Goal: Task Accomplishment & Management: Complete application form

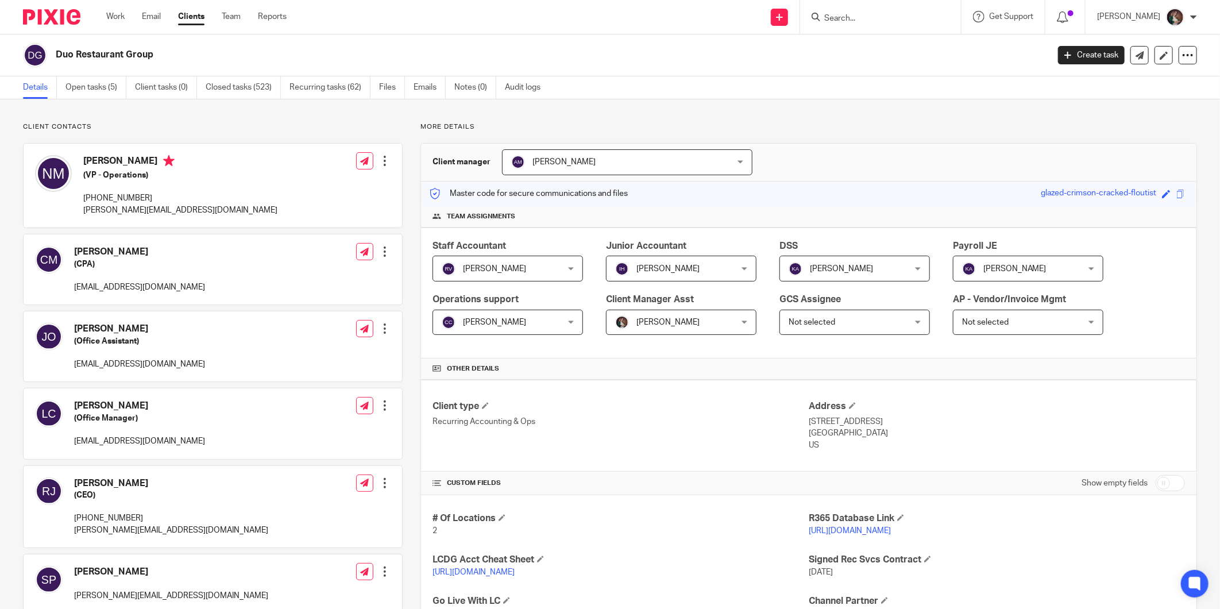
scroll to position [191, 0]
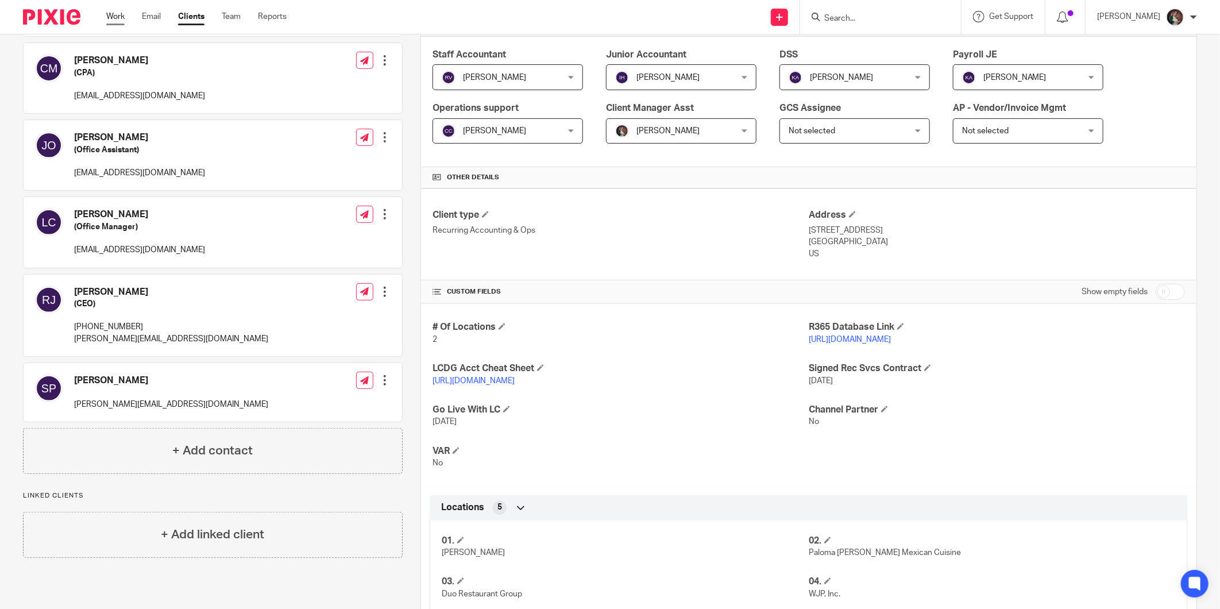
click at [121, 11] on link "Work" at bounding box center [115, 16] width 18 height 11
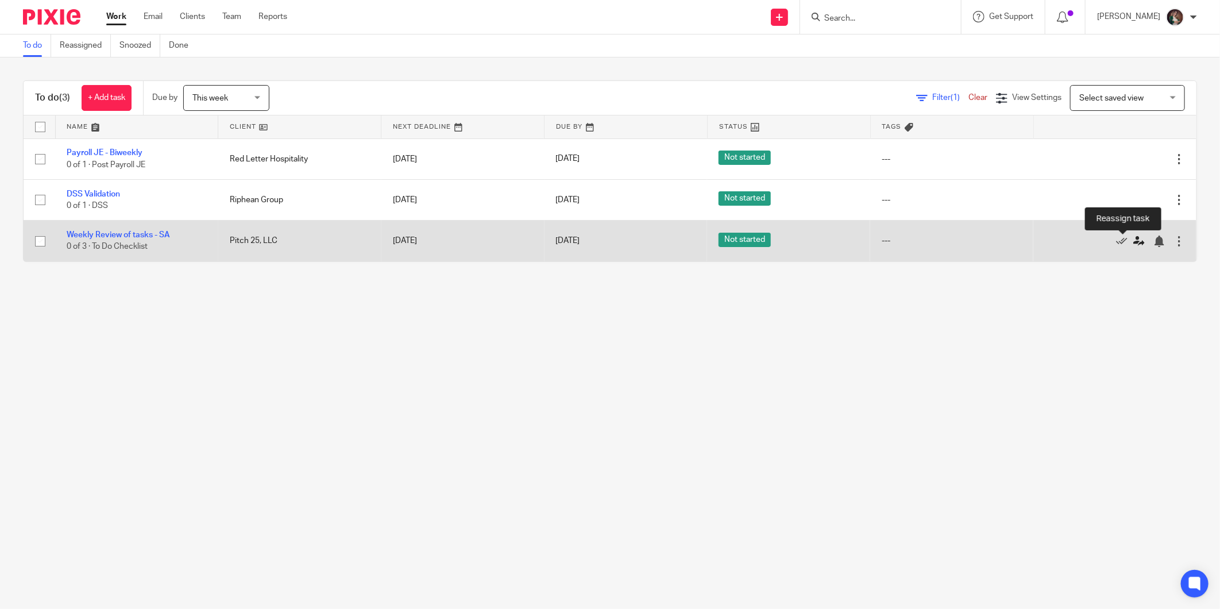
click at [1134, 238] on icon at bounding box center [1139, 241] width 11 height 11
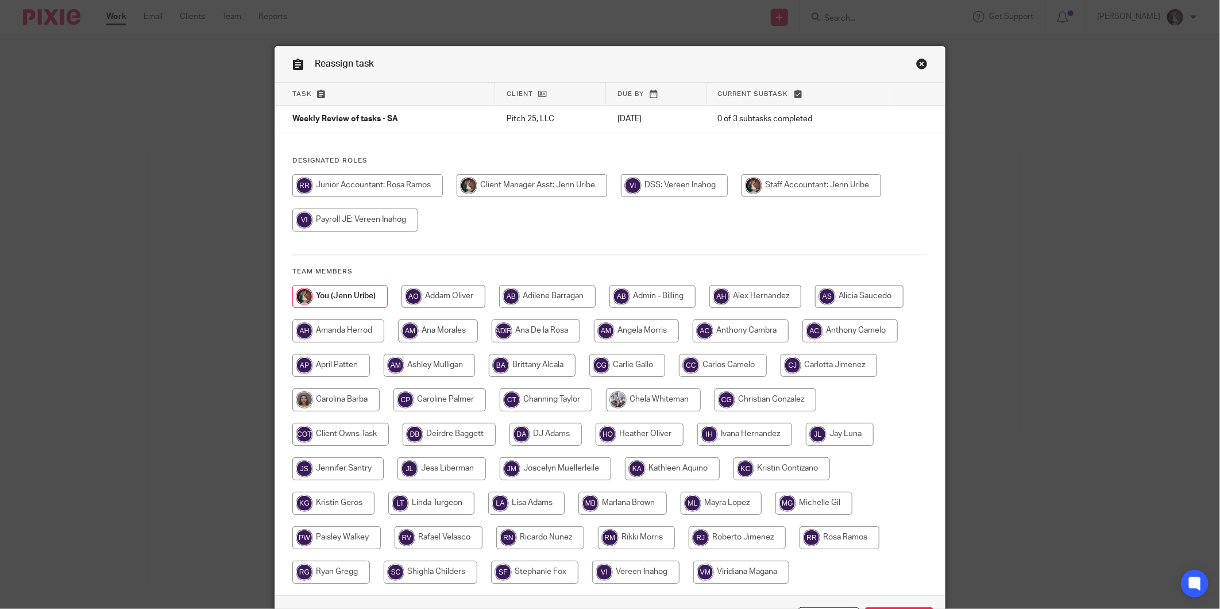
click at [835, 431] on input "radio" at bounding box center [840, 434] width 68 height 23
radio input "true"
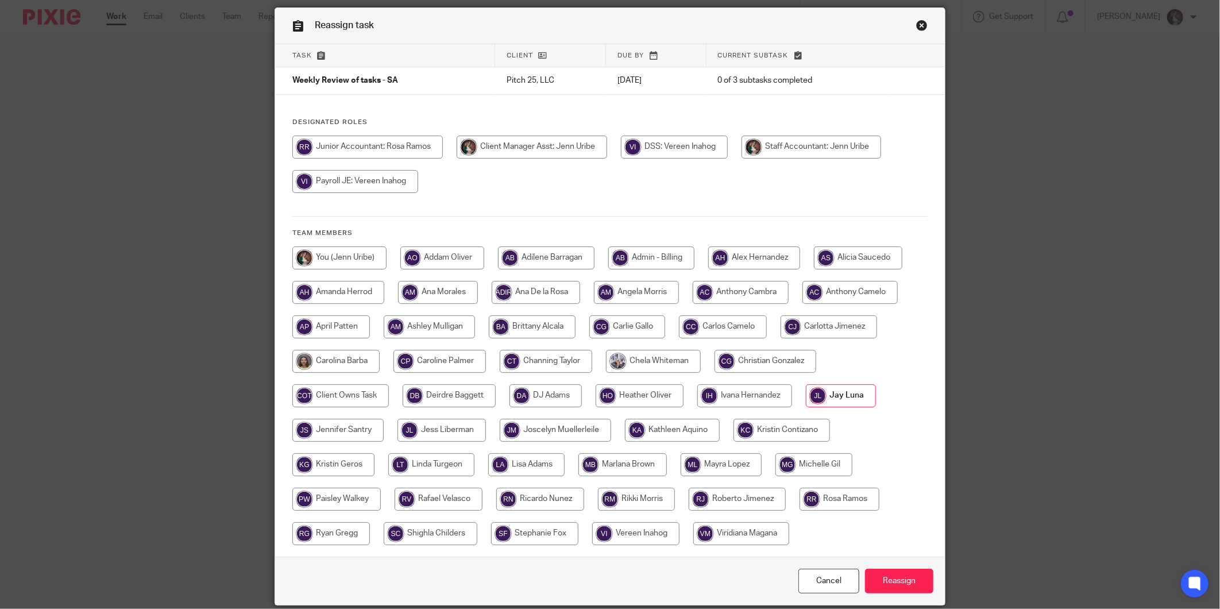
scroll to position [82, 0]
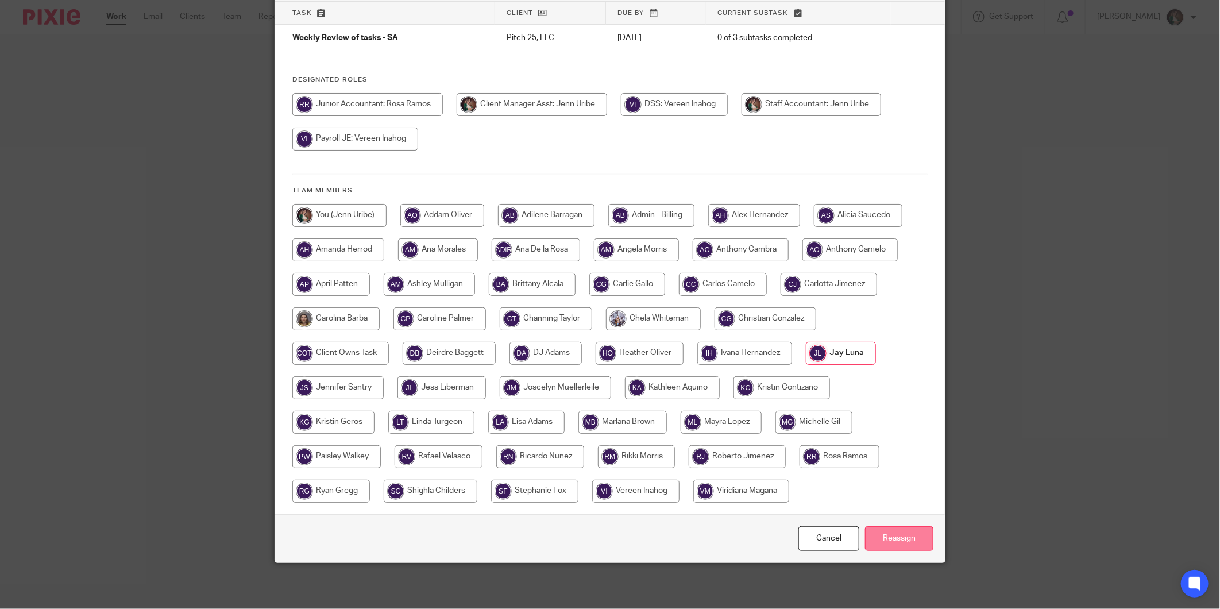
click at [885, 535] on input "Reassign" at bounding box center [899, 538] width 68 height 25
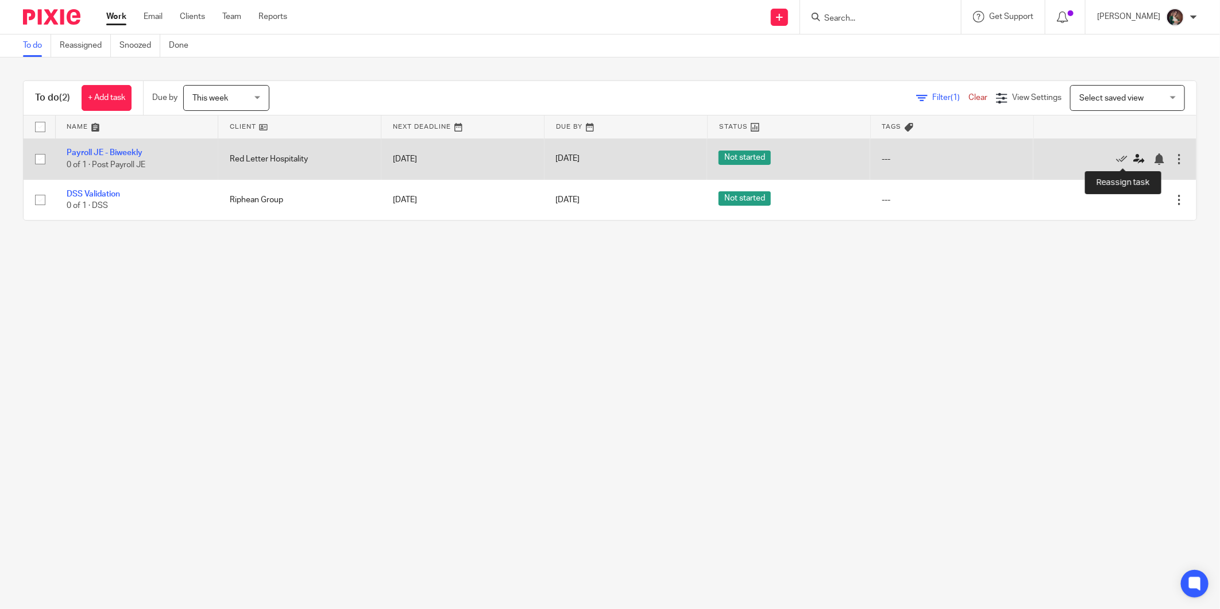
click at [1134, 159] on icon at bounding box center [1139, 158] width 11 height 11
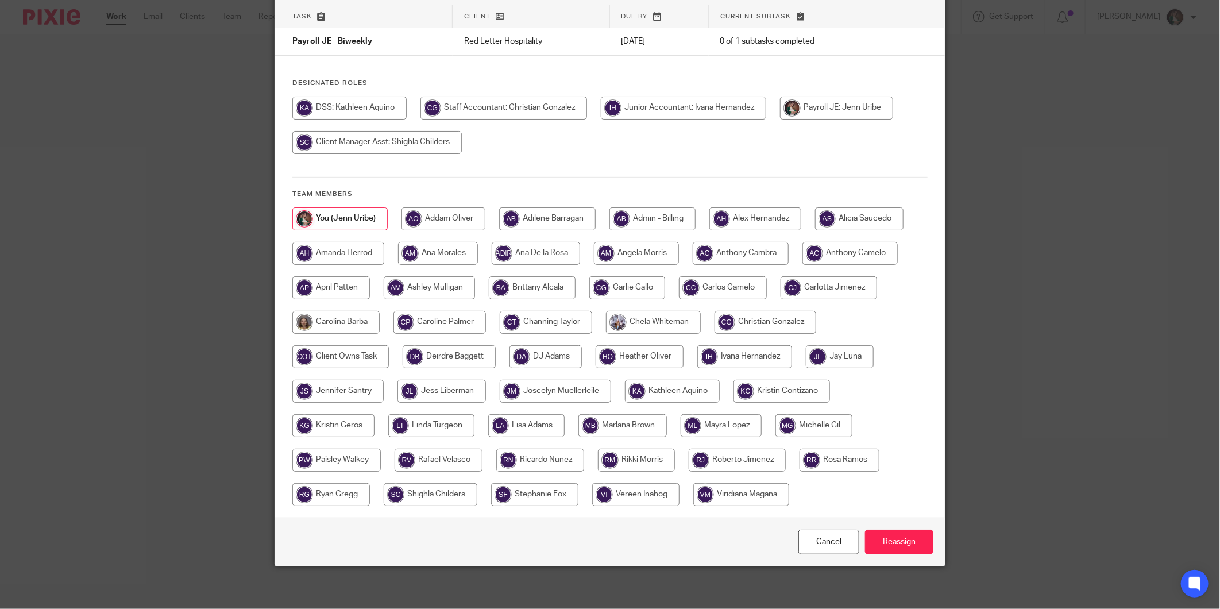
scroll to position [82, 0]
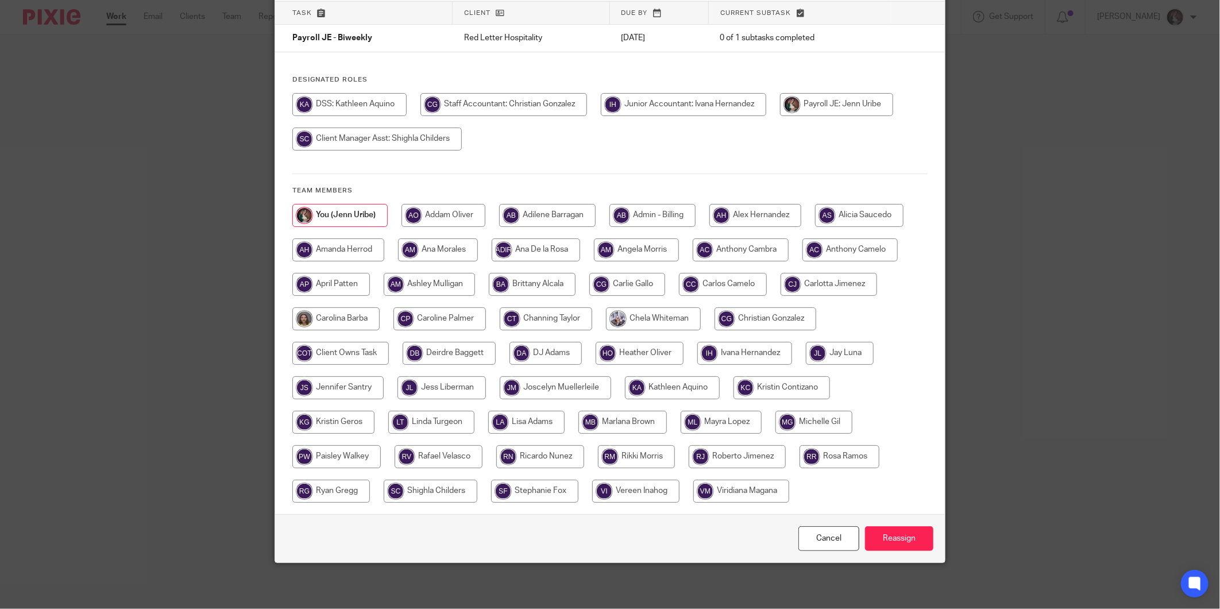
click at [750, 314] on input "radio" at bounding box center [766, 318] width 102 height 23
radio input "true"
click at [885, 535] on input "Reassign" at bounding box center [899, 538] width 68 height 25
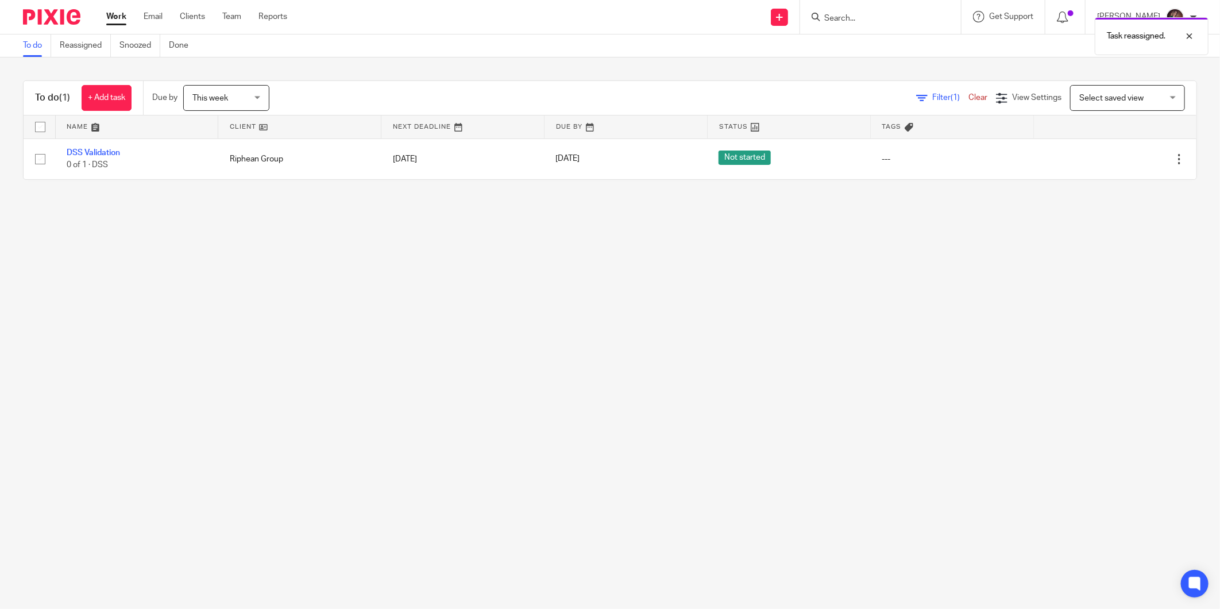
click at [906, 31] on div "Task reassigned." at bounding box center [909, 33] width 599 height 44
click at [894, 20] on div "Task reassigned." at bounding box center [909, 33] width 599 height 44
click at [871, 11] on div "Task reassigned." at bounding box center [909, 33] width 599 height 44
click at [862, 17] on div "Task reassigned." at bounding box center [909, 33] width 599 height 44
click at [917, 24] on div "Task reassigned." at bounding box center [909, 33] width 599 height 44
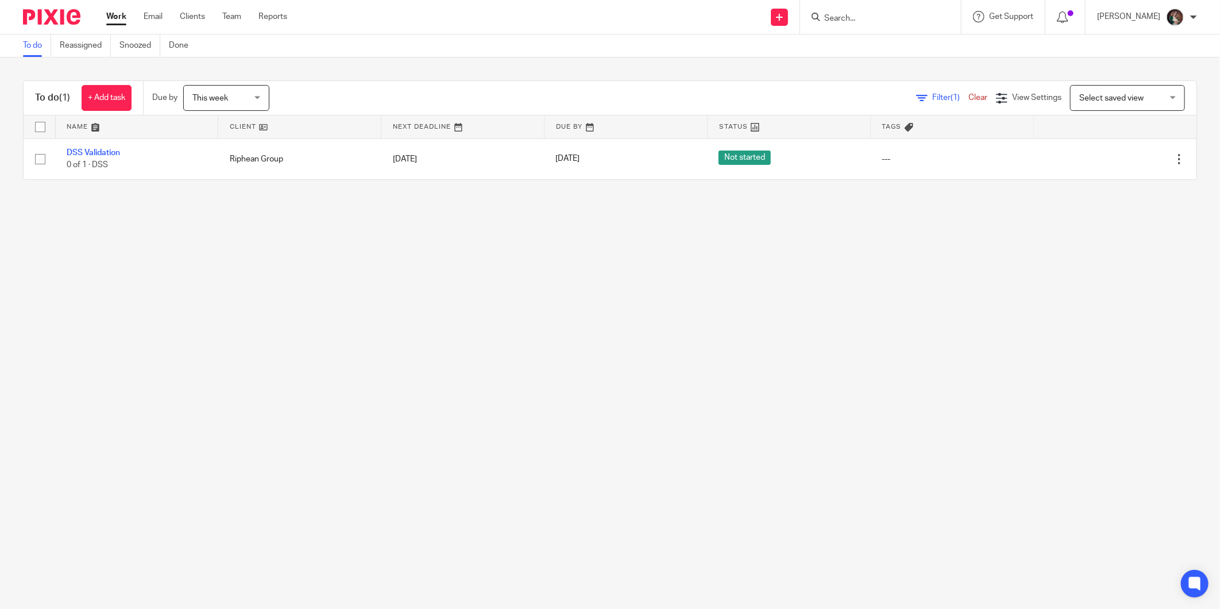
click at [869, 17] on input "Search" at bounding box center [874, 19] width 103 height 10
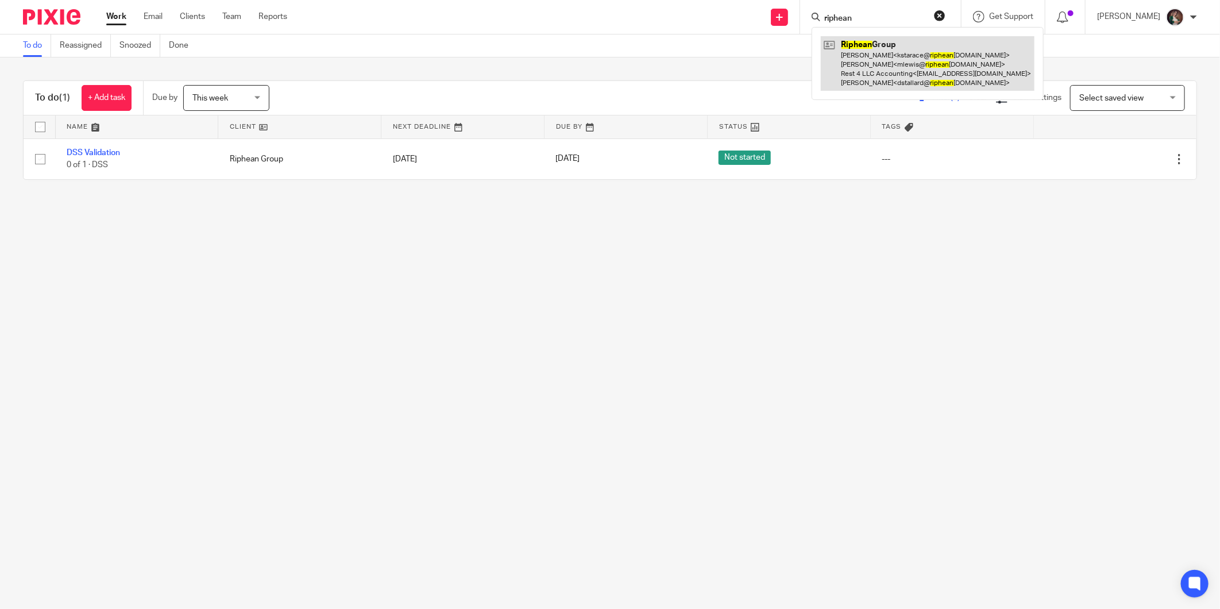
type input "riphean"
click at [900, 44] on link at bounding box center [928, 63] width 214 height 55
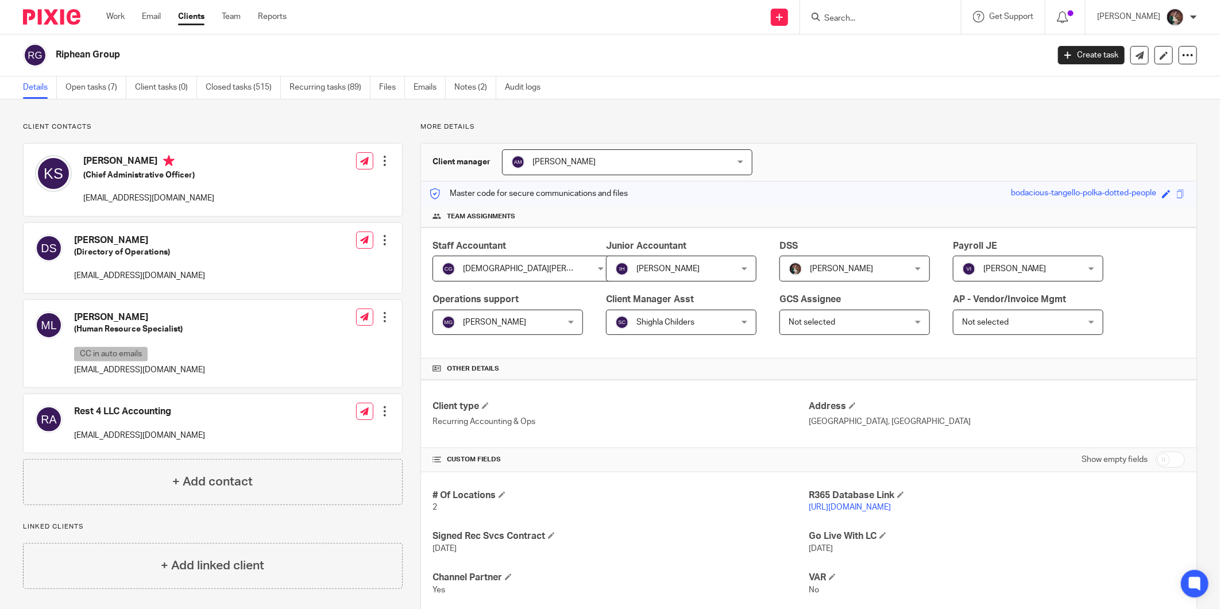
click at [917, 269] on div "[PERSON_NAME] [PERSON_NAME]" at bounding box center [855, 269] width 151 height 26
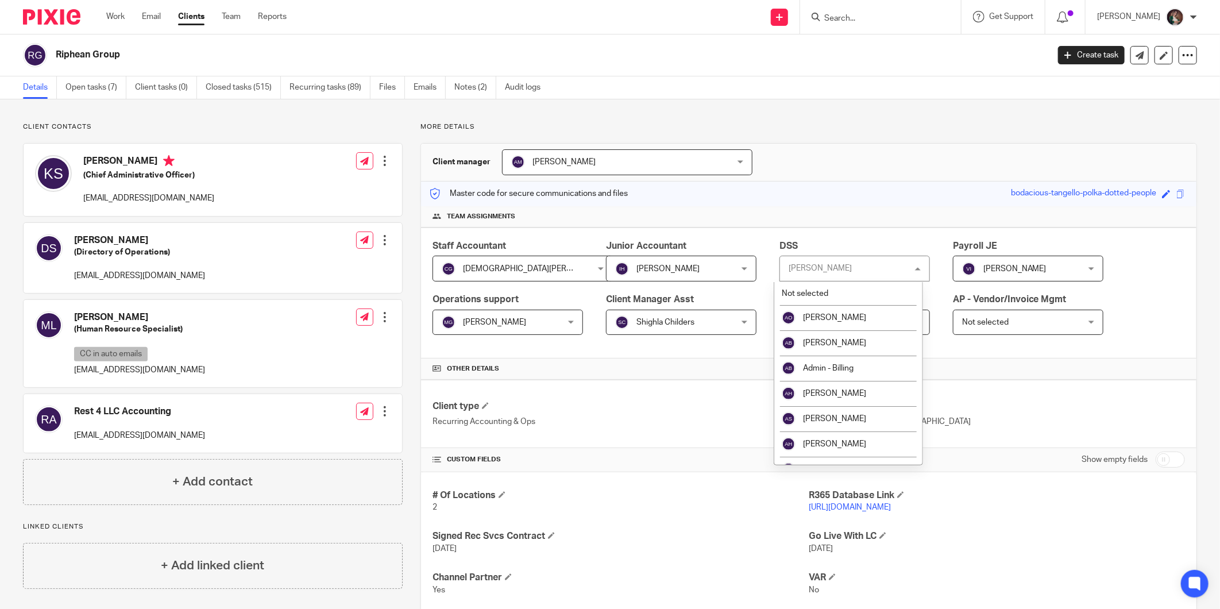
click at [912, 270] on div "[PERSON_NAME] [PERSON_NAME]" at bounding box center [855, 269] width 151 height 26
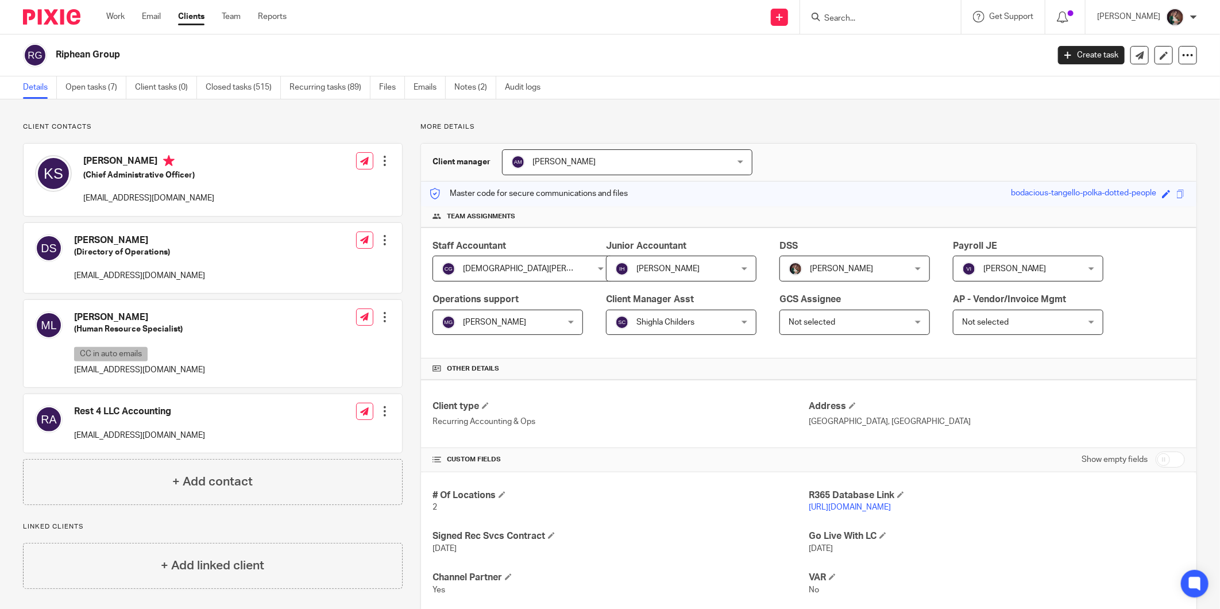
click at [882, 16] on input "Search" at bounding box center [874, 19] width 103 height 10
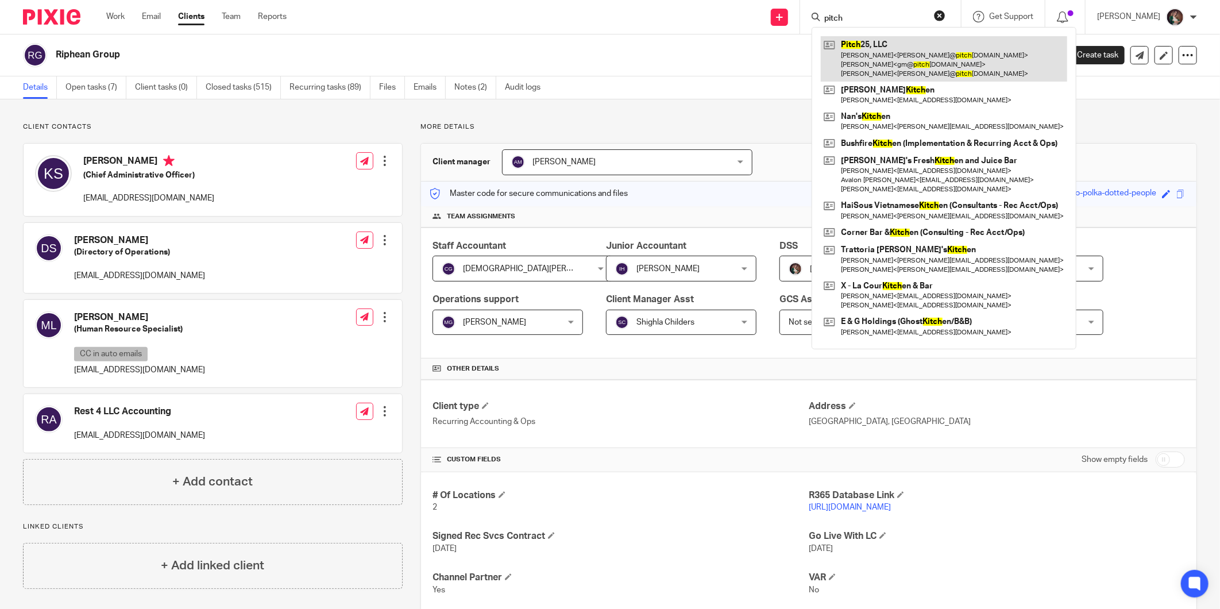
type input "pitch"
click at [885, 61] on link at bounding box center [944, 58] width 247 height 45
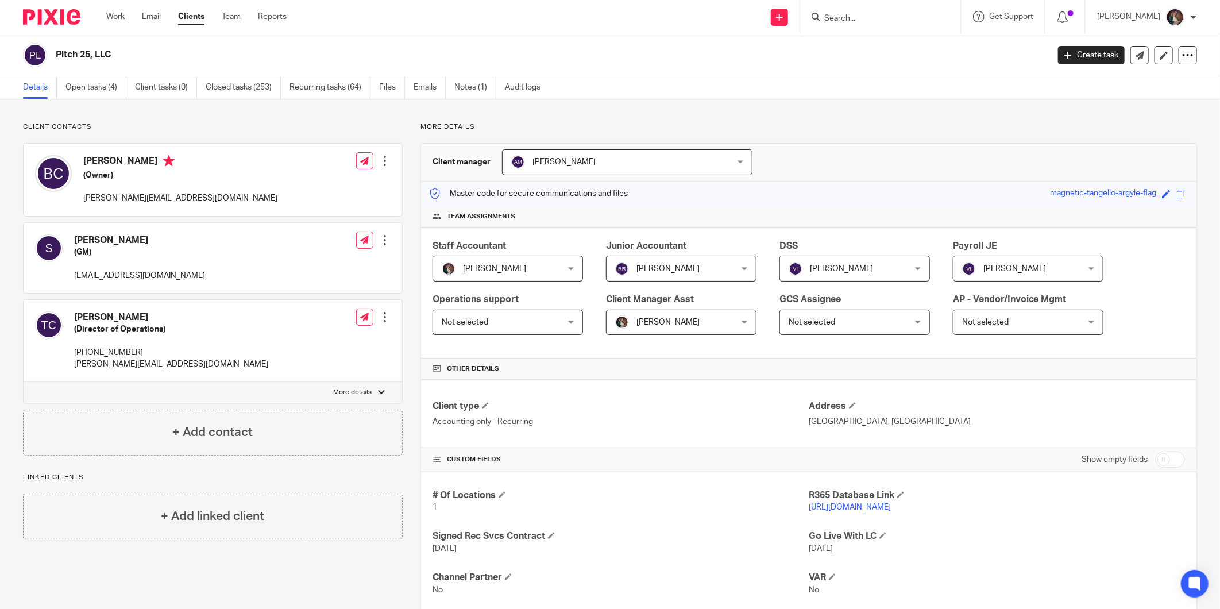
click at [569, 272] on div "[PERSON_NAME] [PERSON_NAME]" at bounding box center [508, 269] width 151 height 26
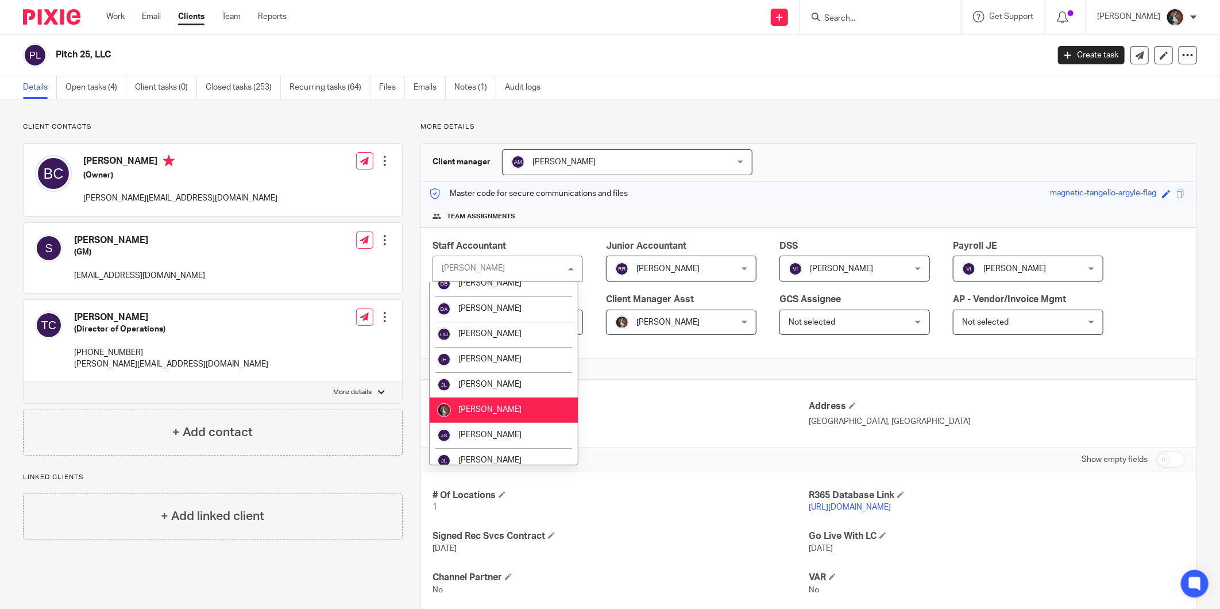
scroll to position [638, 0]
click at [510, 373] on li "[PERSON_NAME]" at bounding box center [504, 385] width 148 height 25
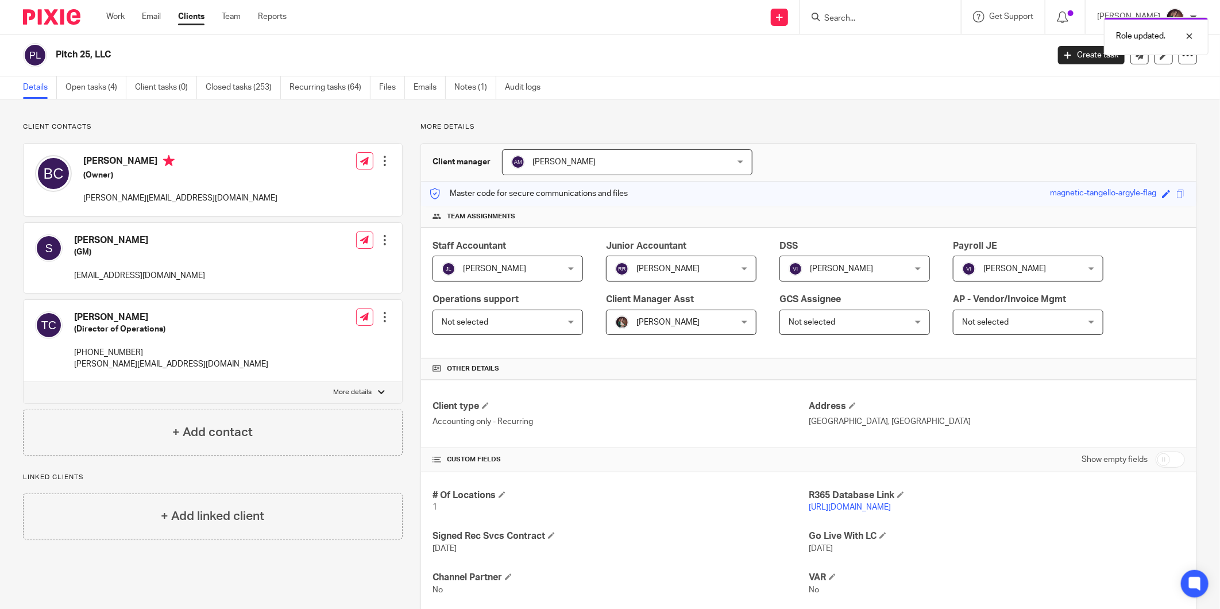
click at [868, 18] on div "Role updated." at bounding box center [909, 33] width 599 height 44
click at [870, 24] on div "Role updated." at bounding box center [909, 33] width 599 height 44
click at [856, 16] on input "Search" at bounding box center [874, 19] width 103 height 10
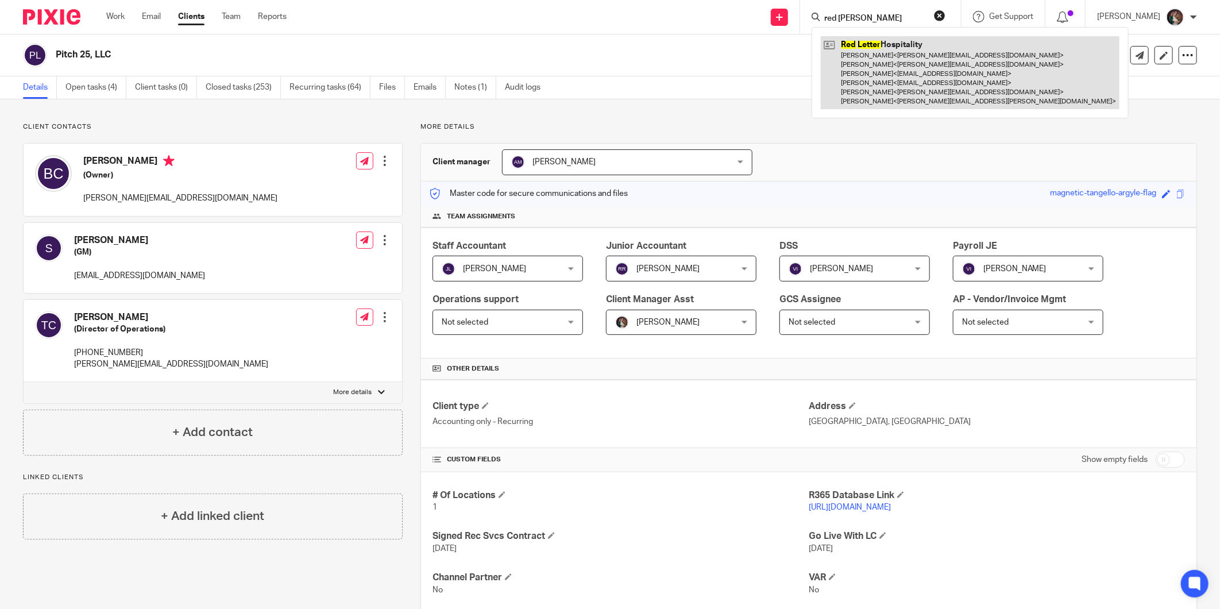
type input "red etter"
click at [866, 60] on link at bounding box center [970, 72] width 299 height 73
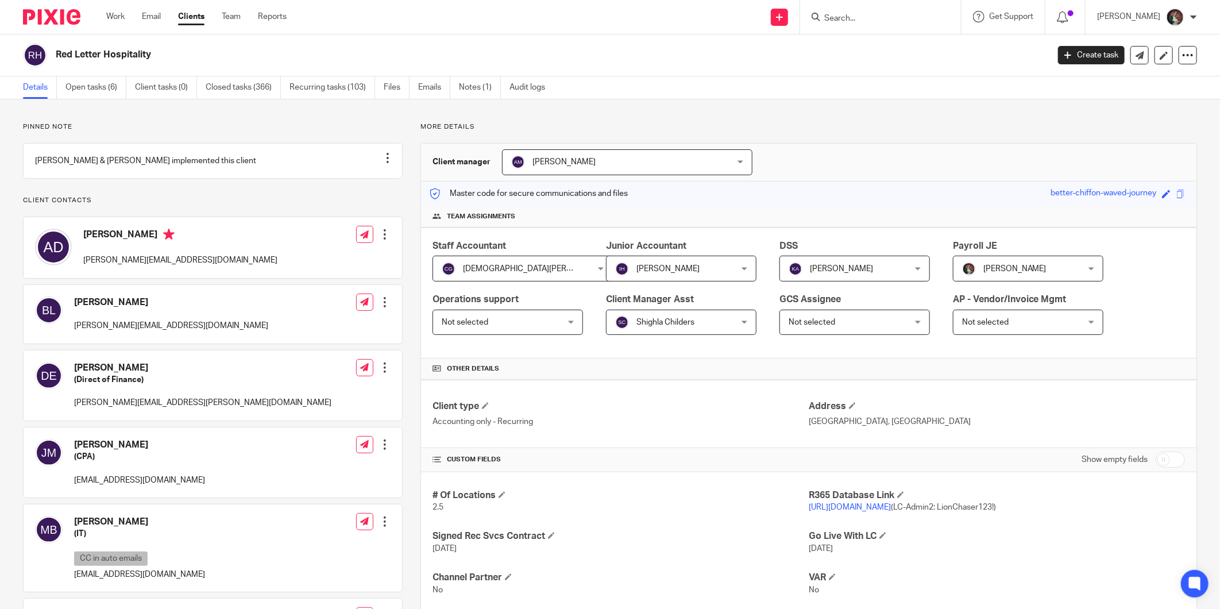
click at [1086, 269] on div "Jenn Uribe Jenn Uribe" at bounding box center [1028, 269] width 151 height 26
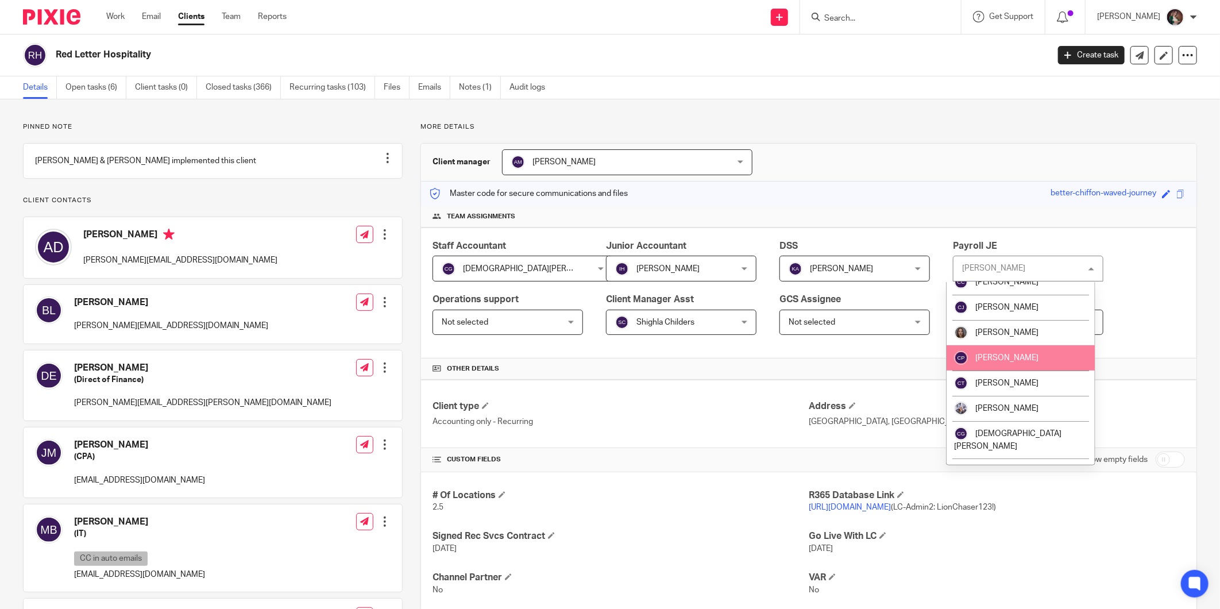
scroll to position [446, 0]
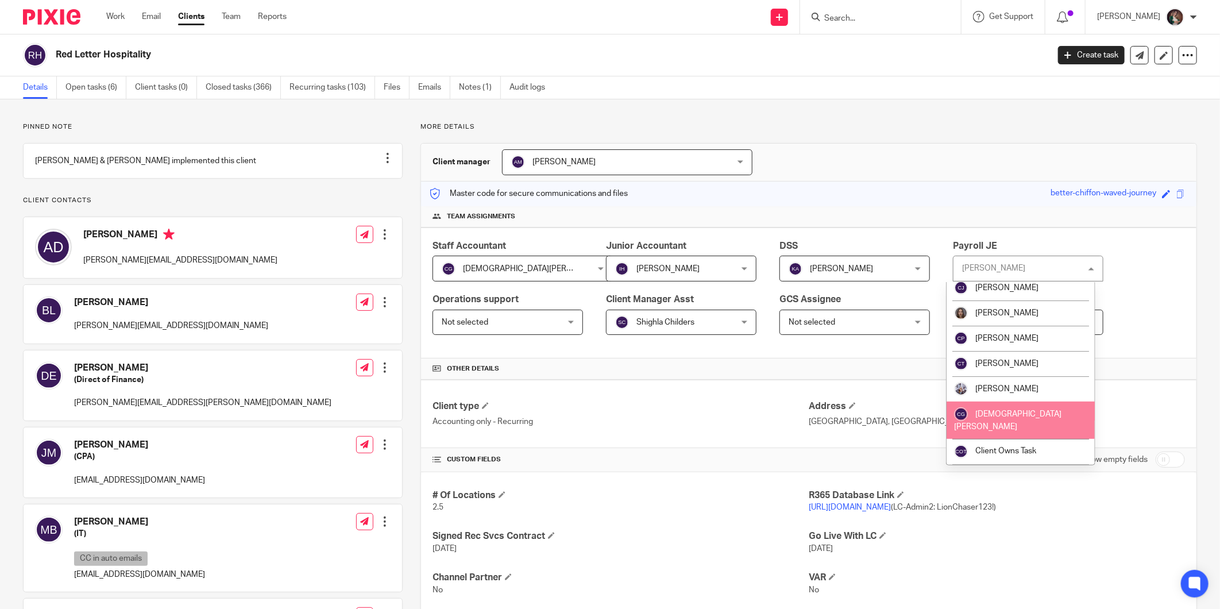
click at [1002, 402] on li "Christian Gonzalez" at bounding box center [1021, 420] width 148 height 37
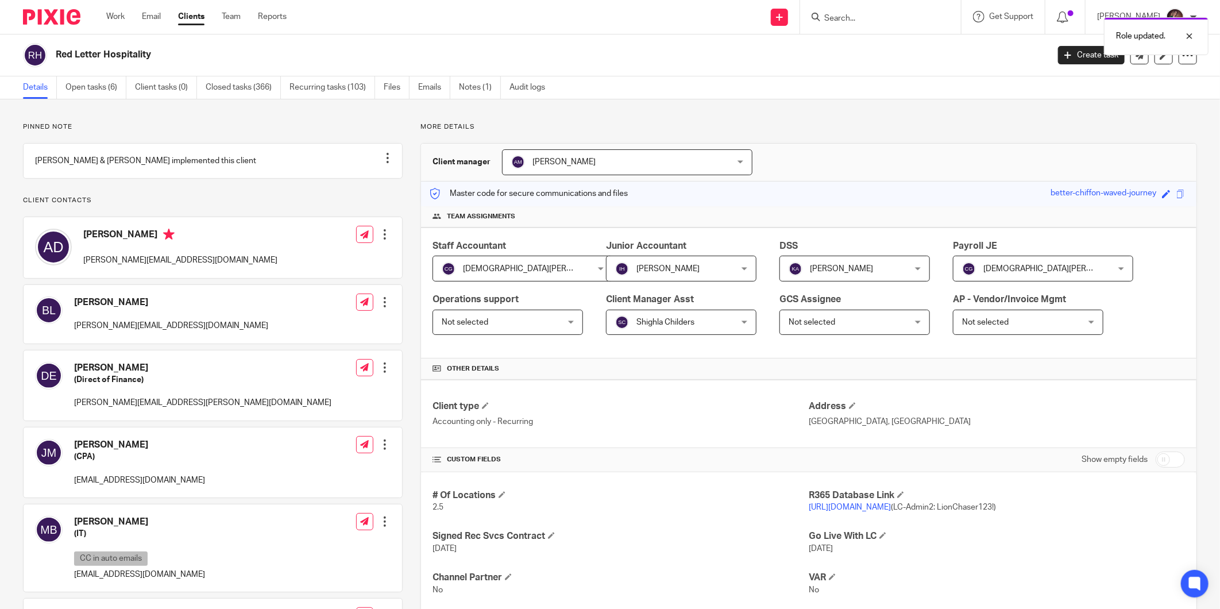
click at [881, 19] on div "Role updated." at bounding box center [909, 33] width 599 height 44
click at [898, 15] on div "Role updated." at bounding box center [909, 33] width 599 height 44
click at [857, 14] on div "Role updated." at bounding box center [909, 33] width 599 height 44
click at [857, 14] on input "Search" at bounding box center [874, 19] width 103 height 10
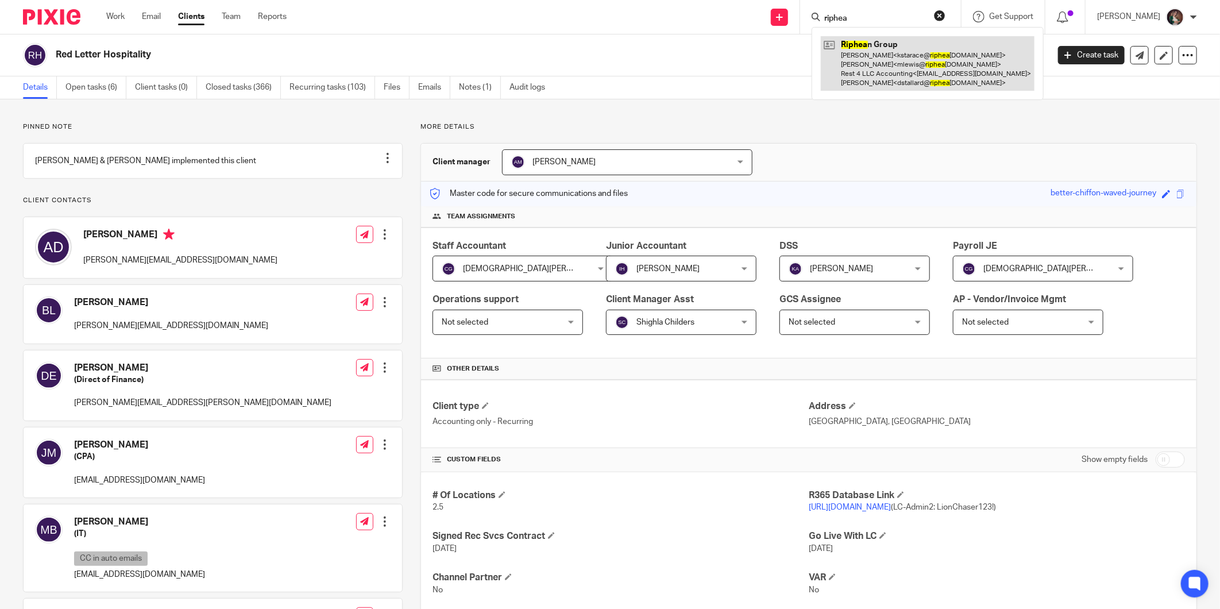
type input "riphea"
click at [889, 64] on link at bounding box center [928, 63] width 214 height 55
click at [889, 47] on link at bounding box center [928, 63] width 214 height 55
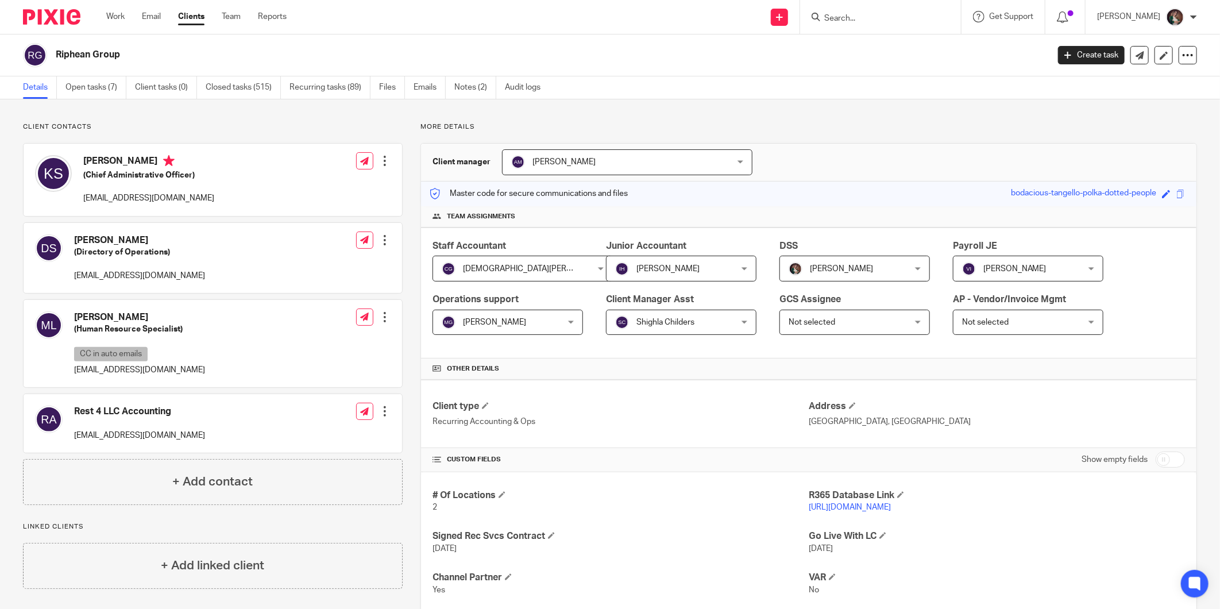
click at [823, 506] on link "[URL][DOMAIN_NAME]" at bounding box center [850, 507] width 82 height 8
click at [914, 272] on div "Jenn Uribe Jenn Uribe" at bounding box center [855, 269] width 151 height 26
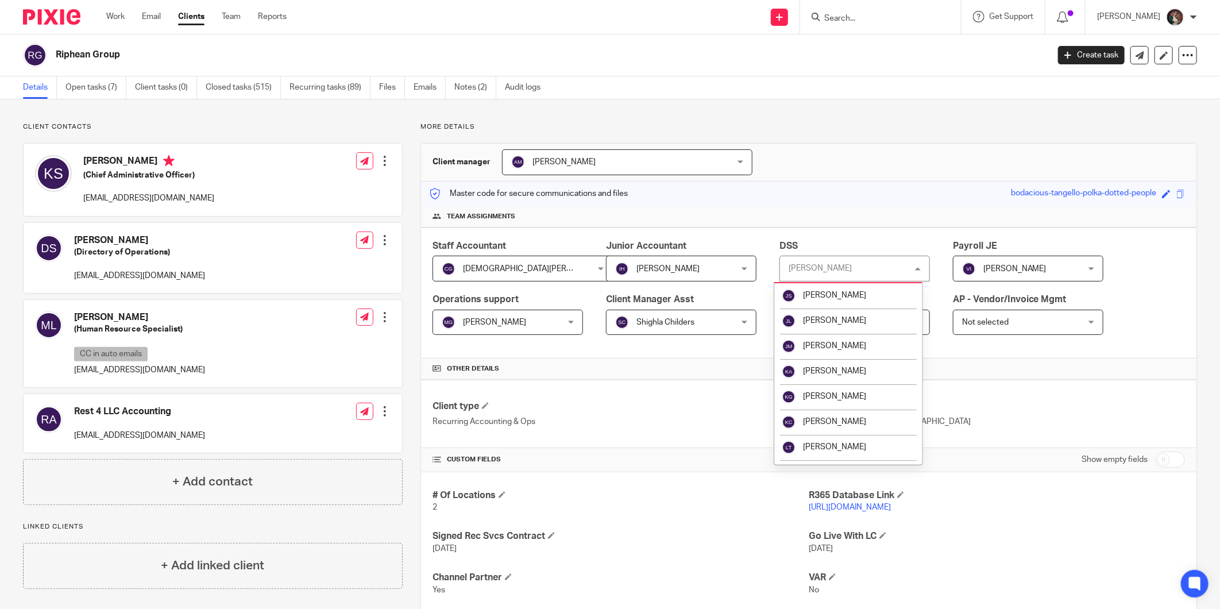
scroll to position [702, 0]
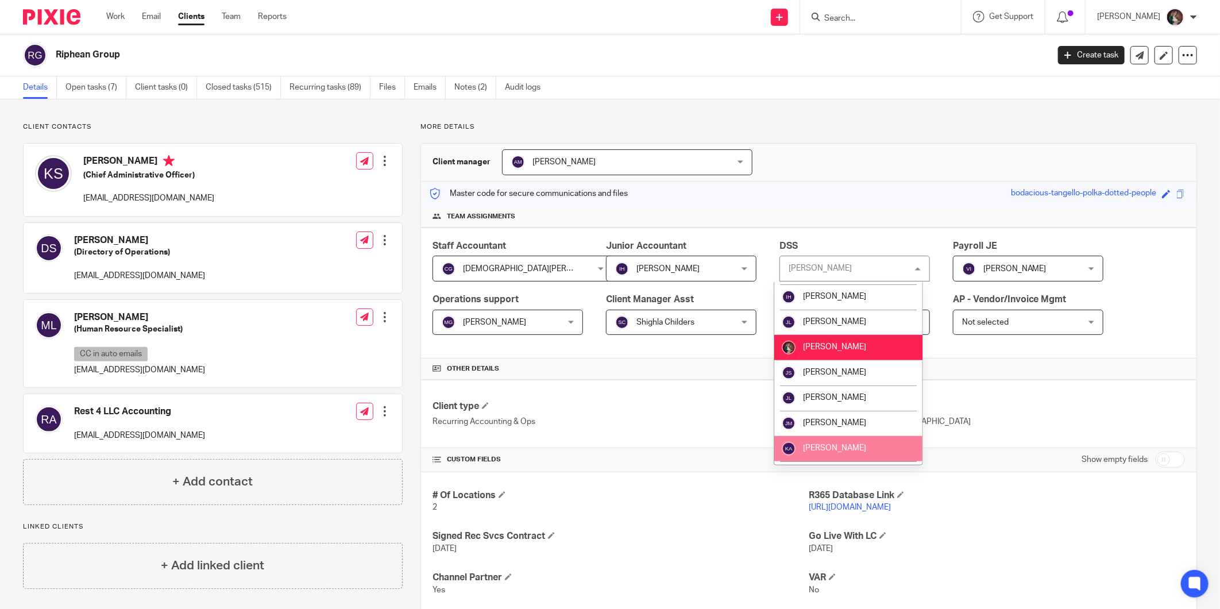
click at [842, 444] on span "[PERSON_NAME]" at bounding box center [834, 448] width 63 height 8
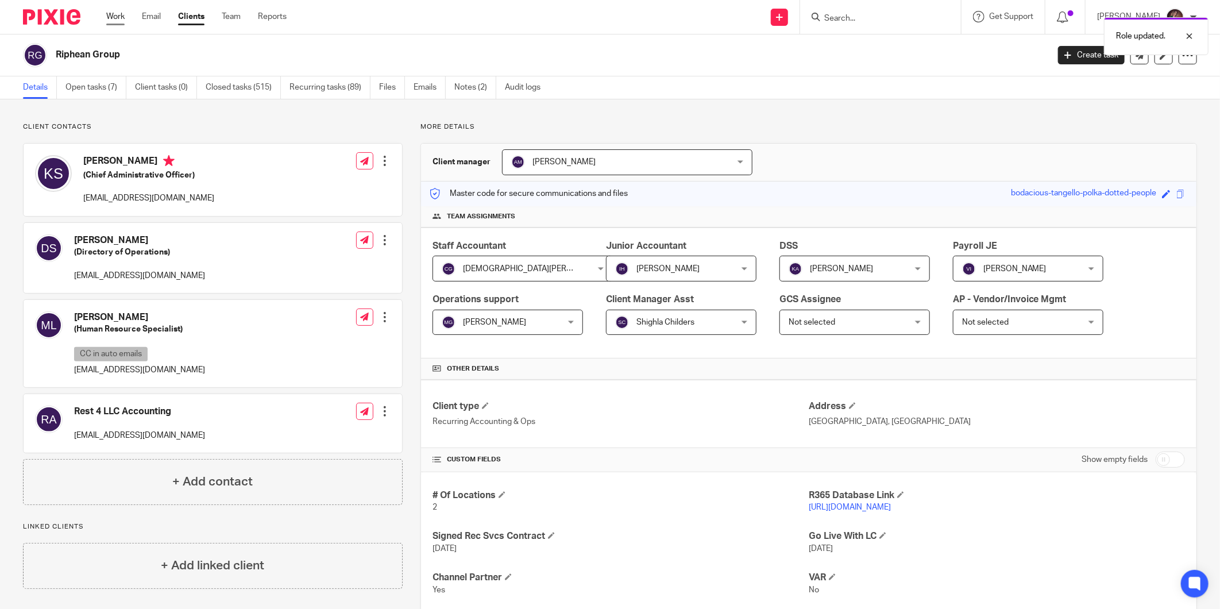
click at [112, 18] on link "Work" at bounding box center [115, 16] width 18 height 11
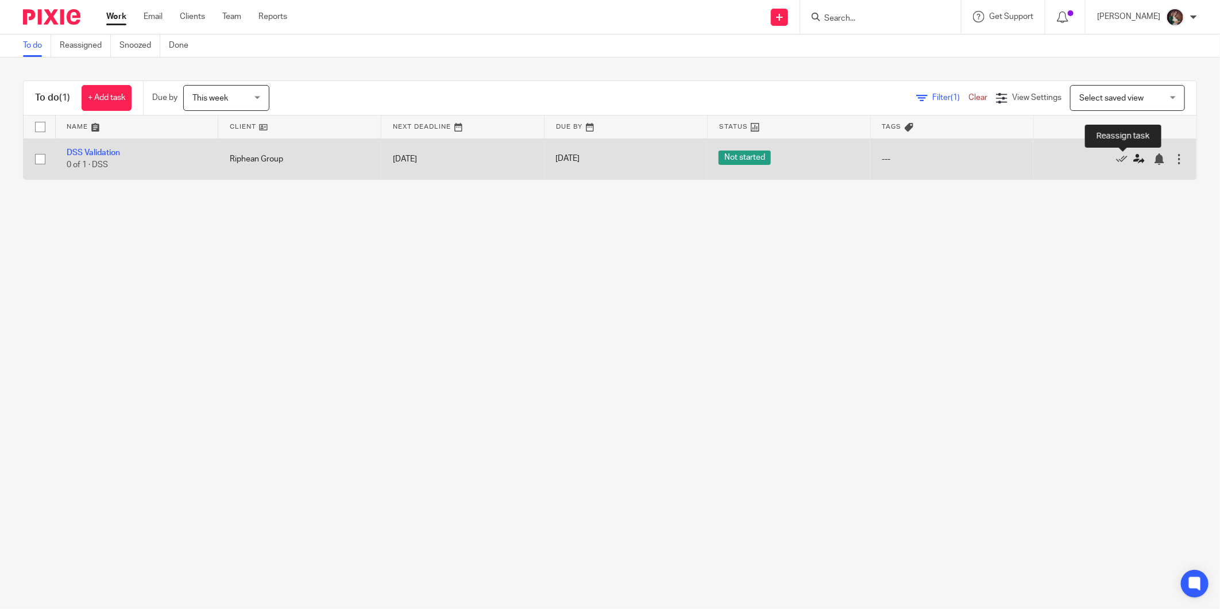
click at [1134, 163] on icon at bounding box center [1139, 158] width 11 height 11
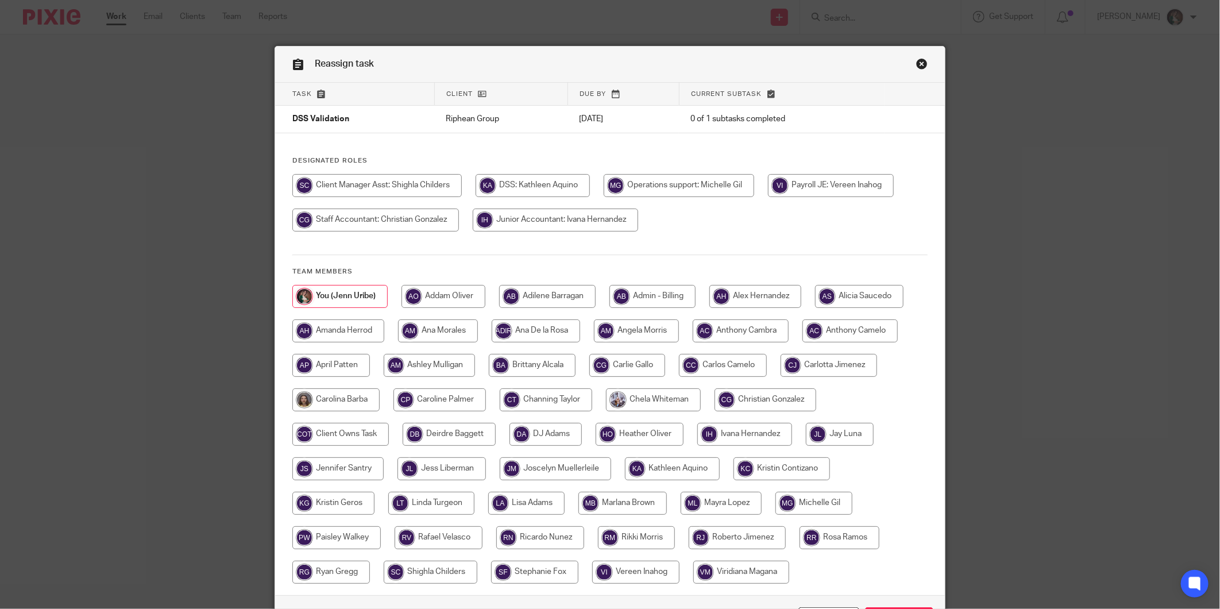
click at [654, 468] on input "radio" at bounding box center [672, 468] width 95 height 23
radio input "true"
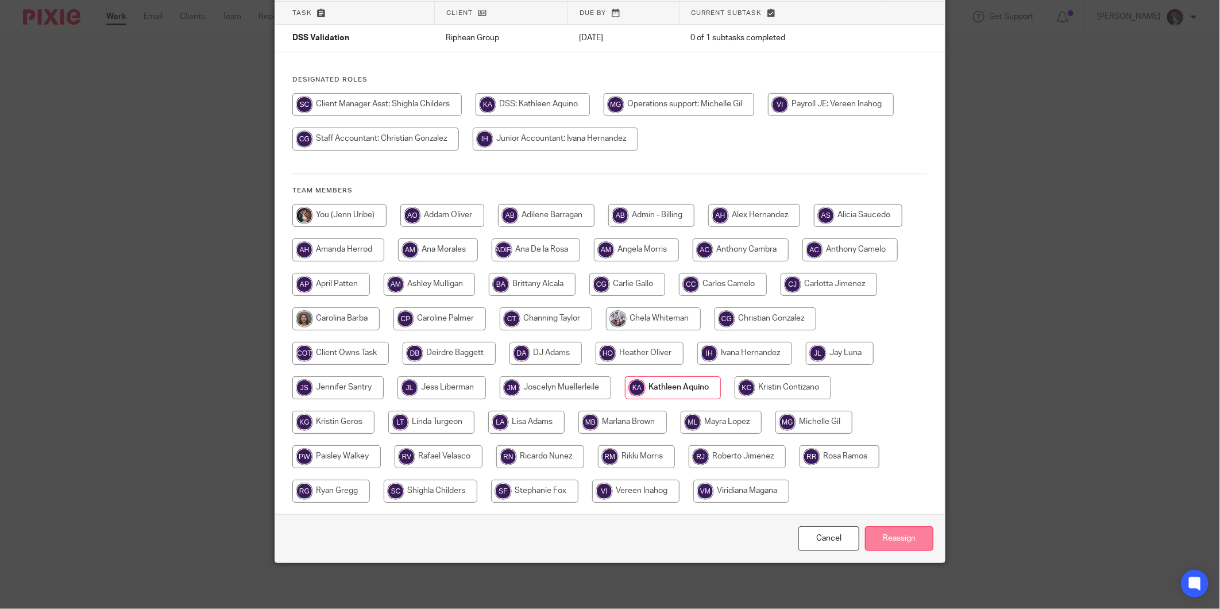
click at [903, 536] on input "Reassign" at bounding box center [899, 538] width 68 height 25
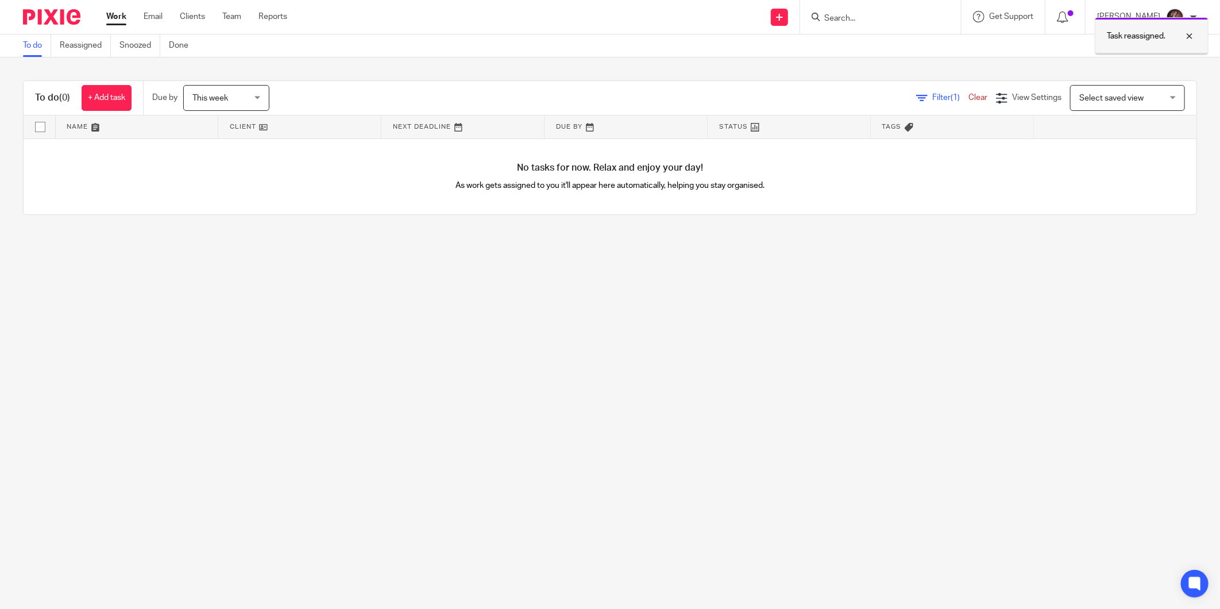
click at [1193, 37] on div at bounding box center [1181, 36] width 31 height 14
click at [896, 24] on form at bounding box center [884, 17] width 122 height 14
click at [852, 17] on input "Search" at bounding box center [874, 19] width 103 height 10
click at [892, 10] on form at bounding box center [884, 17] width 122 height 14
click at [880, 24] on div at bounding box center [880, 17] width 161 height 34
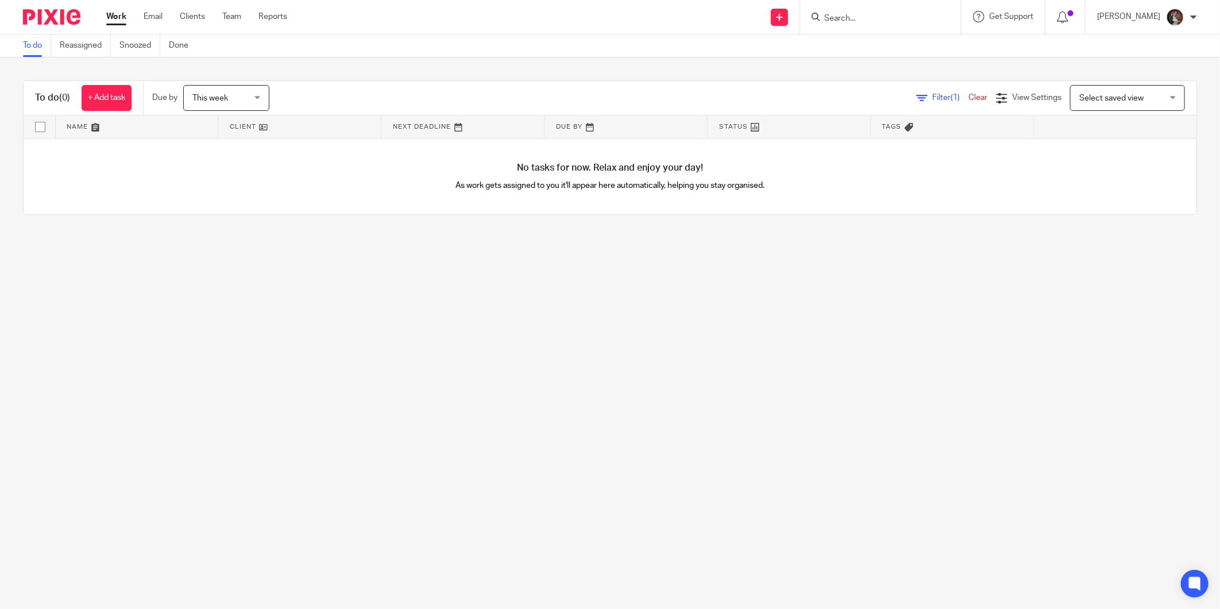
click at [884, 20] on input "Search" at bounding box center [874, 19] width 103 height 10
click at [886, 29] on div at bounding box center [880, 17] width 161 height 34
click at [867, 18] on input "Search" at bounding box center [874, 19] width 103 height 10
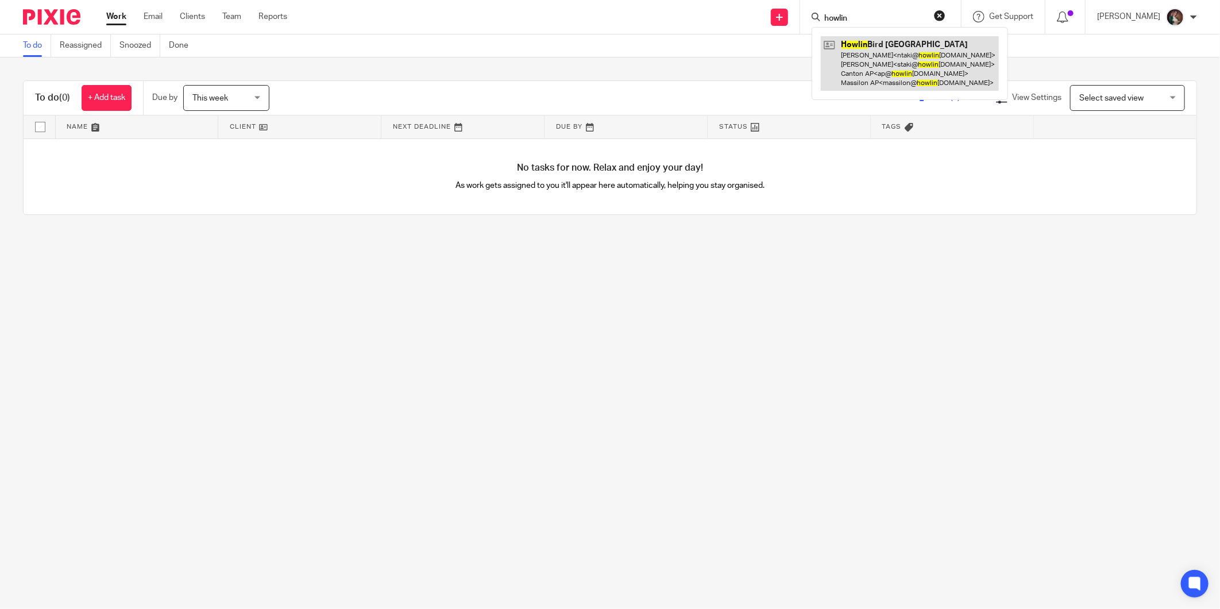
type input "howlin"
click at [910, 56] on link at bounding box center [910, 63] width 178 height 55
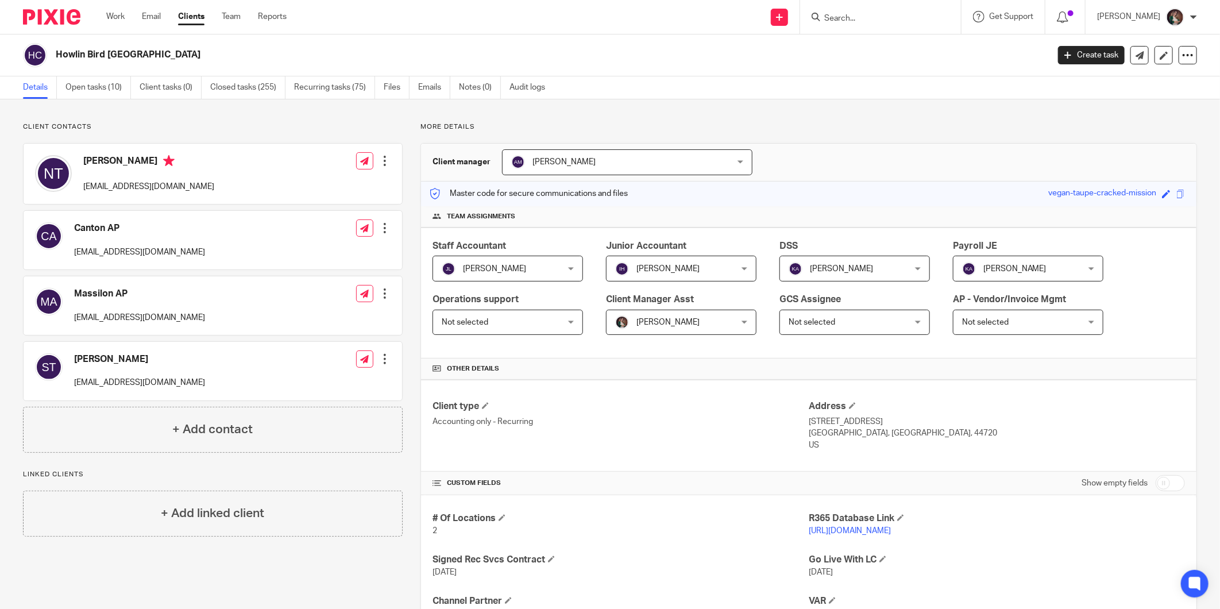
click at [809, 529] on link "https://howlinbird.restaurant365.com" at bounding box center [850, 531] width 82 height 8
click at [895, 22] on input "Search" at bounding box center [874, 19] width 103 height 10
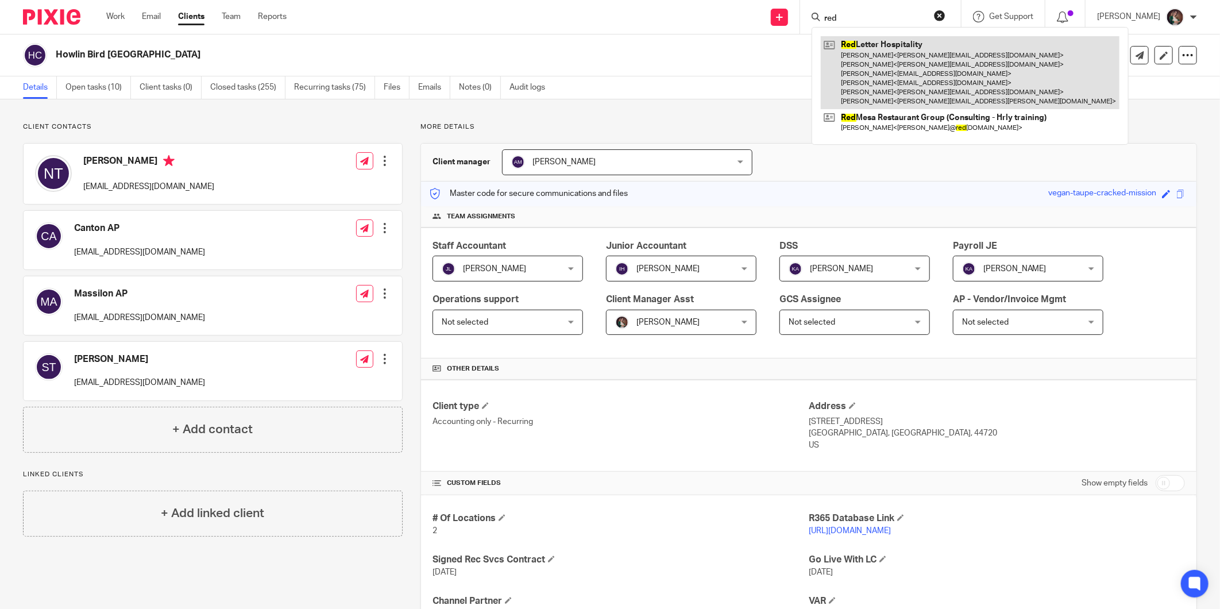
type input "red"
drag, startPoint x: 895, startPoint y: 54, endPoint x: 899, endPoint y: 44, distance: 10.4
click at [896, 53] on link at bounding box center [970, 72] width 299 height 73
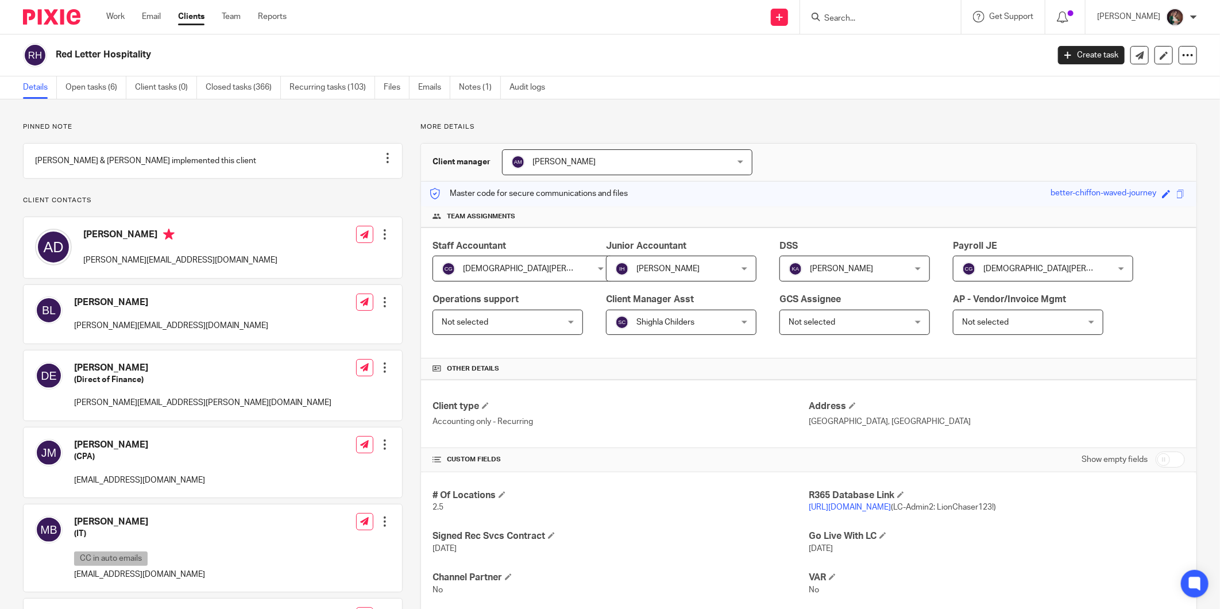
click at [881, 506] on link "[URL][DOMAIN_NAME]" at bounding box center [850, 507] width 82 height 8
click at [884, 10] on form at bounding box center [884, 17] width 122 height 14
click at [862, 23] on input "Search" at bounding box center [874, 19] width 103 height 10
type input "duo"
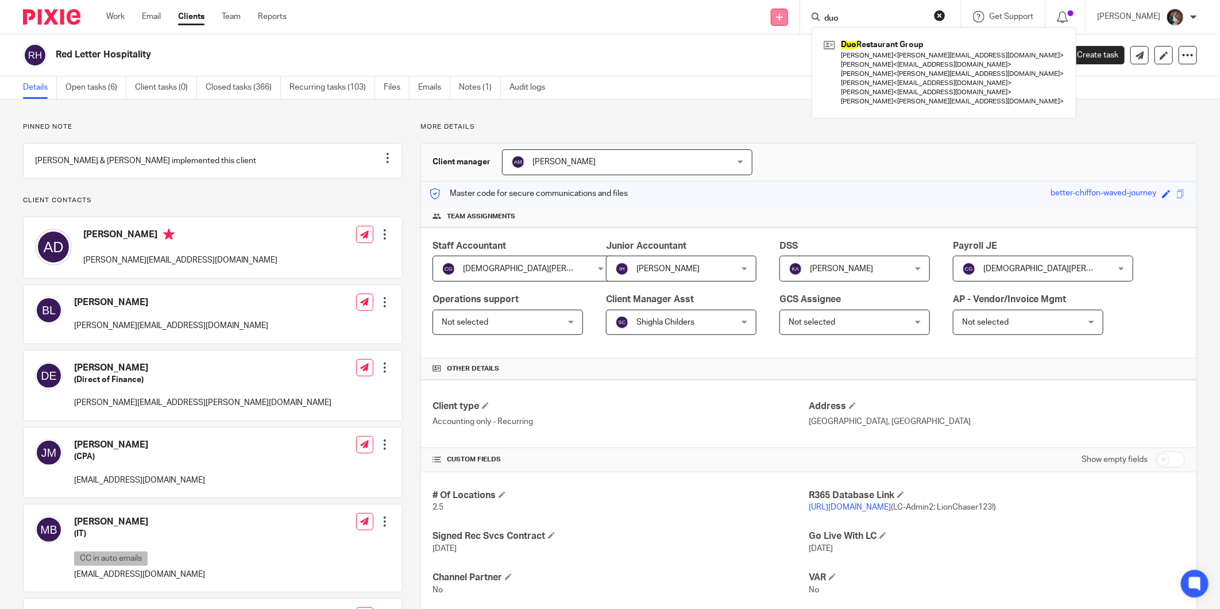
drag, startPoint x: 885, startPoint y: 18, endPoint x: 810, endPoint y: 18, distance: 75.3
click at [811, 18] on div "Send new email Create task Add client Request signature duo Duo Restaurant Grou…" at bounding box center [762, 17] width 917 height 34
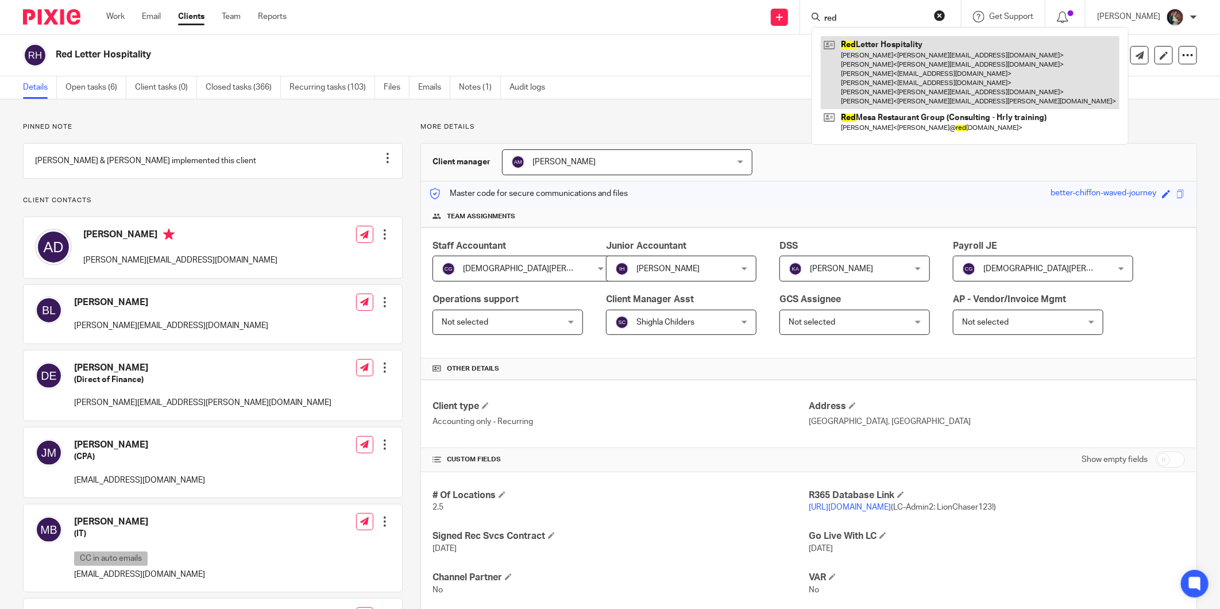
type input "red"
click at [869, 50] on link at bounding box center [970, 72] width 299 height 73
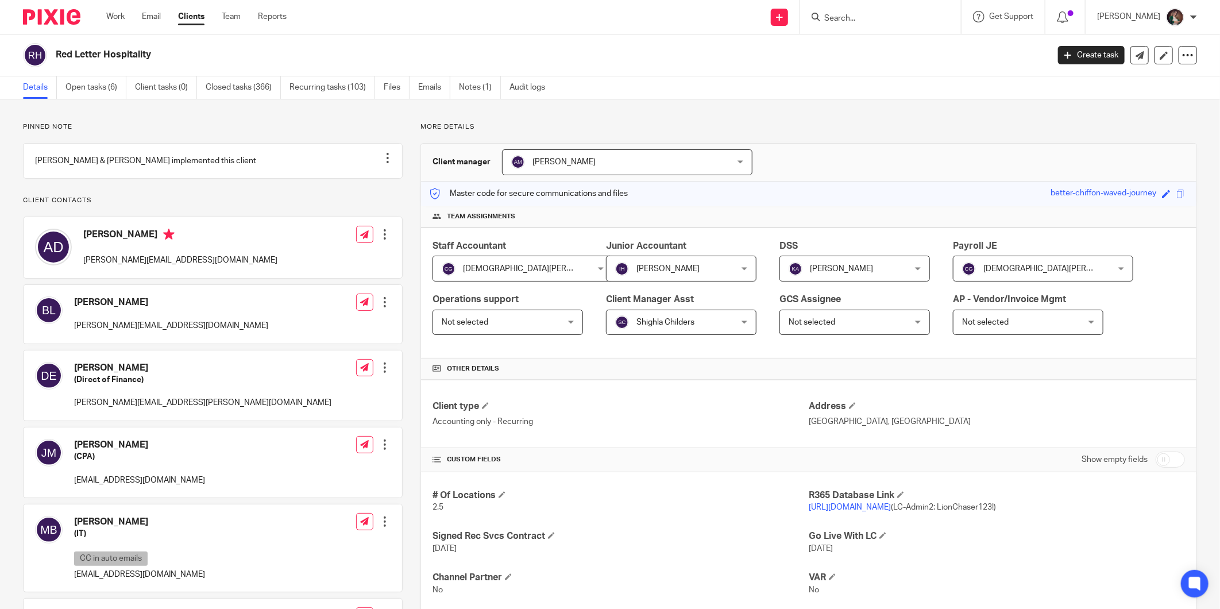
click at [1079, 267] on div "[DEMOGRAPHIC_DATA][PERSON_NAME] [DEMOGRAPHIC_DATA][PERSON_NAME]" at bounding box center [1043, 269] width 180 height 26
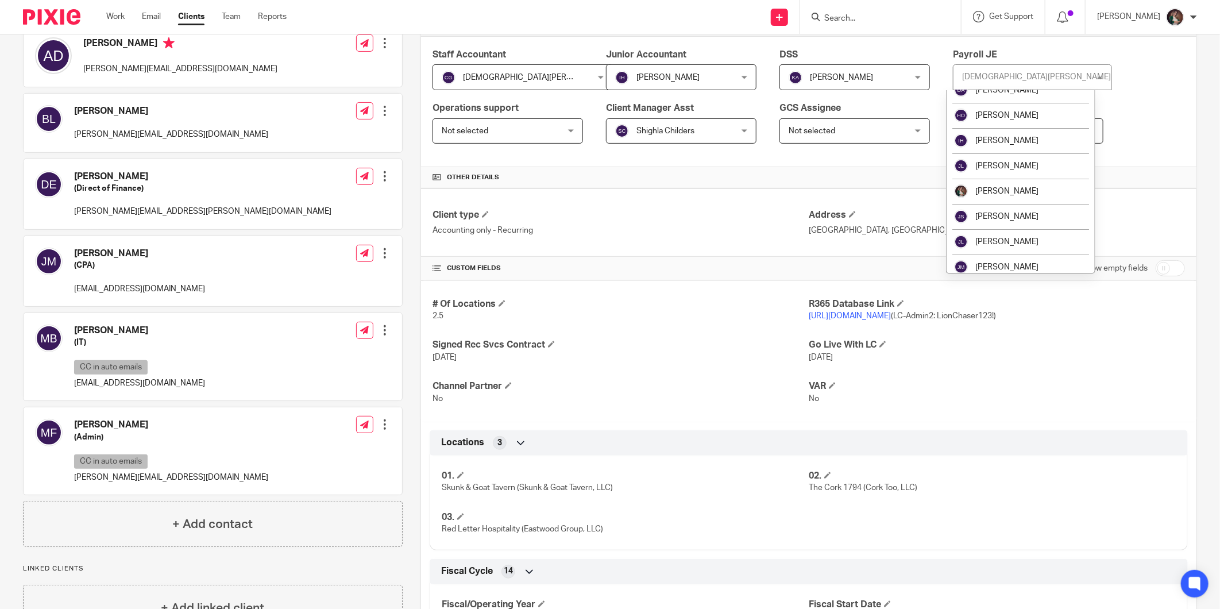
scroll to position [619, 0]
click at [1006, 184] on span "[PERSON_NAME]" at bounding box center [1007, 188] width 63 height 8
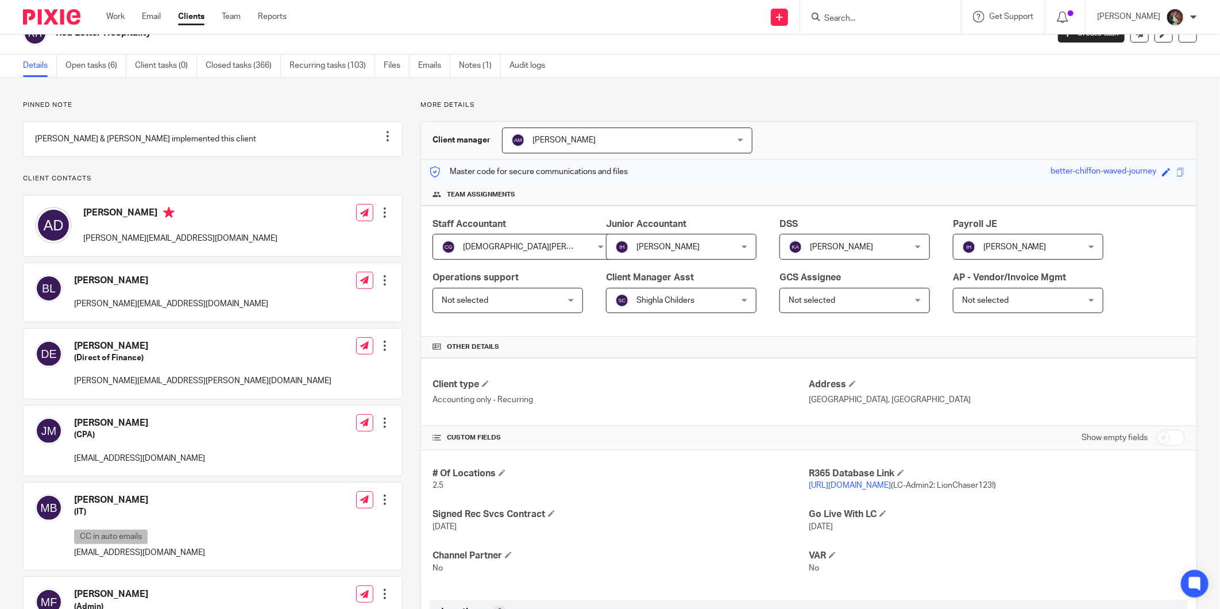
scroll to position [0, 0]
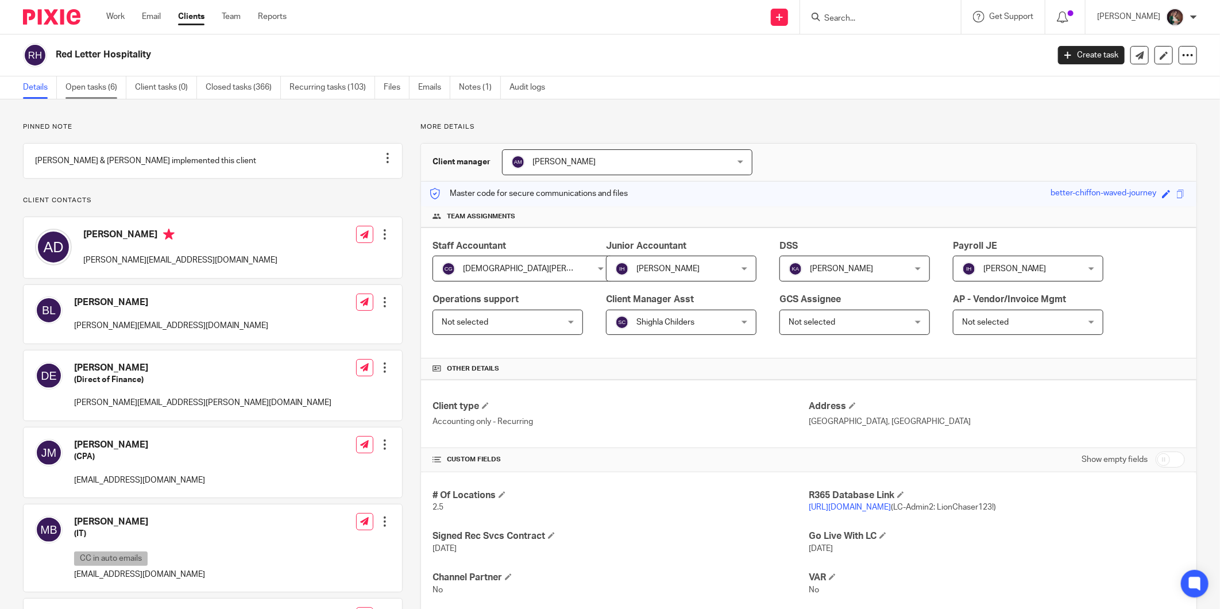
click at [81, 88] on link "Open tasks (6)" at bounding box center [96, 87] width 61 height 22
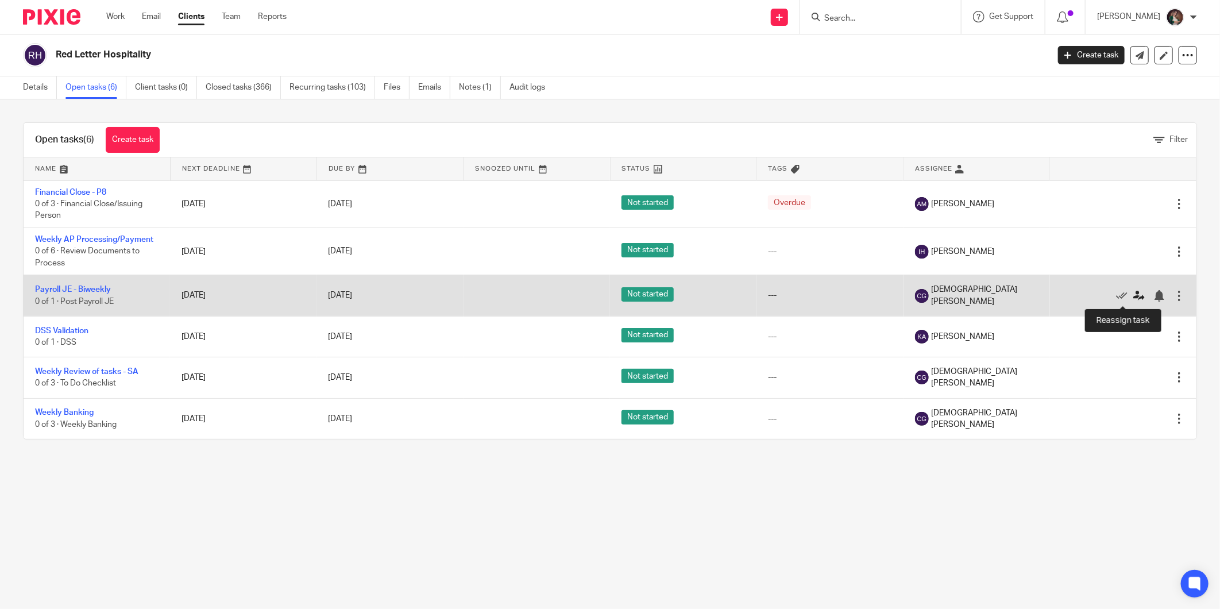
click at [1134, 296] on icon at bounding box center [1139, 295] width 11 height 11
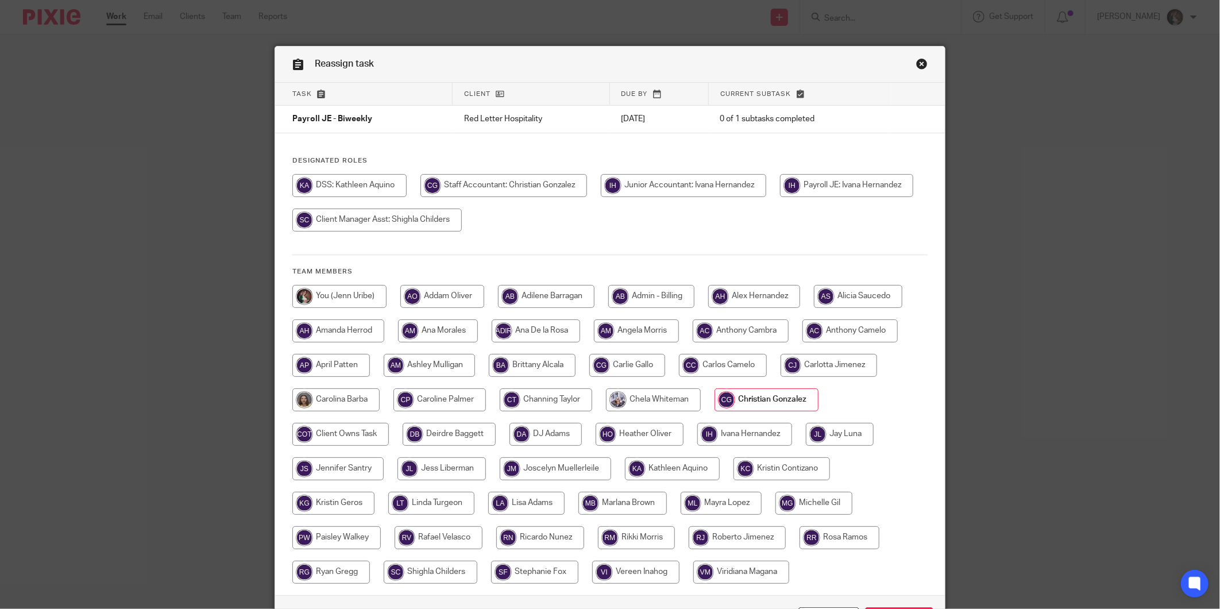
click at [746, 428] on input "radio" at bounding box center [745, 434] width 95 height 23
radio input "true"
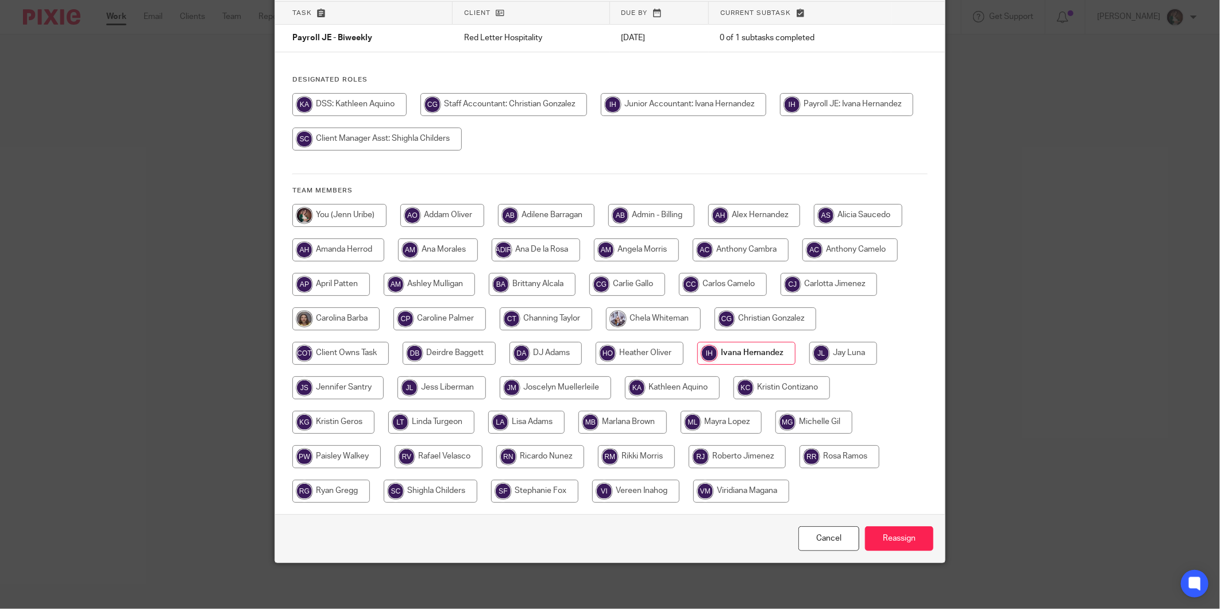
scroll to position [82, 0]
click at [885, 533] on input "Reassign" at bounding box center [899, 538] width 68 height 25
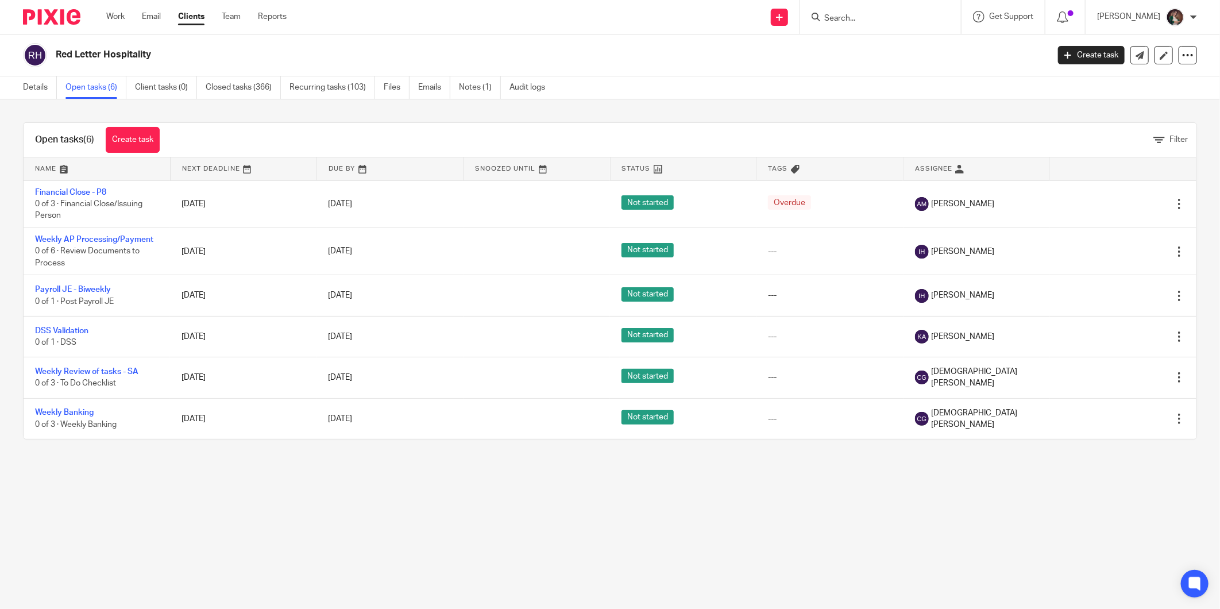
click at [860, 3] on div at bounding box center [880, 17] width 161 height 34
click at [862, 16] on input "Search" at bounding box center [874, 19] width 103 height 10
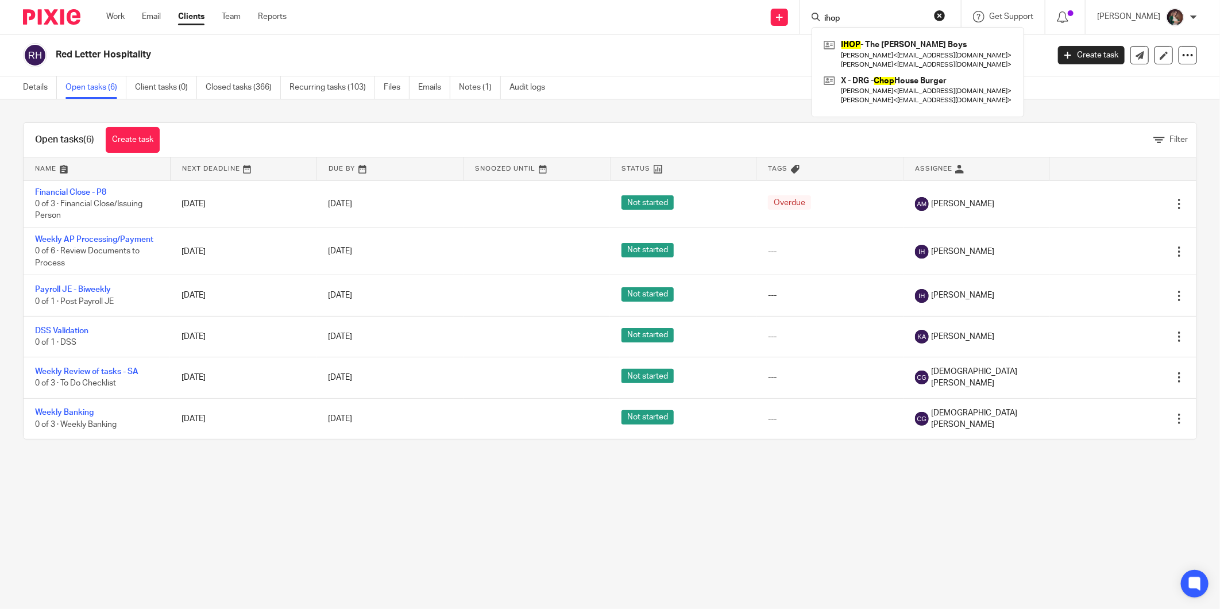
type input "ihop"
click button "submit" at bounding box center [0, 0] width 0 height 0
click at [903, 46] on link at bounding box center [918, 54] width 194 height 36
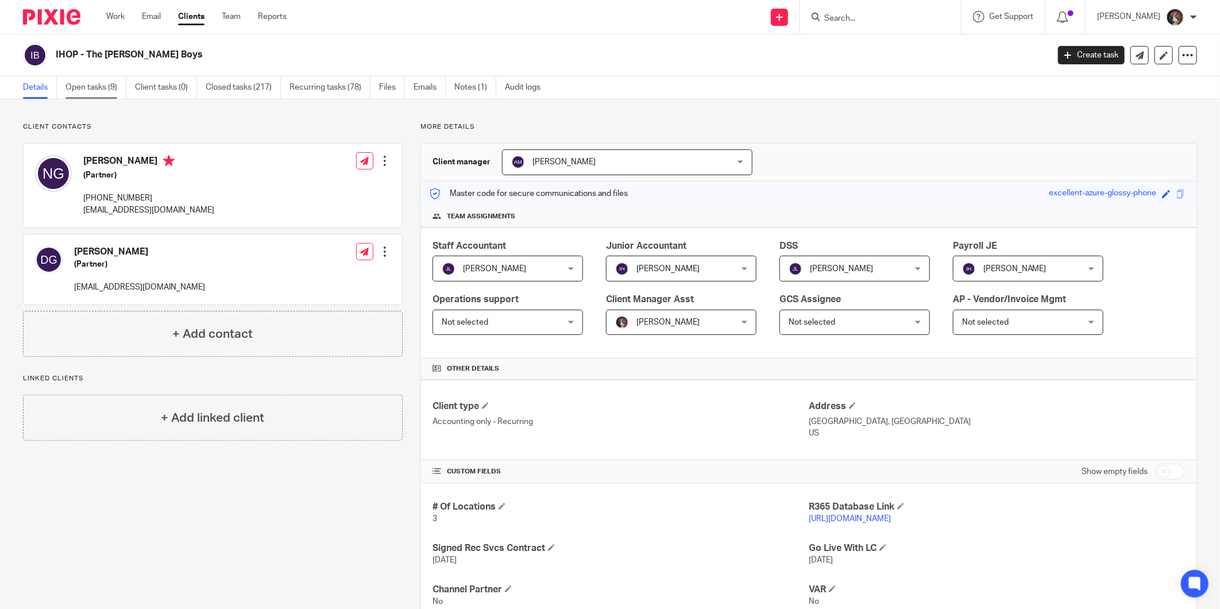
click at [88, 88] on link "Open tasks (9)" at bounding box center [96, 87] width 61 height 22
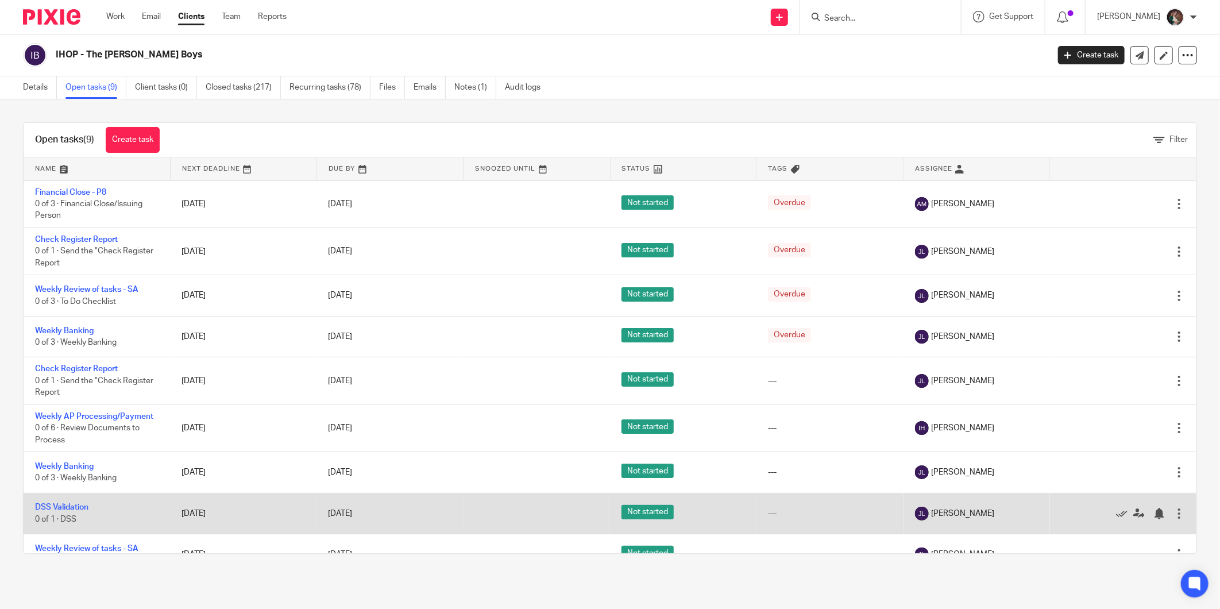
scroll to position [25, 0]
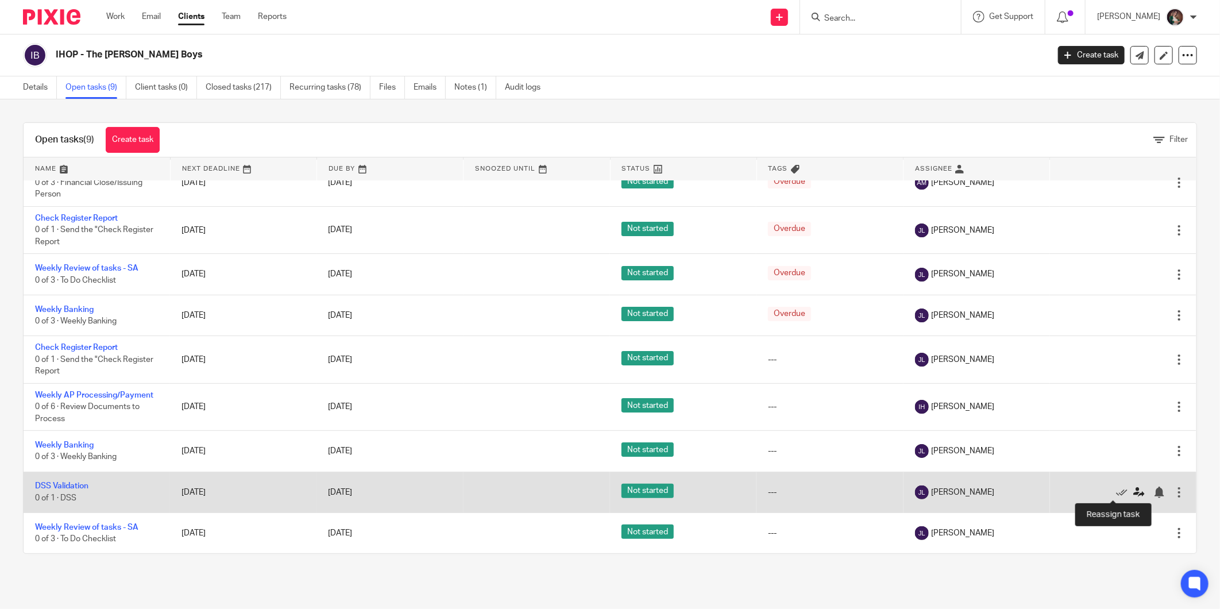
click at [1134, 487] on icon at bounding box center [1139, 492] width 11 height 11
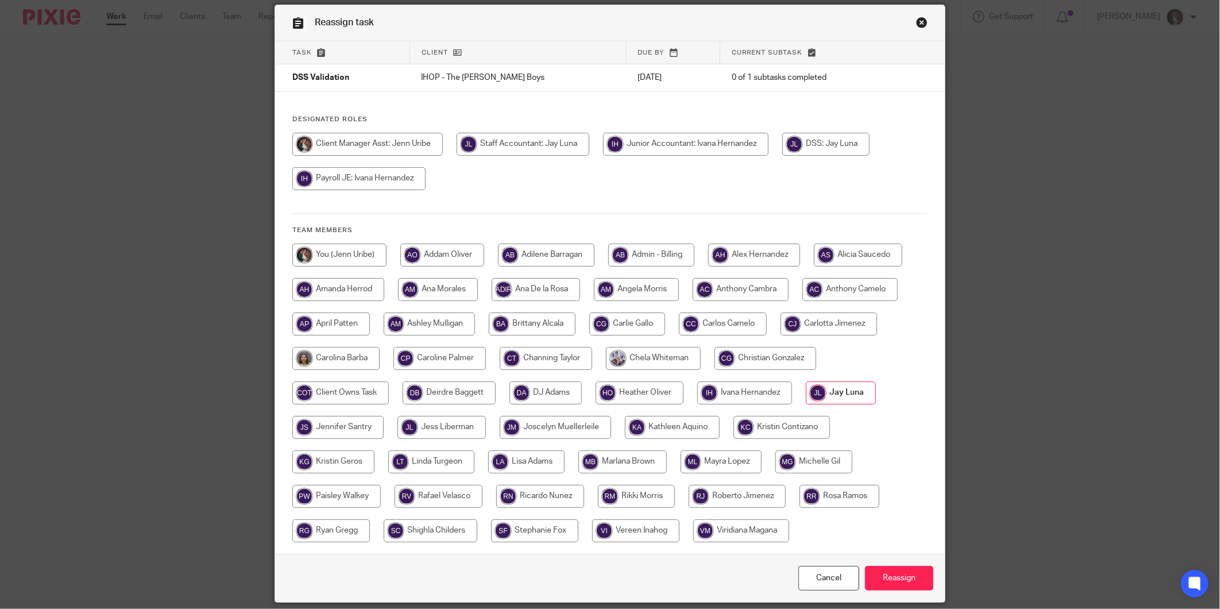
scroll to position [64, 0]
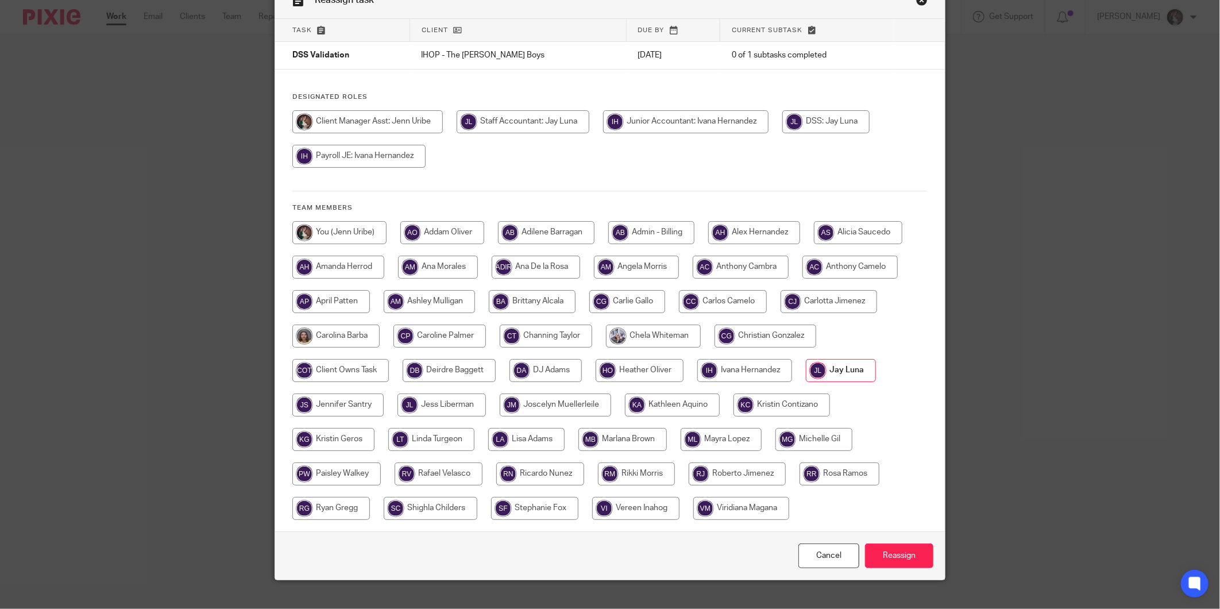
click at [341, 229] on input "radio" at bounding box center [339, 232] width 94 height 23
radio input "true"
click at [902, 557] on input "Reassign" at bounding box center [899, 556] width 68 height 25
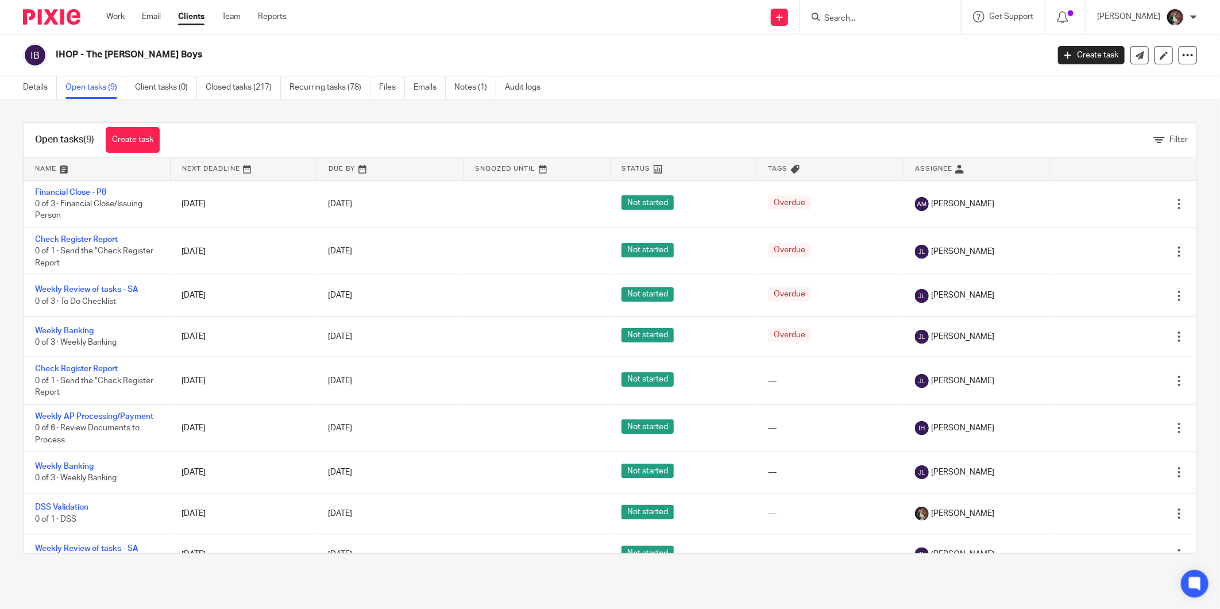
click at [862, 18] on input "Search" at bounding box center [874, 19] width 103 height 10
click at [135, 139] on link "Create task" at bounding box center [133, 140] width 54 height 26
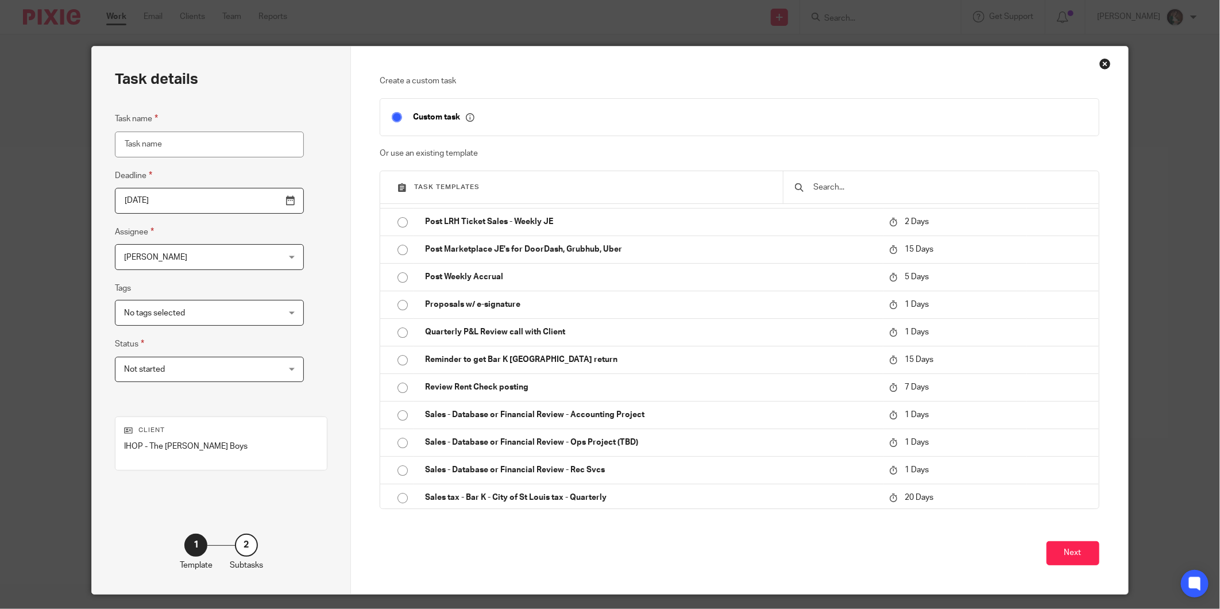
scroll to position [4980, 0]
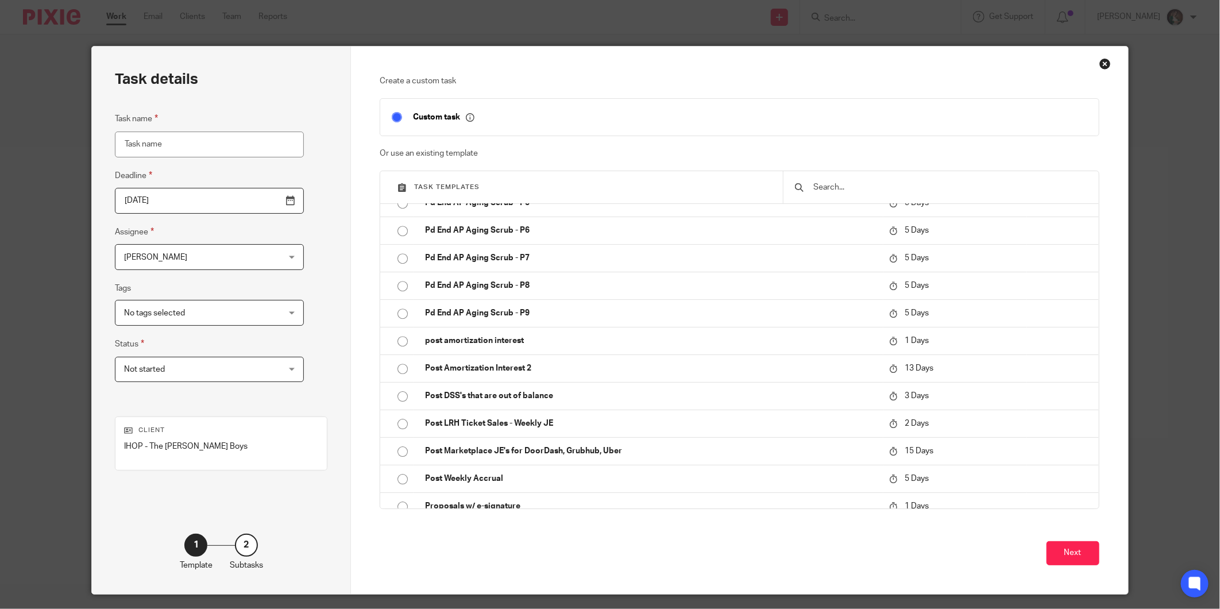
click at [208, 147] on input "Task name" at bounding box center [209, 145] width 189 height 26
click at [156, 141] on input "Database Review" at bounding box center [209, 145] width 189 height 26
type input "Database Audit Review"
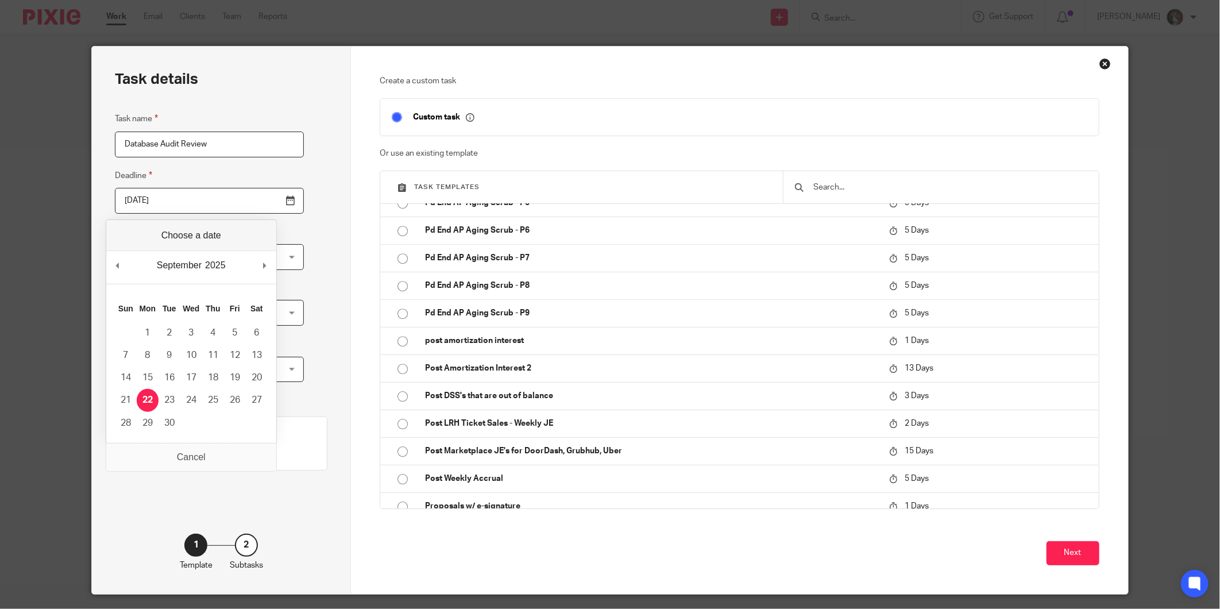
click at [263, 199] on input "[DATE]" at bounding box center [209, 201] width 189 height 26
type input "2025-09-24"
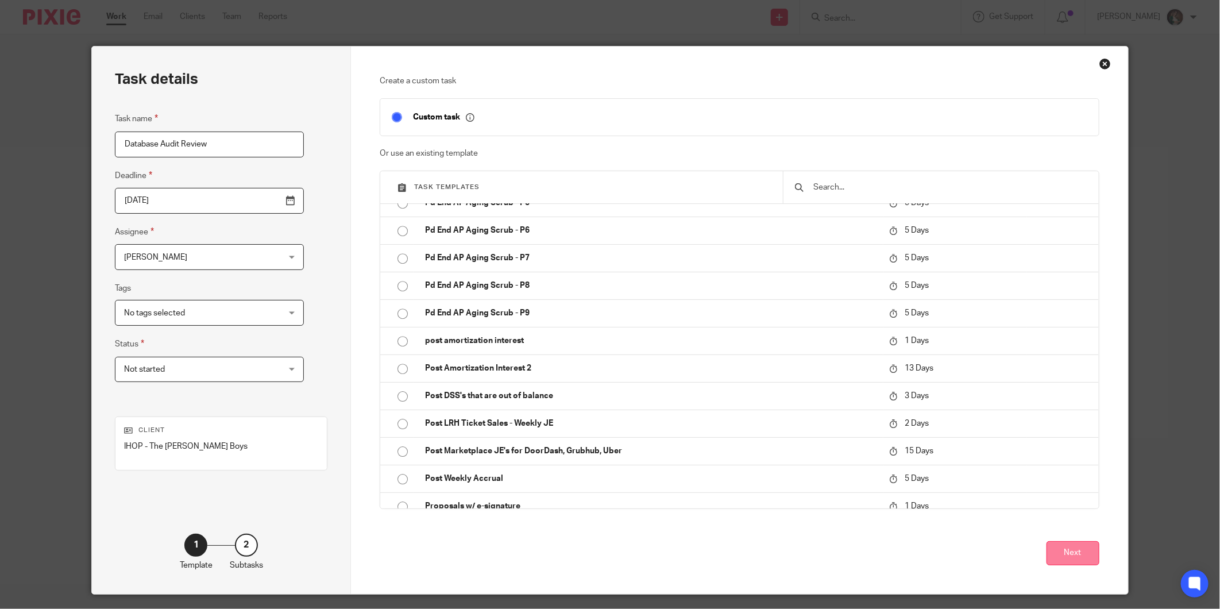
click at [1084, 549] on button "Next" at bounding box center [1073, 553] width 53 height 25
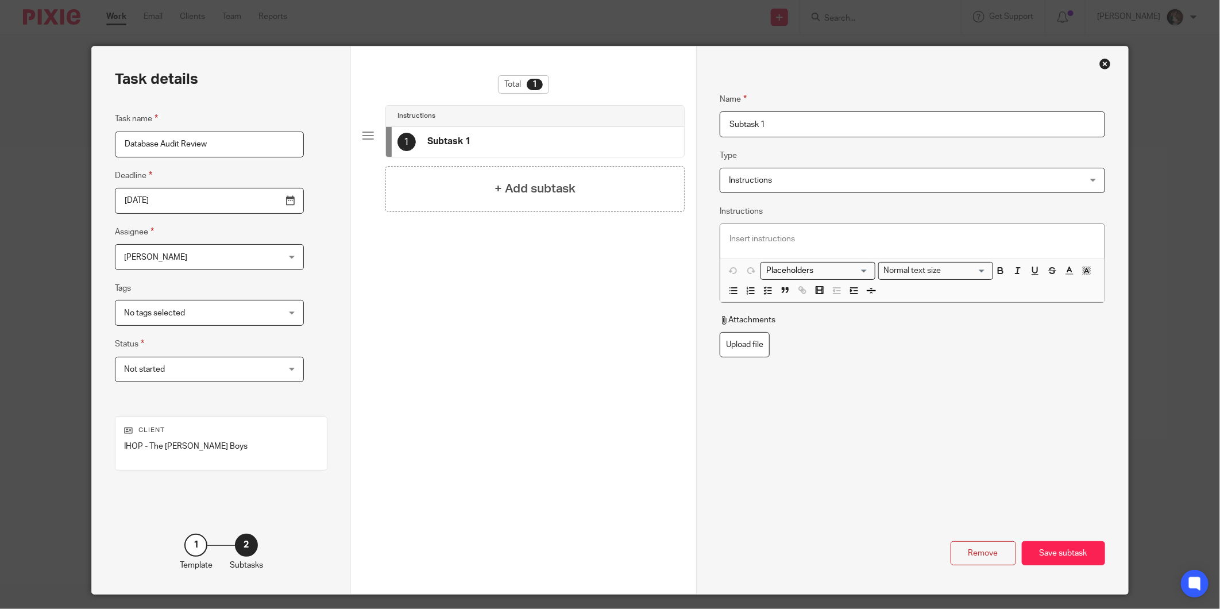
click at [1102, 65] on div "Close this dialog window" at bounding box center [1105, 63] width 11 height 11
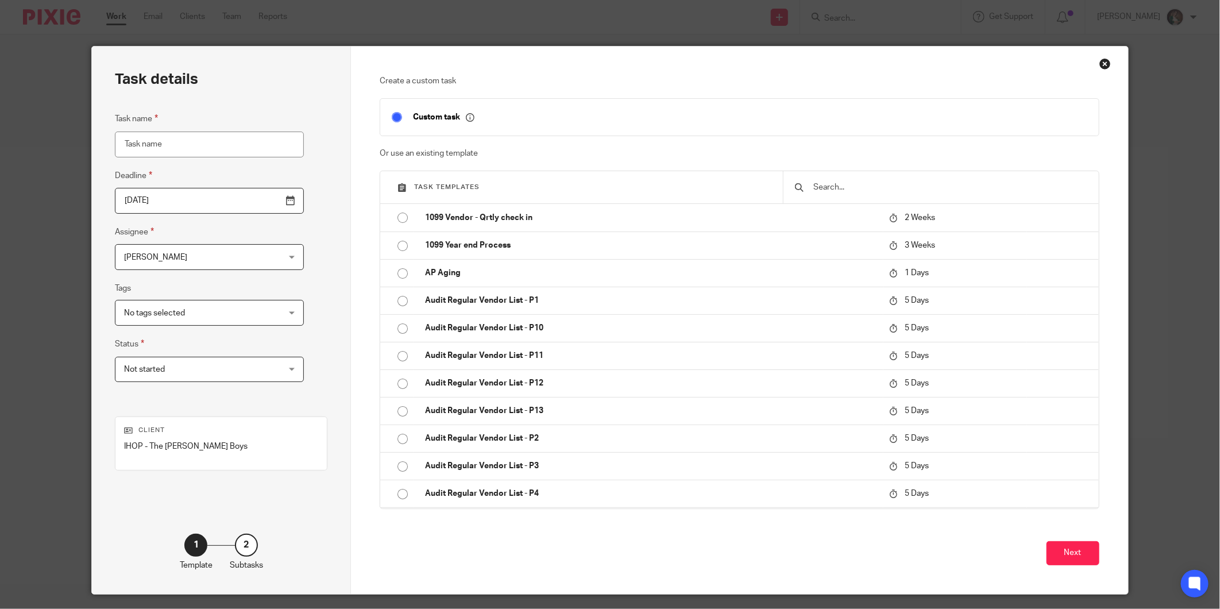
click at [1100, 67] on div "Close this dialog window" at bounding box center [1105, 63] width 11 height 11
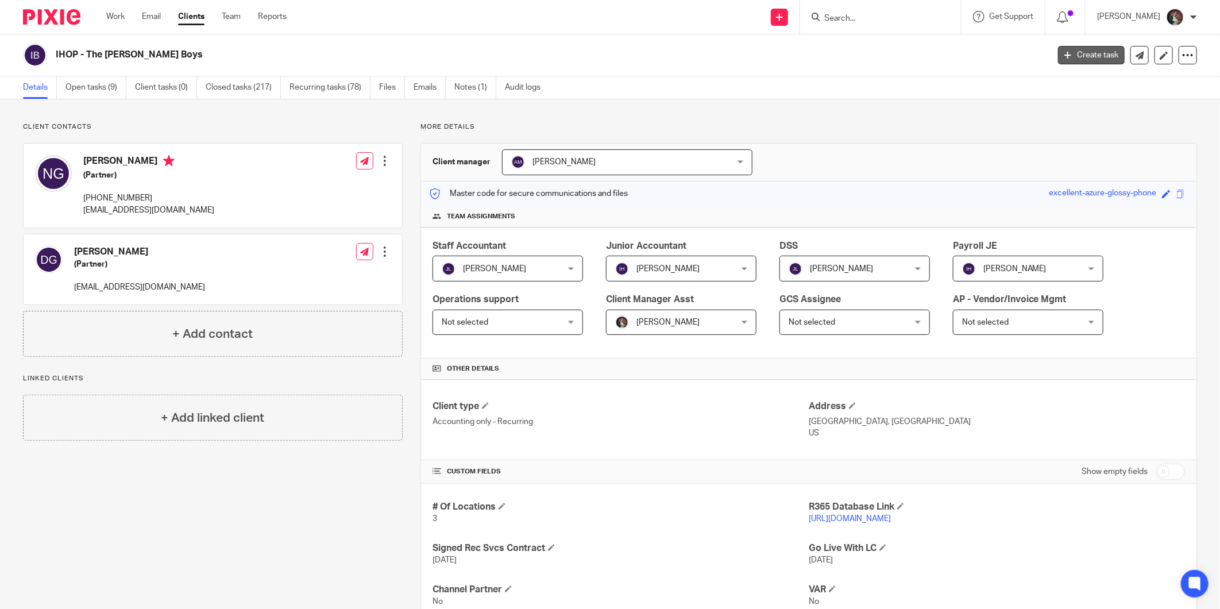
click at [1081, 60] on link "Create task" at bounding box center [1091, 55] width 67 height 18
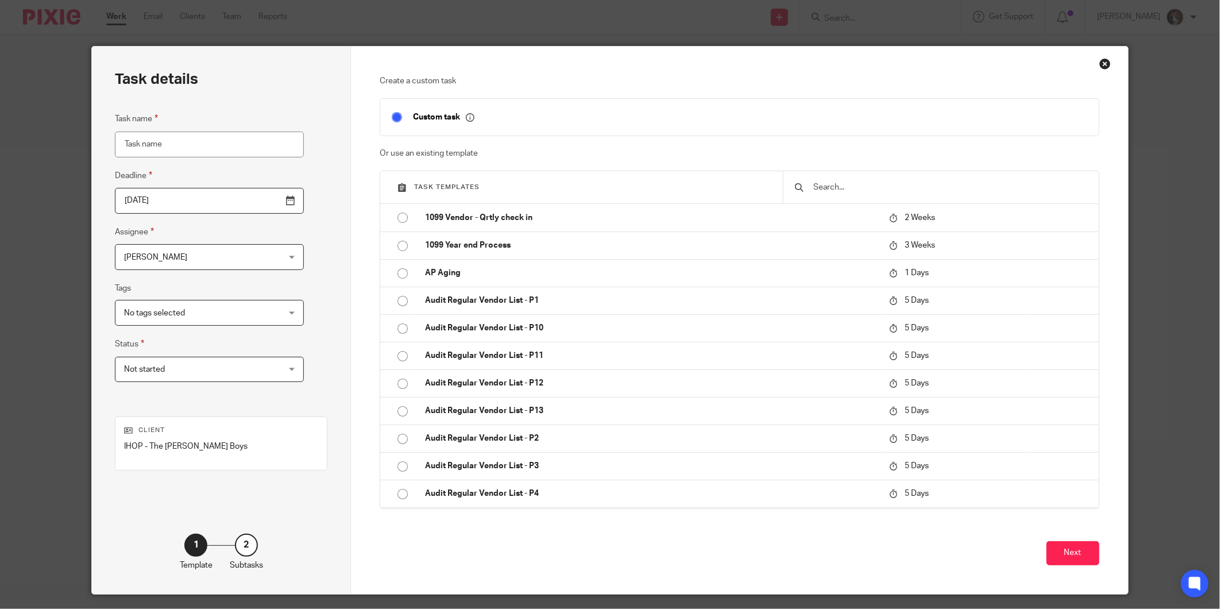
click at [191, 143] on input "Task name" at bounding box center [209, 145] width 189 height 26
type input "Database Audit Review"
click at [1055, 561] on button "Next" at bounding box center [1073, 553] width 53 height 25
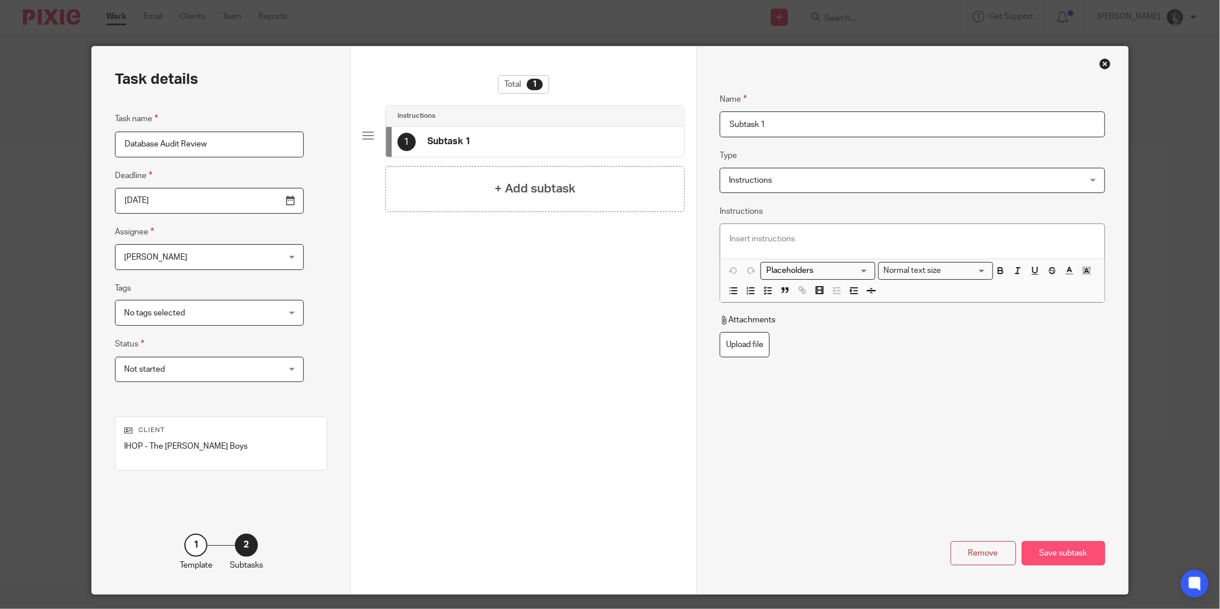
click at [1056, 552] on div "Save subtask" at bounding box center [1063, 553] width 83 height 25
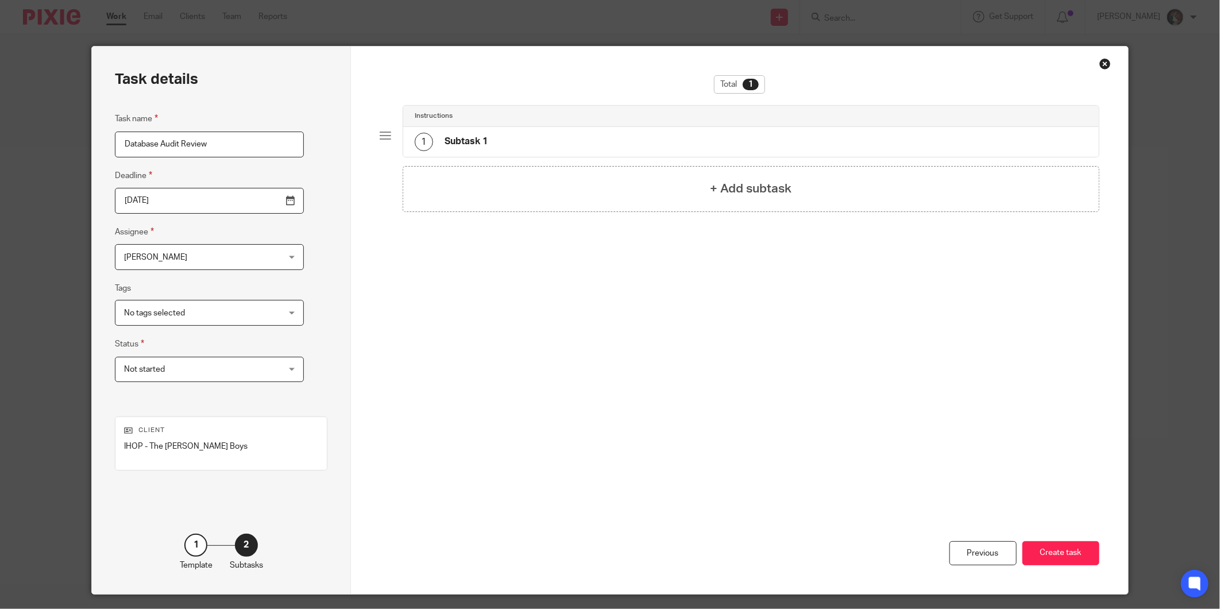
click at [1056, 552] on button "Create task" at bounding box center [1061, 553] width 77 height 25
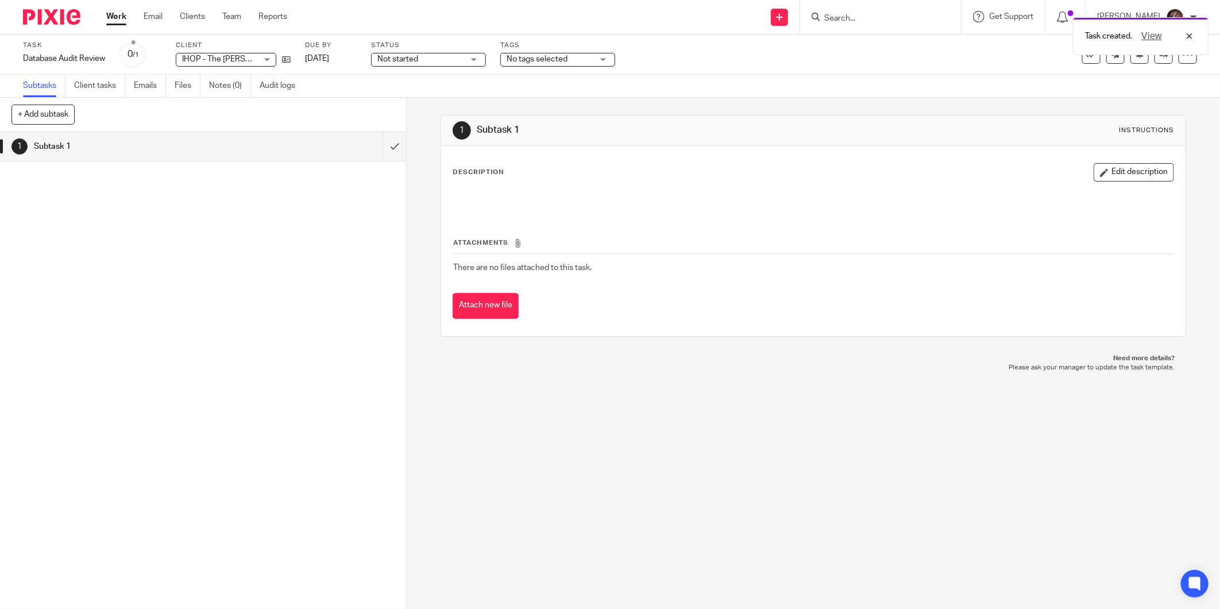
click at [887, 16] on div "Task created. View" at bounding box center [909, 33] width 599 height 44
click at [861, 14] on div "Task created. View" at bounding box center [909, 33] width 599 height 44
click at [871, 17] on div "Task created. View" at bounding box center [909, 33] width 599 height 44
click input "Search"
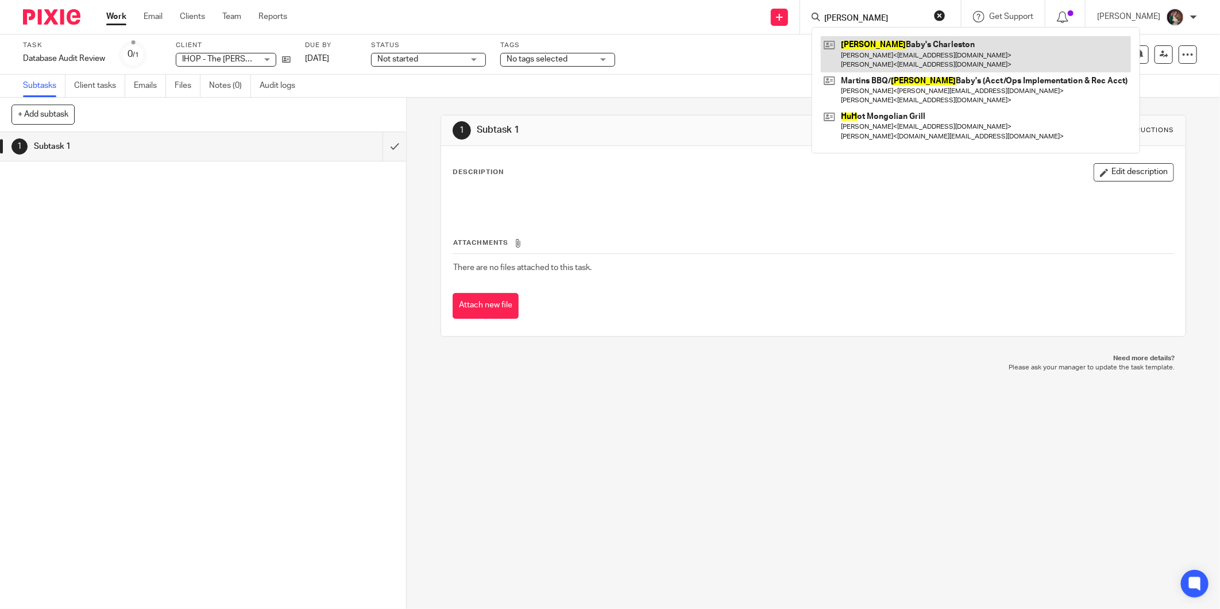
type input "hugh"
click link
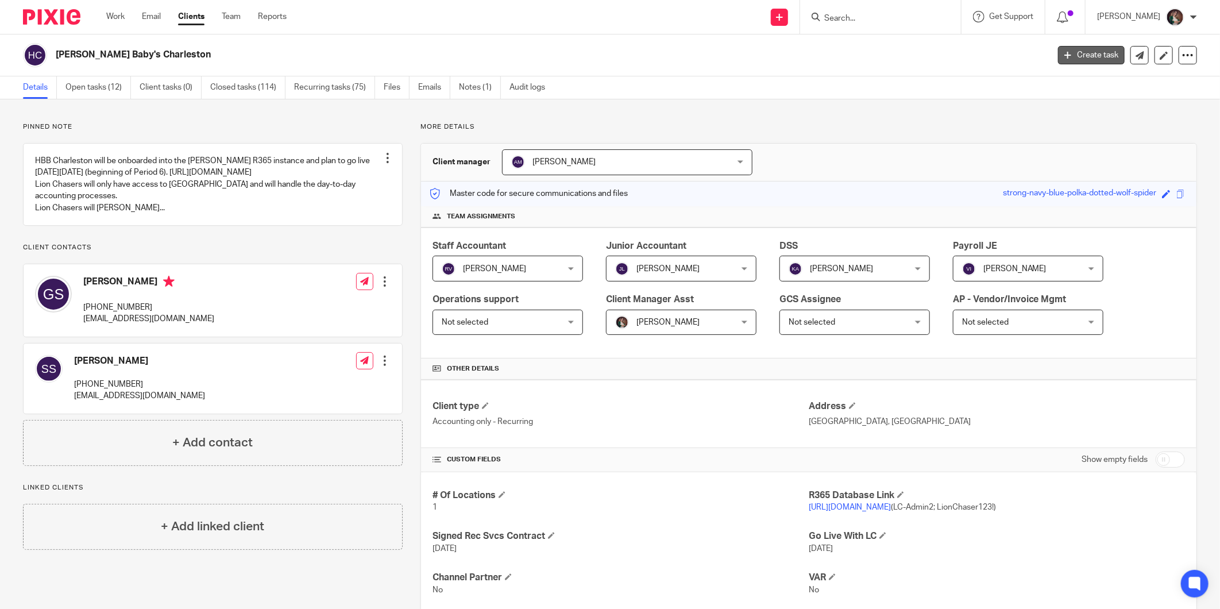
click at [1091, 56] on link "Create task" at bounding box center [1091, 55] width 67 height 18
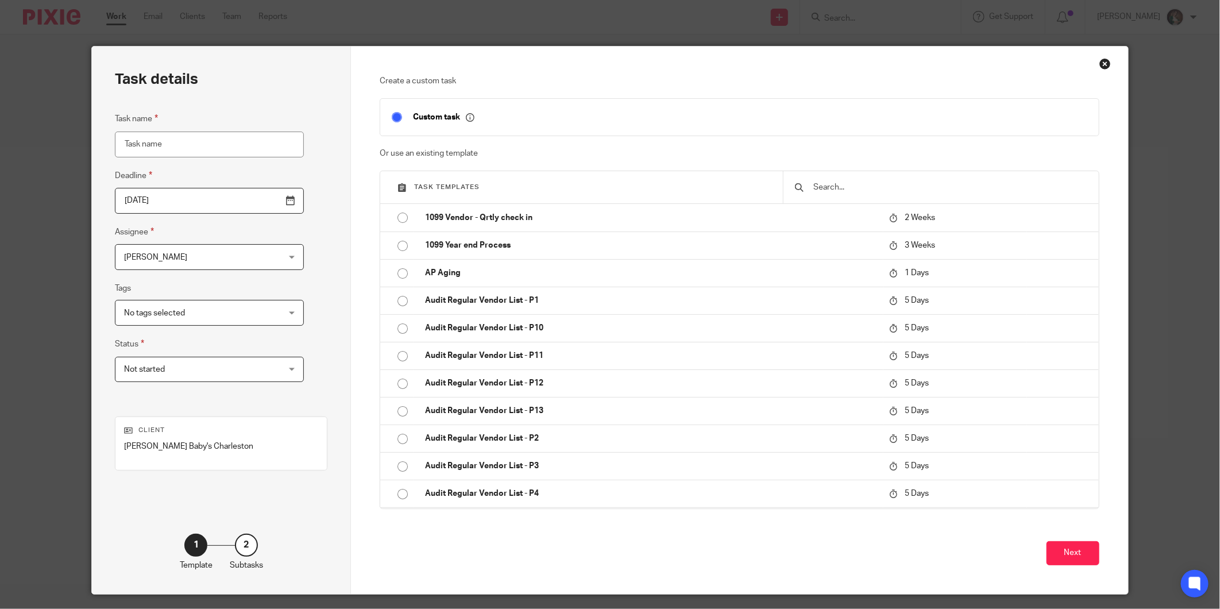
click at [154, 145] on input "Task name" at bounding box center [209, 145] width 189 height 26
type input "Database Audit Review"
click at [261, 204] on input "2025-09-22" at bounding box center [209, 201] width 189 height 26
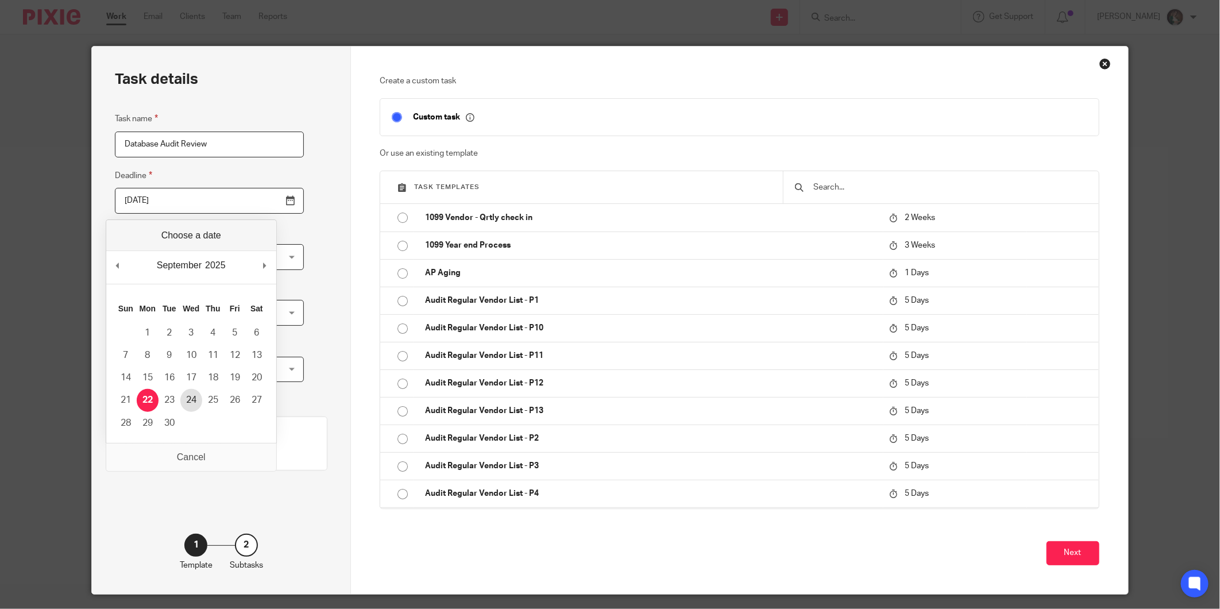
type input "2025-09-24"
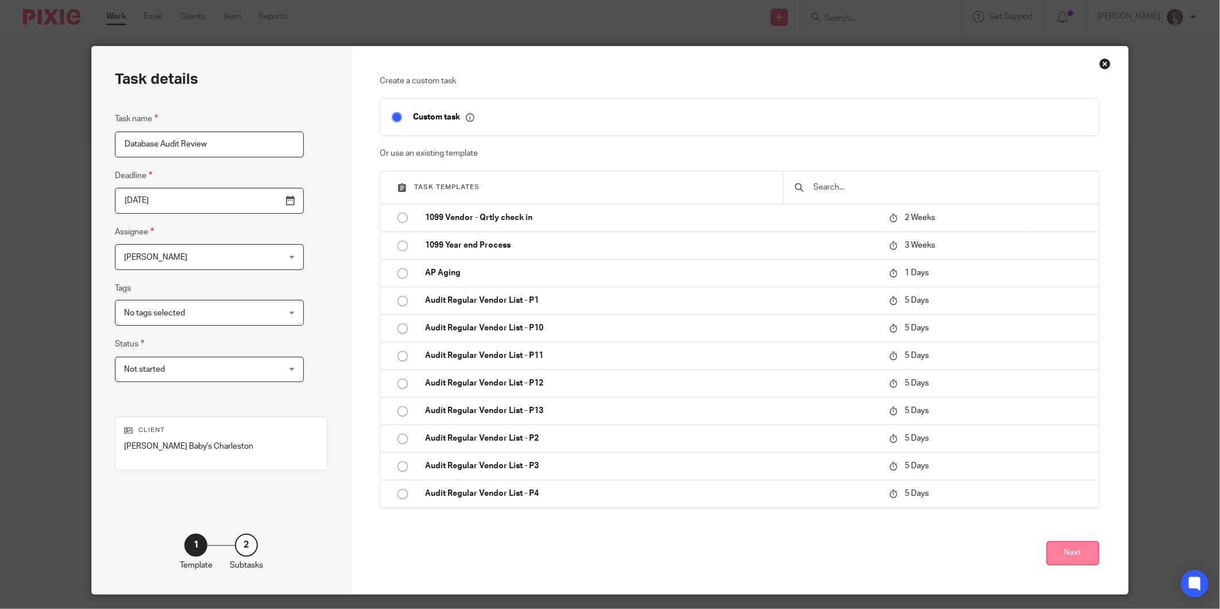
click at [1067, 552] on button "Next" at bounding box center [1073, 553] width 53 height 25
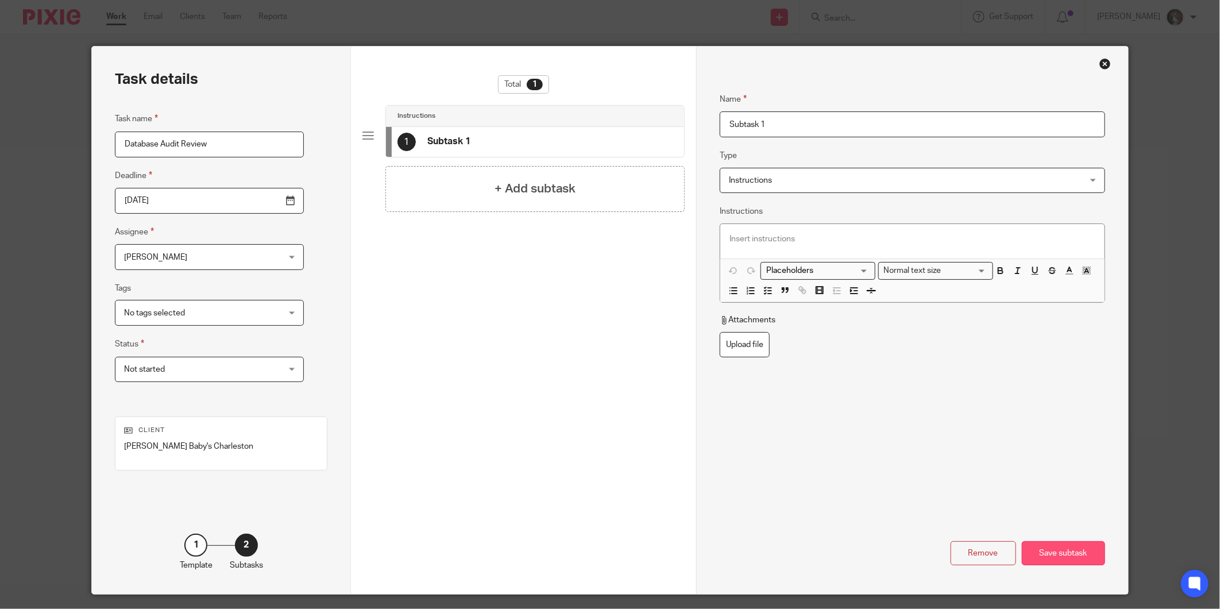
click at [1059, 552] on div "Save subtask" at bounding box center [1063, 553] width 83 height 25
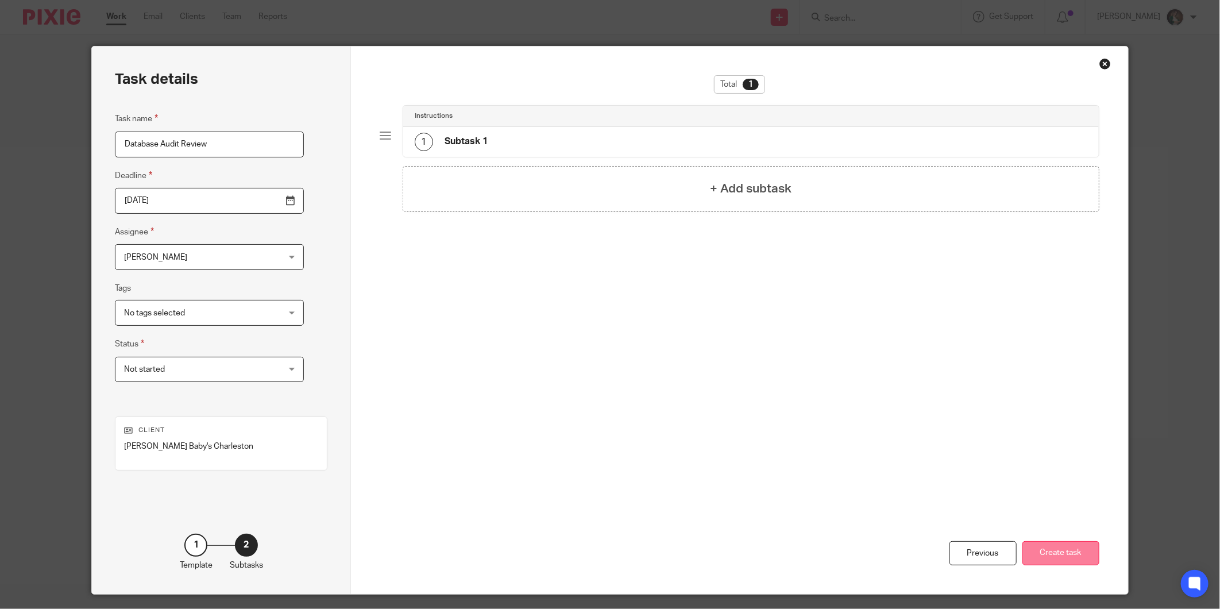
click at [1061, 549] on button "Create task" at bounding box center [1061, 553] width 77 height 25
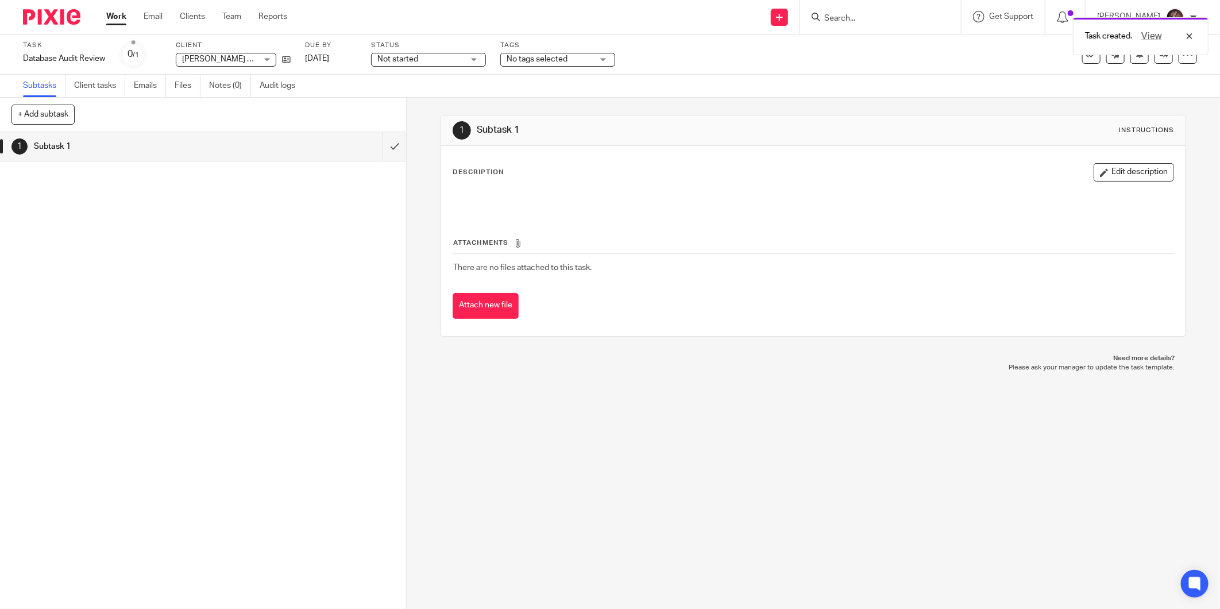
click at [863, 20] on div "Task created. View" at bounding box center [909, 33] width 599 height 44
click at [853, 19] on input "Search" at bounding box center [874, 19] width 103 height 10
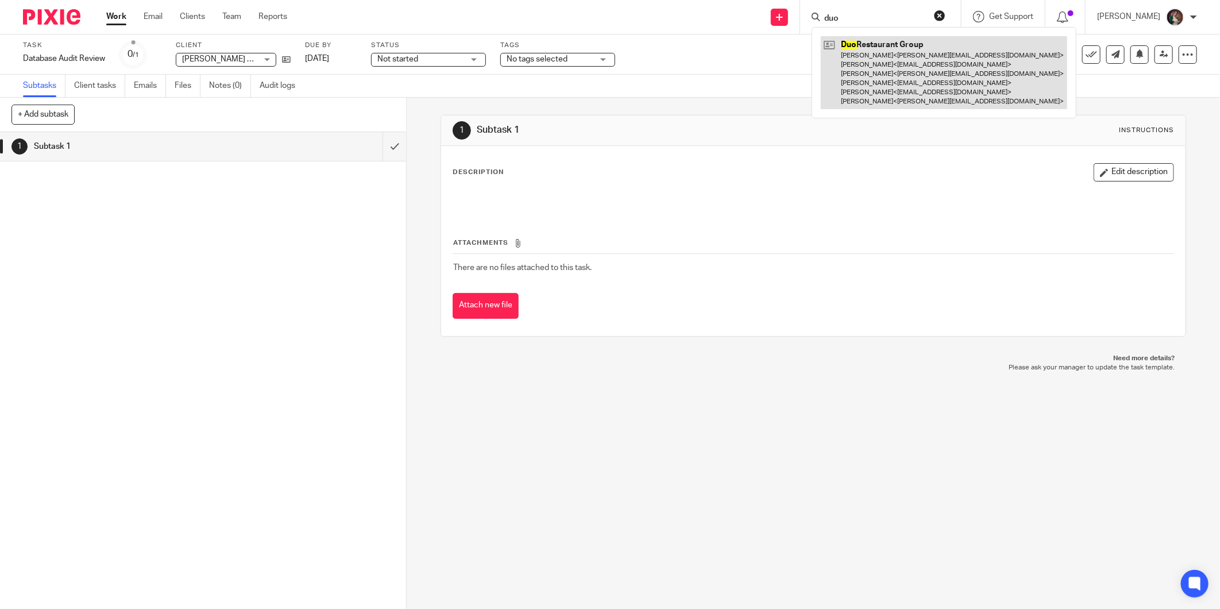
type input "duo"
click at [912, 58] on link at bounding box center [944, 72] width 247 height 73
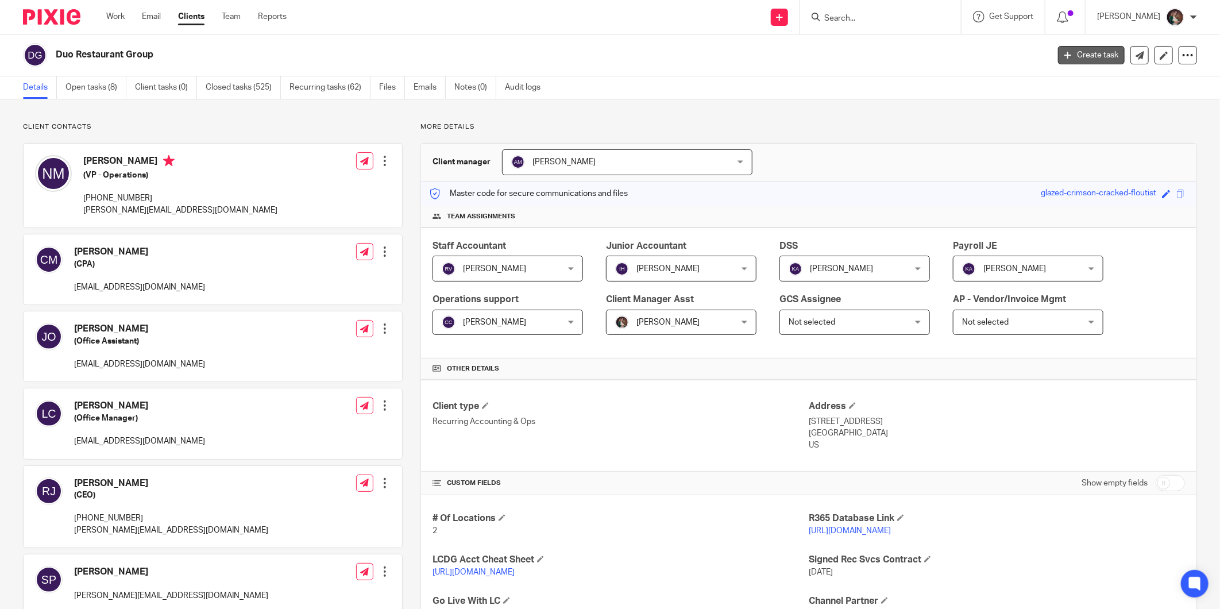
click at [1066, 59] on link "Create task" at bounding box center [1091, 55] width 67 height 18
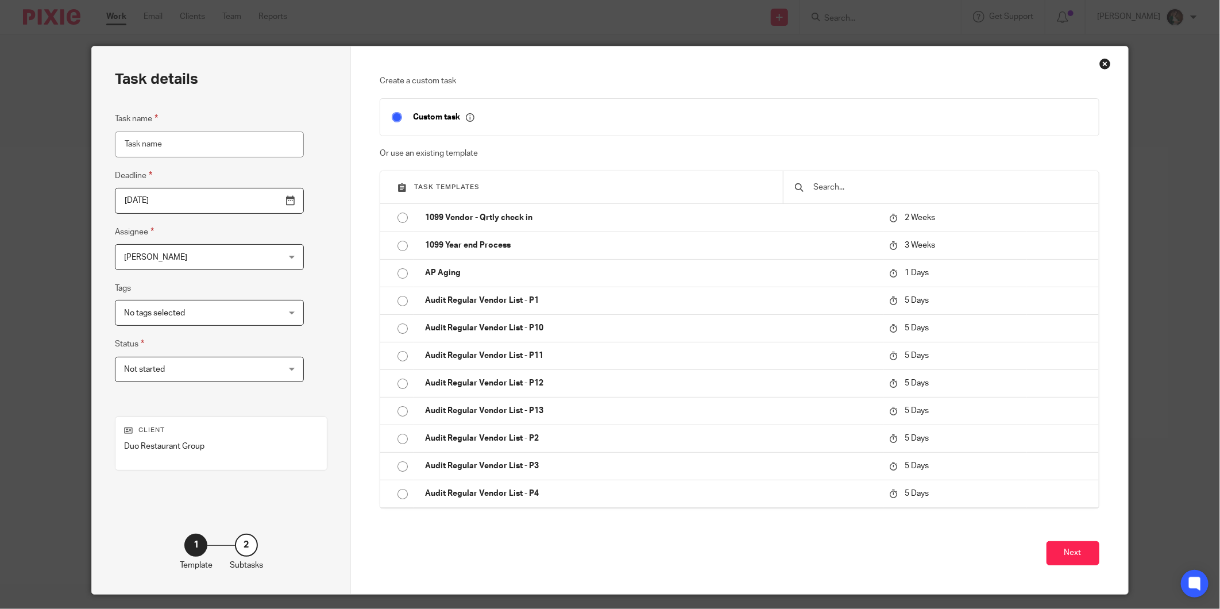
click at [190, 136] on input "Task name" at bounding box center [209, 145] width 189 height 26
type input "Database Audit Review"
click at [260, 199] on input "[DATE]" at bounding box center [209, 201] width 189 height 26
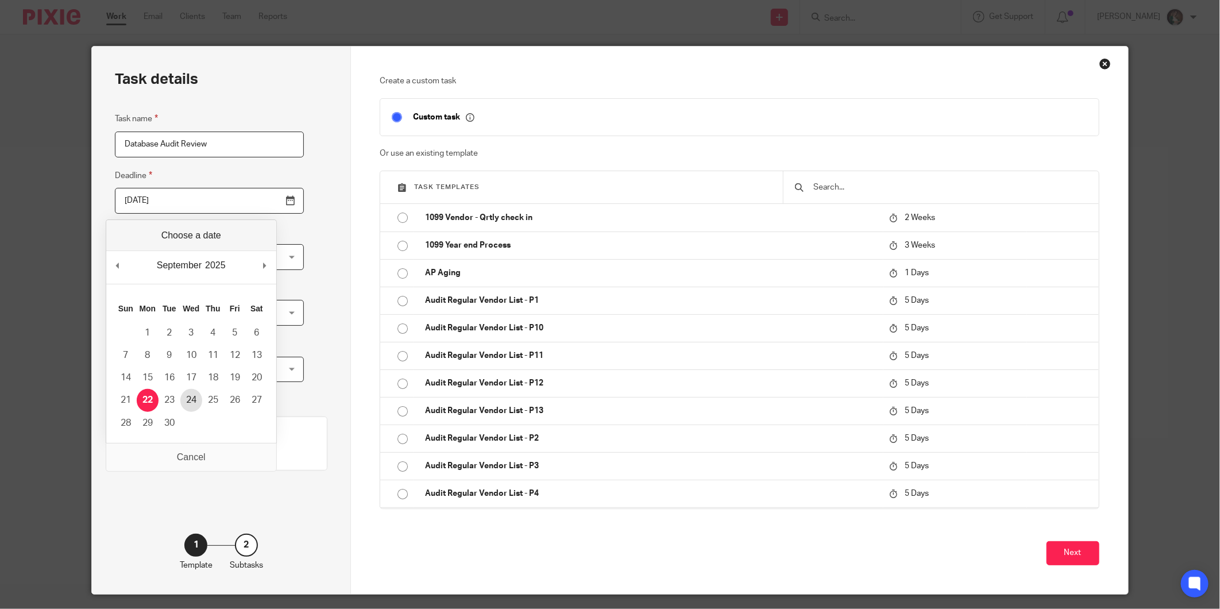
type input "[DATE]"
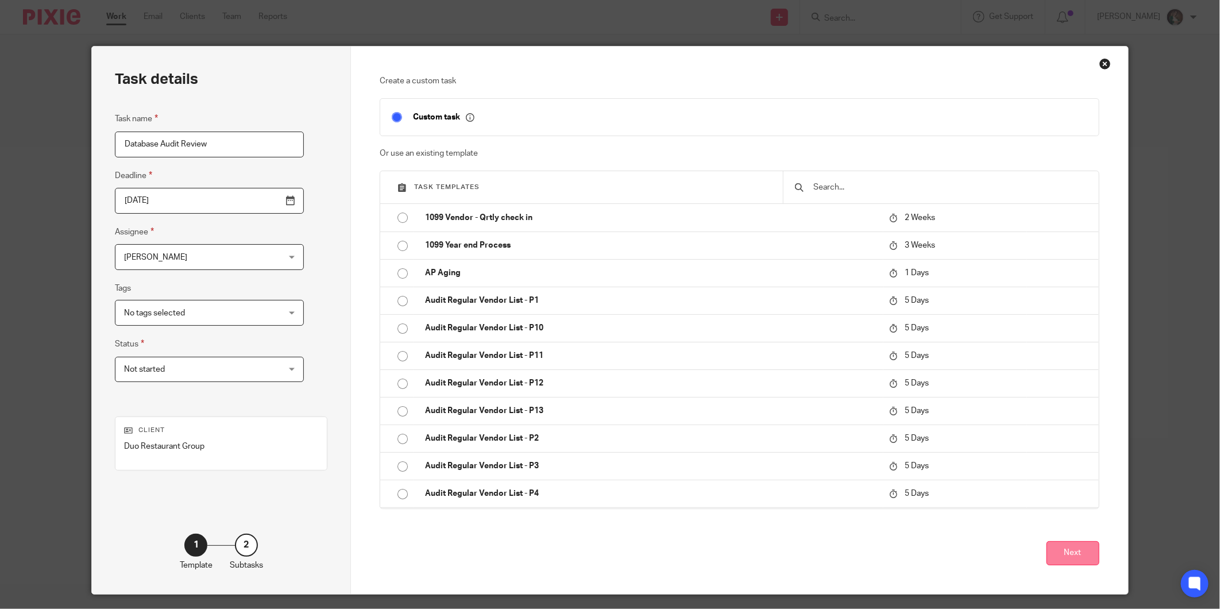
click at [1072, 553] on button "Next" at bounding box center [1073, 553] width 53 height 25
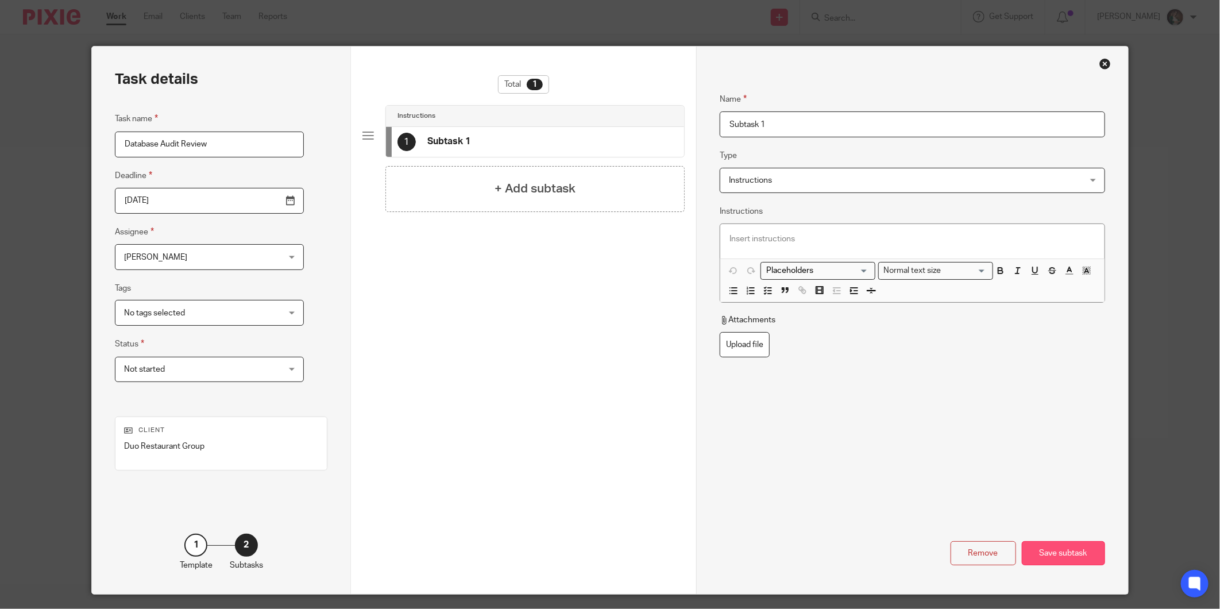
click at [1070, 553] on div "Save subtask" at bounding box center [1063, 553] width 83 height 25
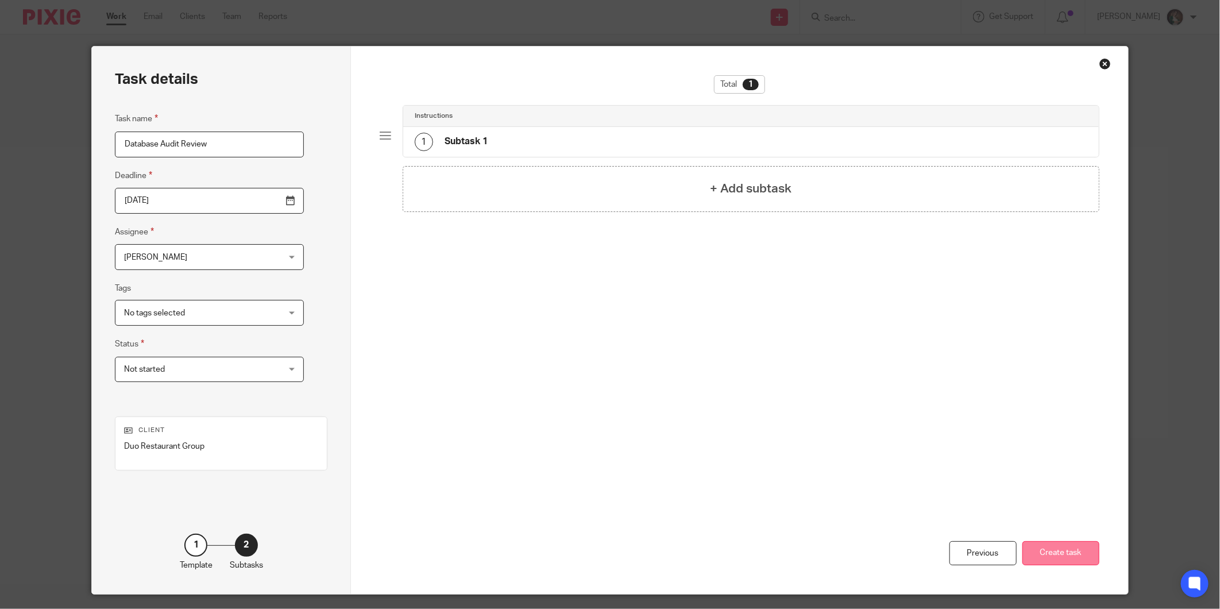
click at [1070, 554] on button "Create task" at bounding box center [1061, 553] width 77 height 25
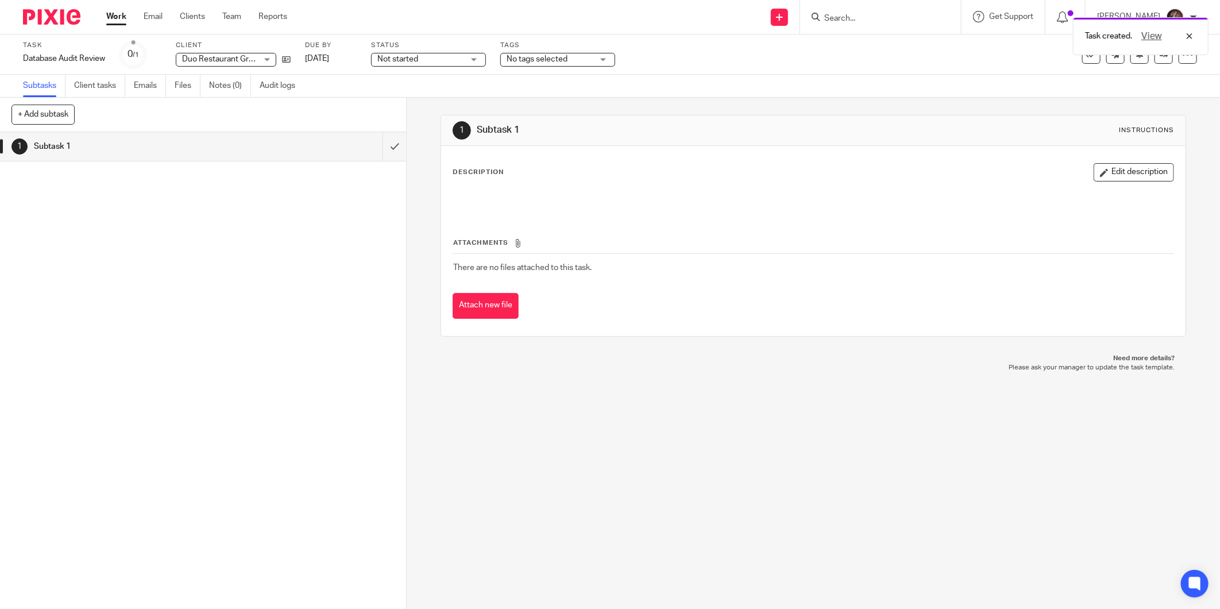
click at [873, 21] on div "Task created. View" at bounding box center [909, 33] width 599 height 44
click at [857, 22] on input "Search" at bounding box center [874, 19] width 103 height 10
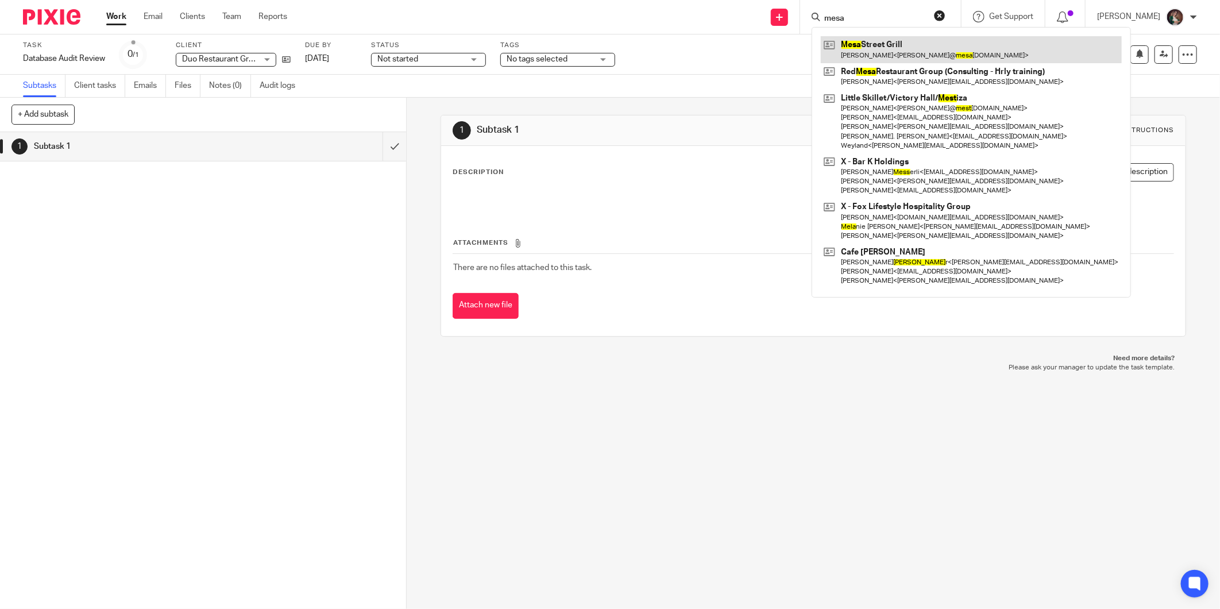
type input "mesa"
click at [896, 51] on link at bounding box center [971, 49] width 301 height 26
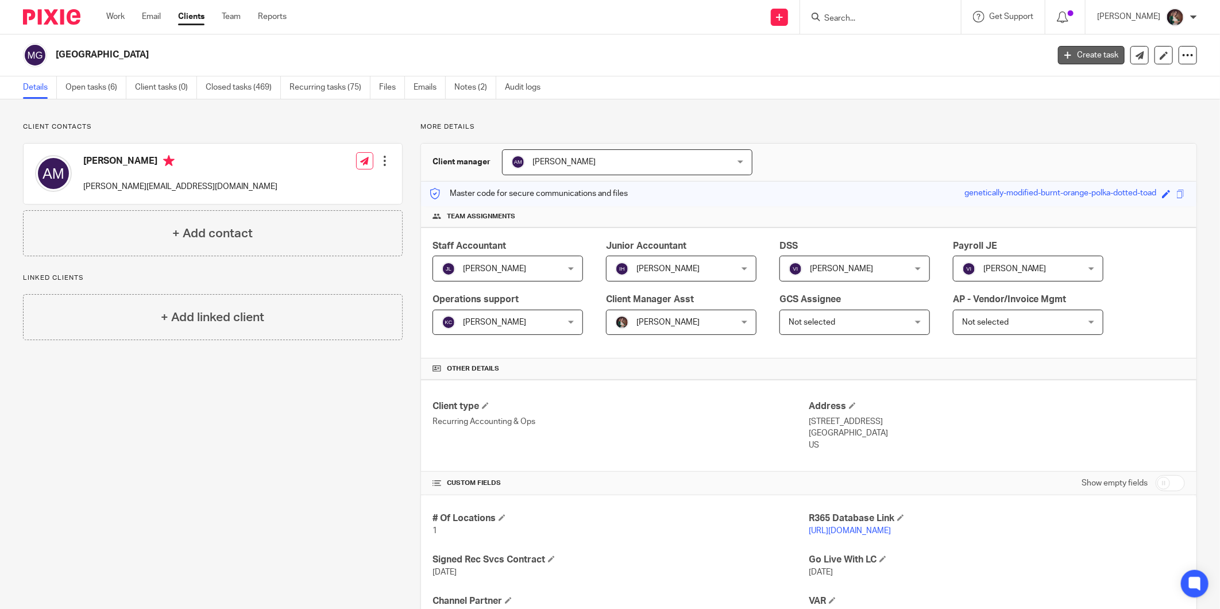
click at [1076, 60] on link "Create task" at bounding box center [1091, 55] width 67 height 18
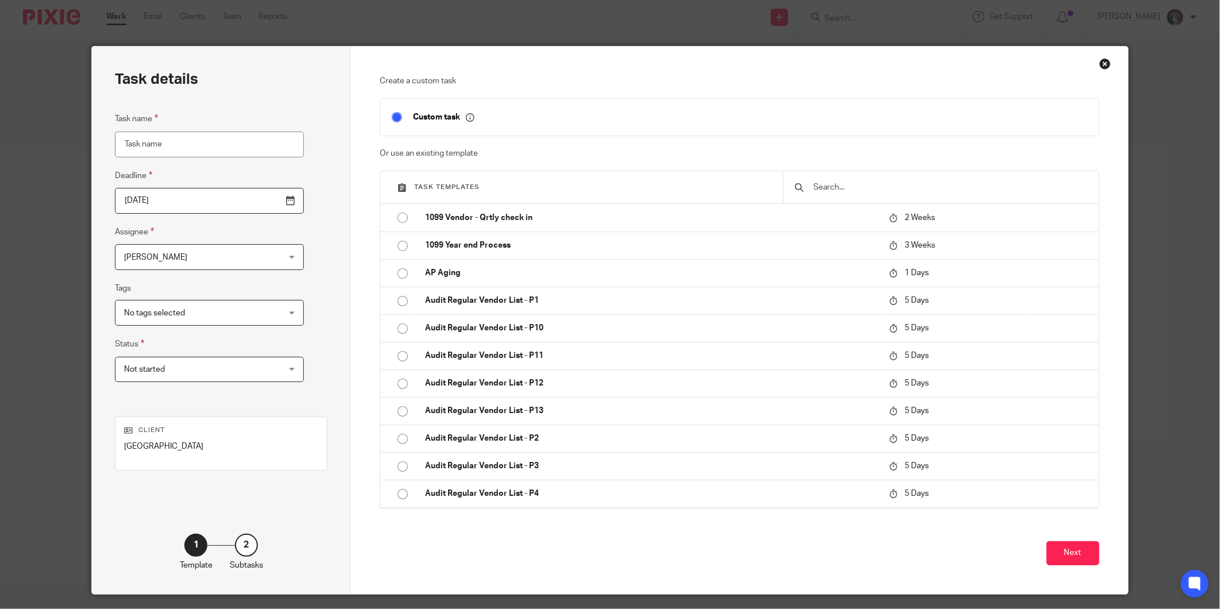
click at [179, 146] on input "Task name" at bounding box center [209, 145] width 189 height 26
type input "Database Audit Review"
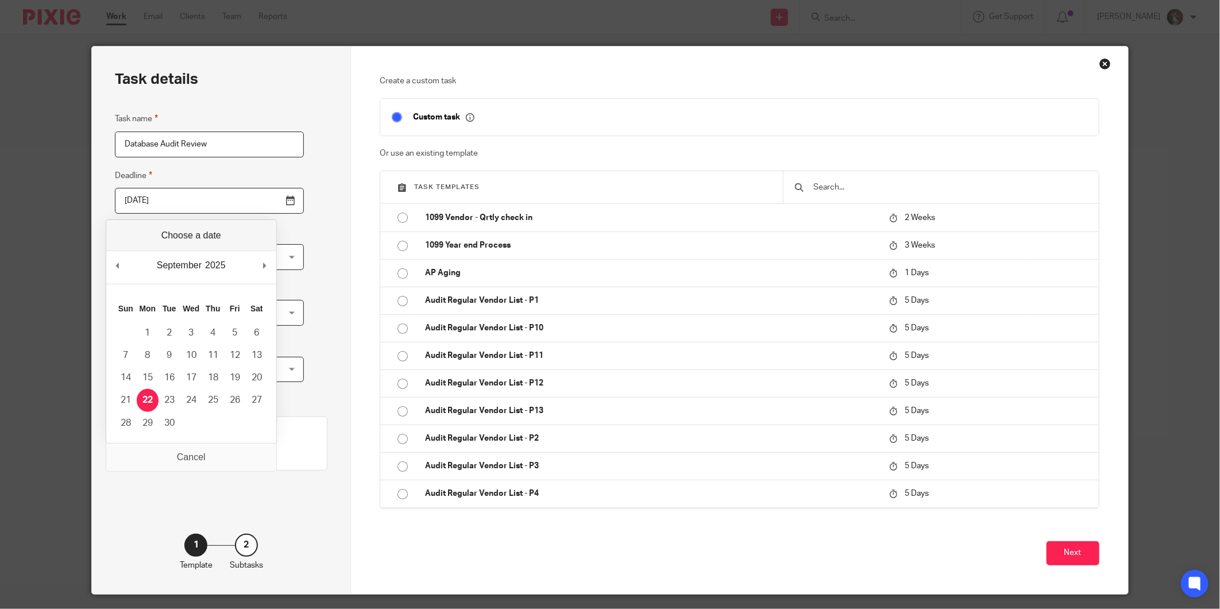
click at [261, 199] on input "2025-09-22" at bounding box center [209, 201] width 189 height 26
type input "2025-09-24"
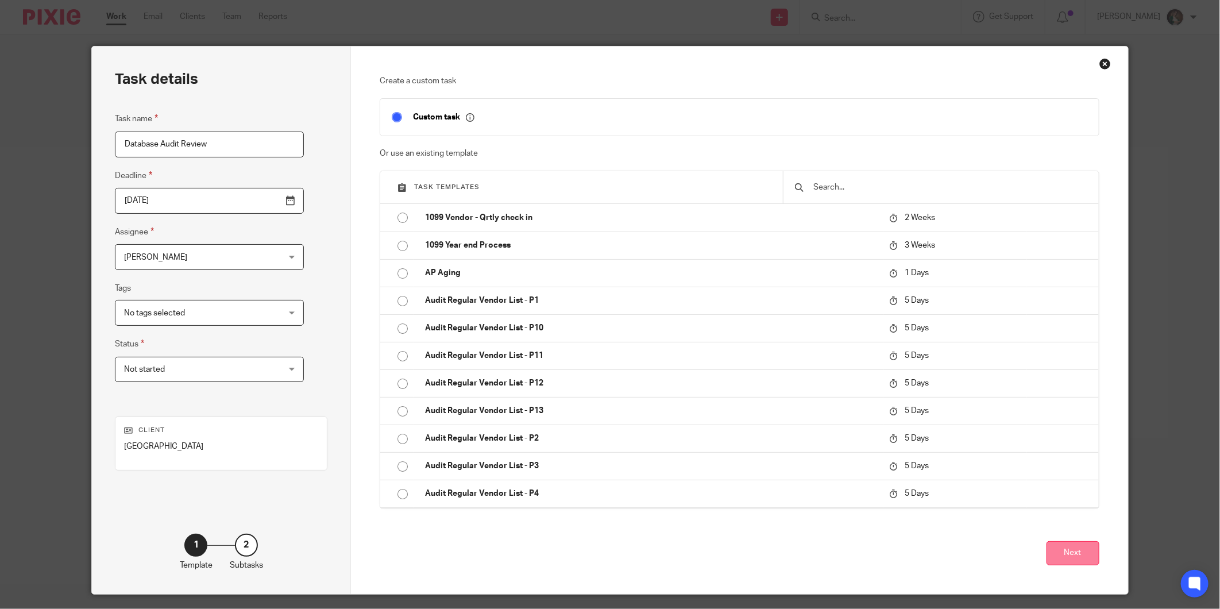
click at [1061, 559] on button "Next" at bounding box center [1073, 553] width 53 height 25
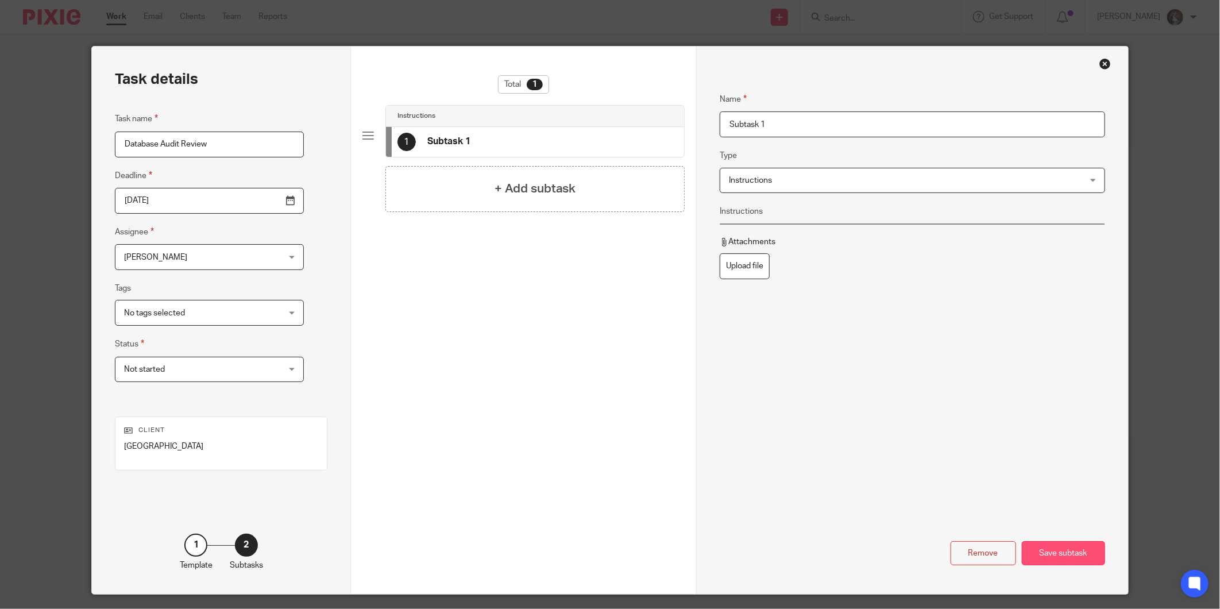
click at [1069, 555] on div "Save subtask" at bounding box center [1063, 553] width 83 height 25
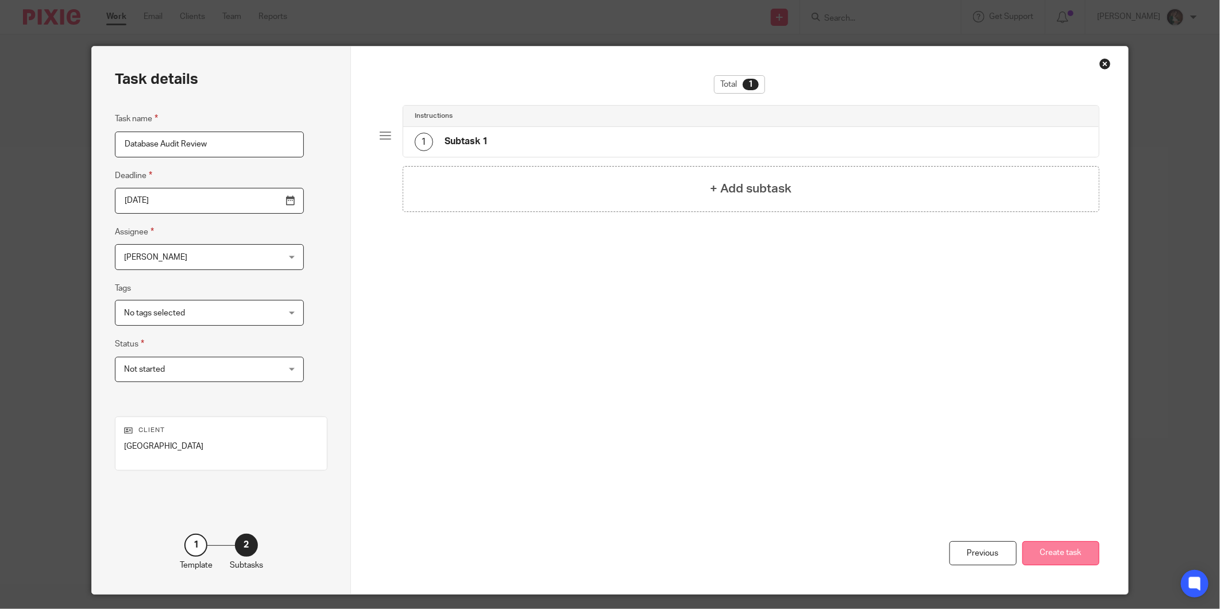
click at [1069, 560] on button "Create task" at bounding box center [1061, 553] width 77 height 25
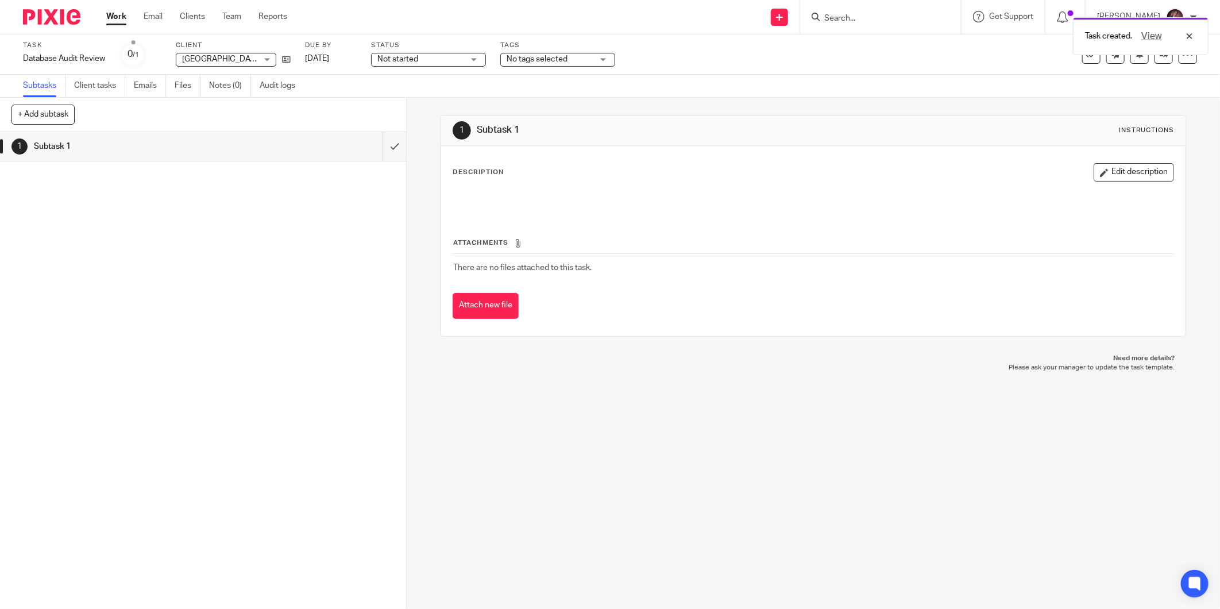
click at [871, 18] on div "Task created. View" at bounding box center [909, 33] width 599 height 44
click at [880, 22] on div "Task created. View" at bounding box center [909, 33] width 599 height 44
click at [871, 20] on div "Task created. View" at bounding box center [909, 33] width 599 height 44
click at [865, 19] on input "Search" at bounding box center [874, 19] width 103 height 10
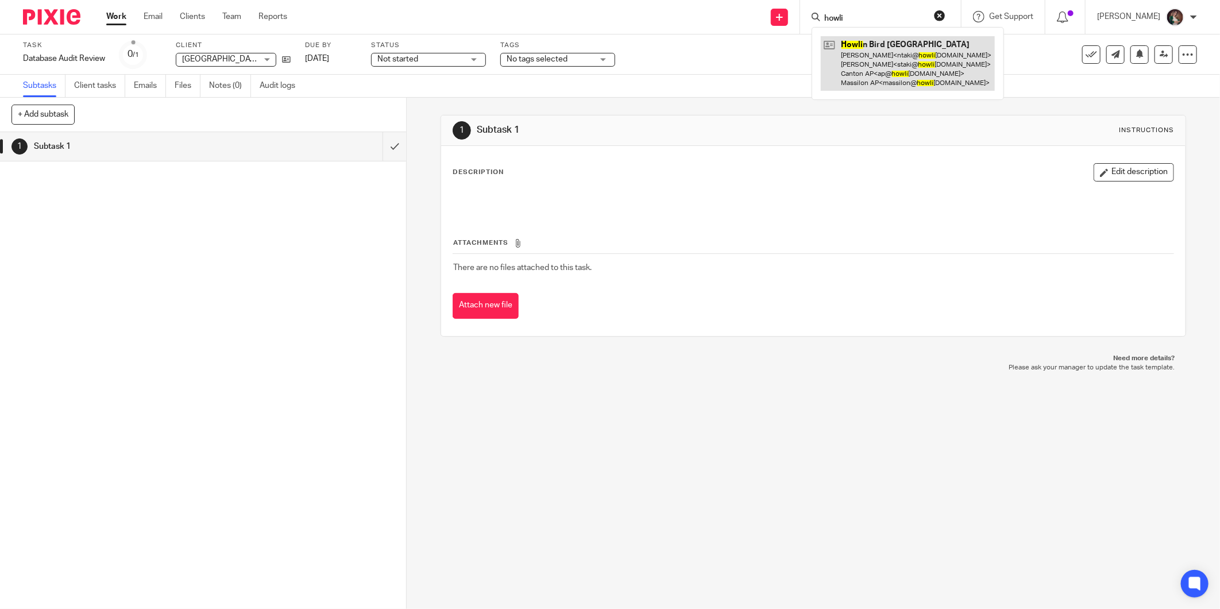
type input "howli"
click at [883, 49] on link at bounding box center [908, 63] width 174 height 55
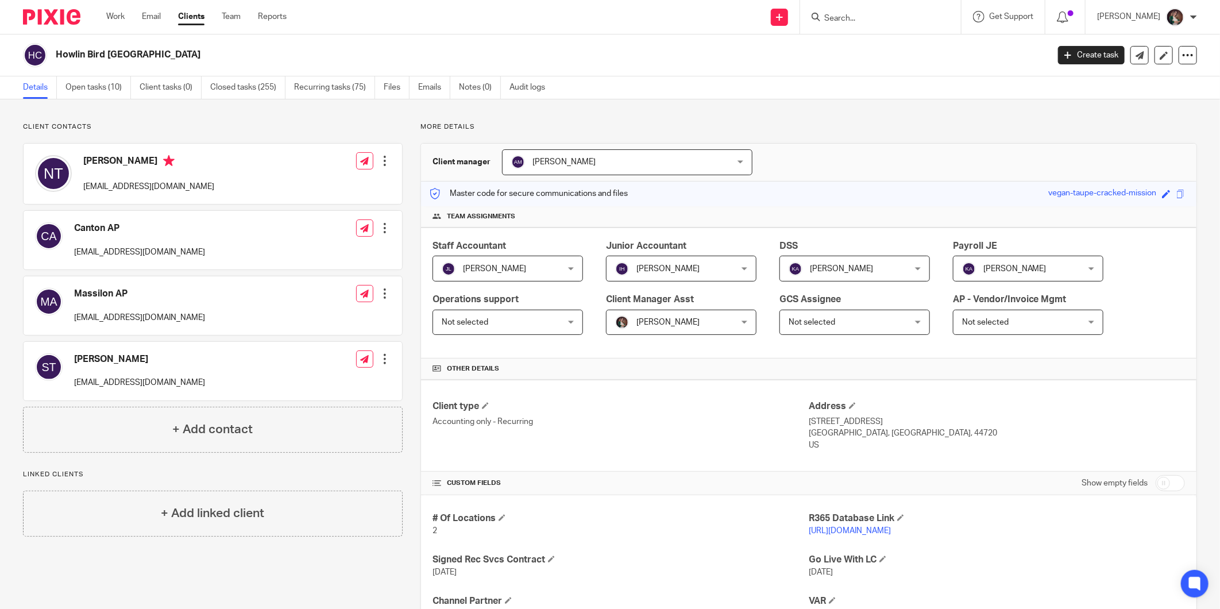
scroll to position [64, 0]
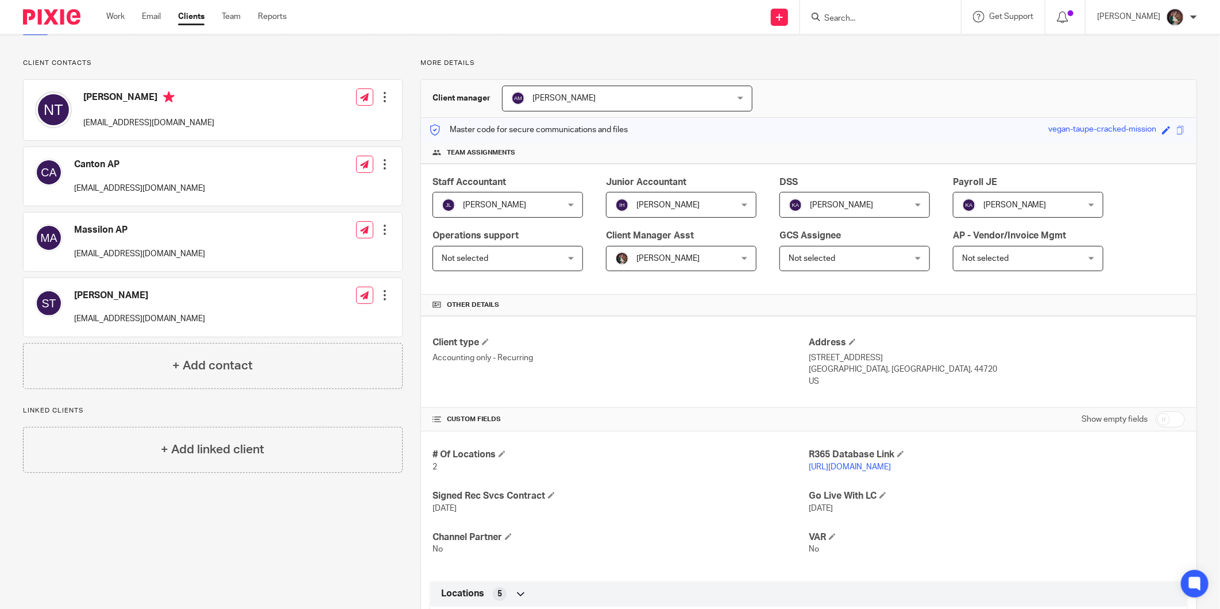
click at [819, 468] on link "https://howlinbird.restaurant365.com" at bounding box center [850, 467] width 82 height 8
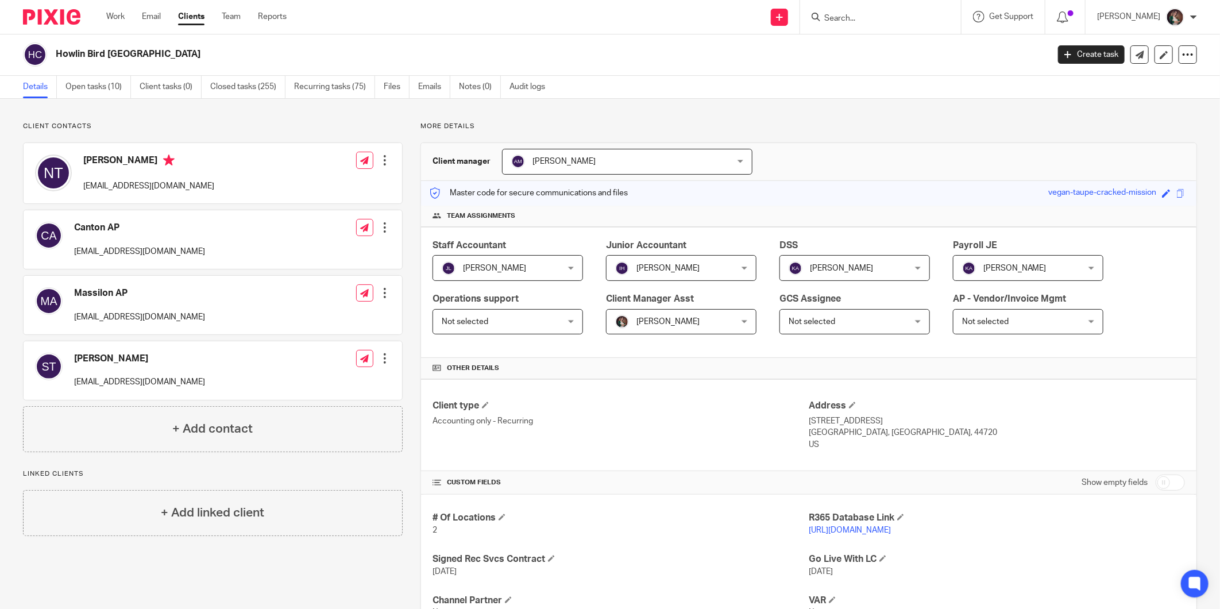
scroll to position [0, 0]
click at [1084, 55] on link "Create task" at bounding box center [1091, 55] width 67 height 18
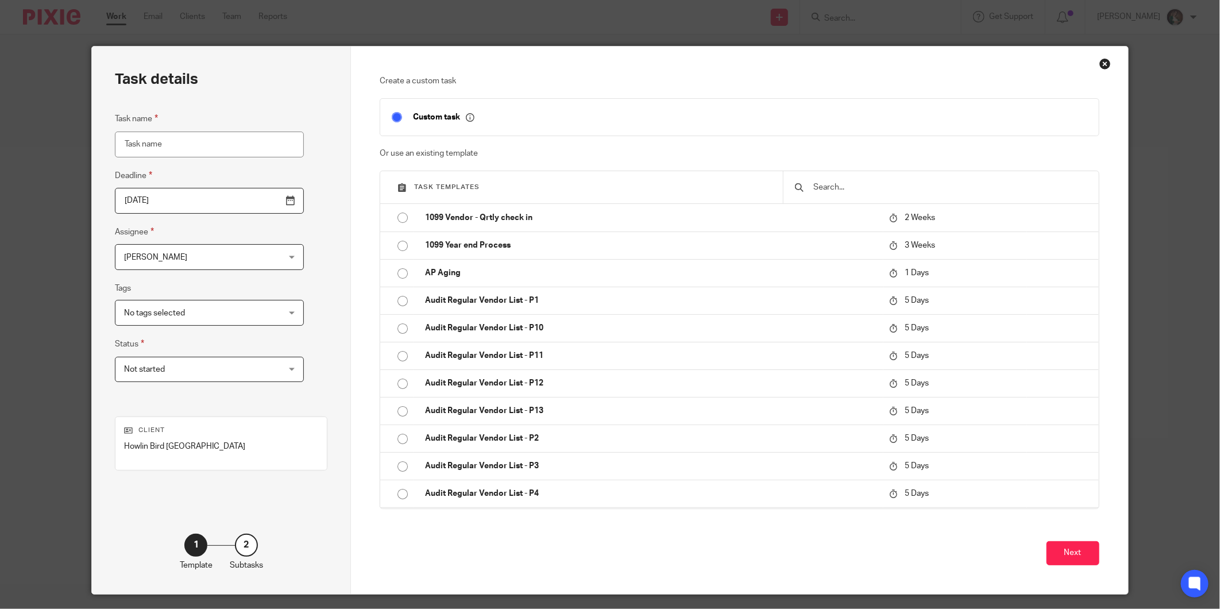
click at [219, 145] on input "Task name" at bounding box center [209, 145] width 189 height 26
type input "Database Audit Review"
click at [263, 201] on input "[DATE]" at bounding box center [209, 201] width 189 height 26
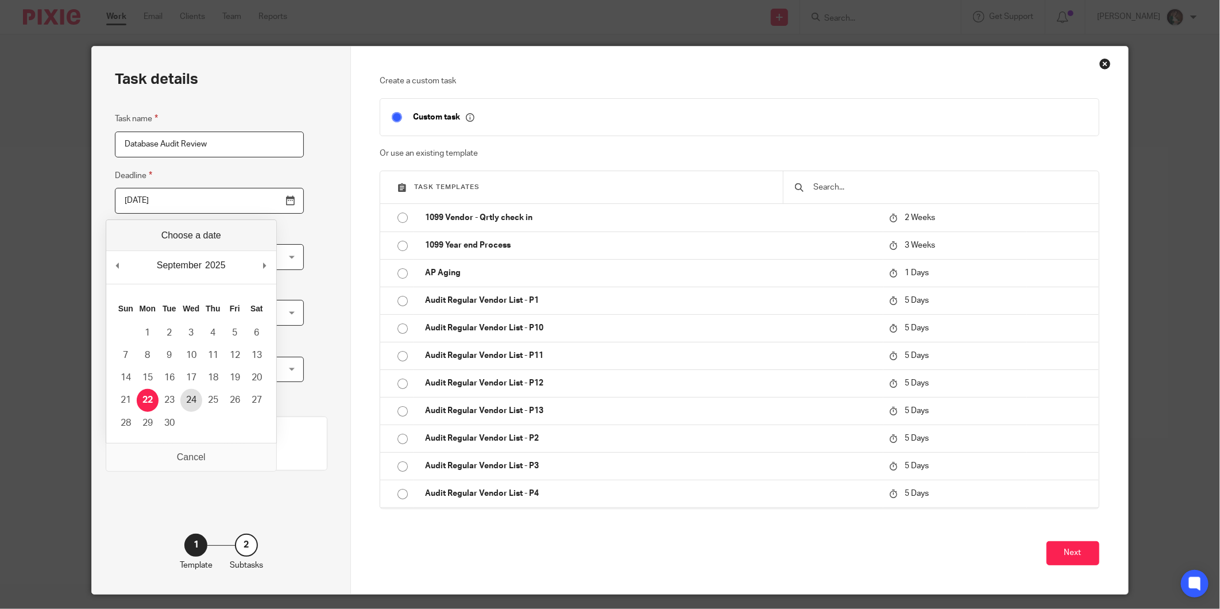
type input "[DATE]"
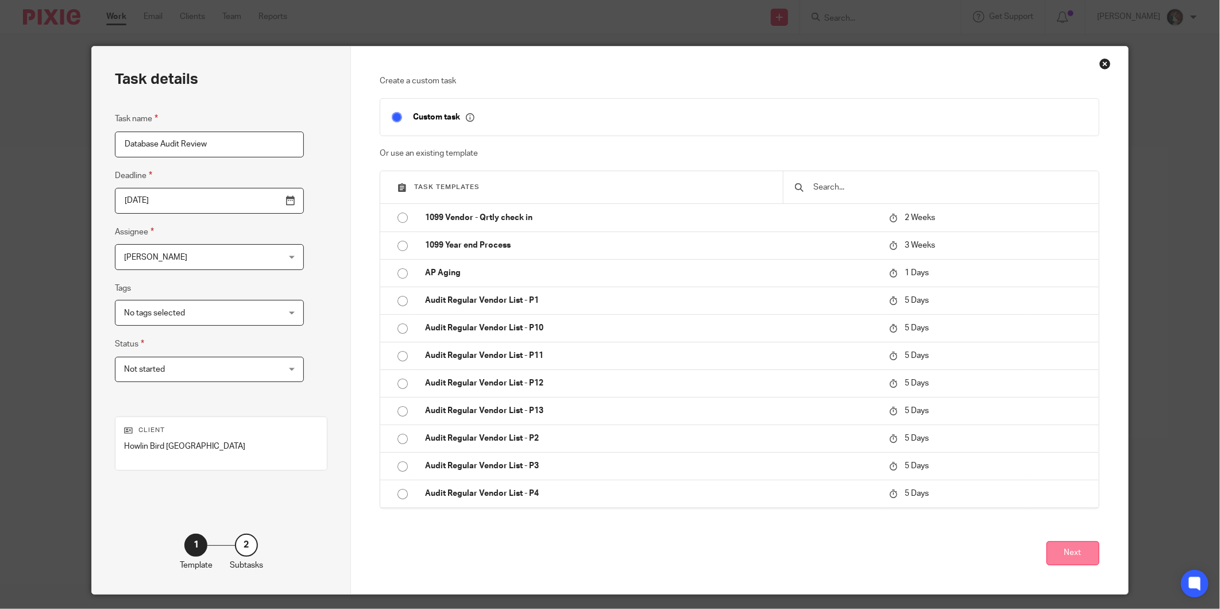
click at [1072, 552] on button "Next" at bounding box center [1073, 553] width 53 height 25
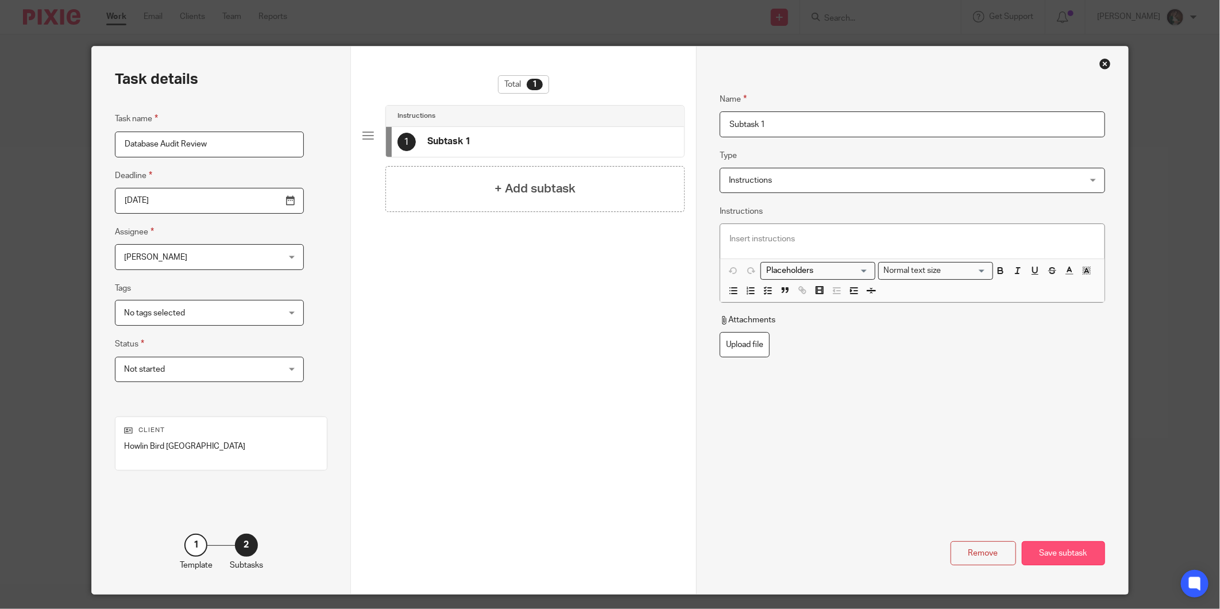
click at [1072, 553] on div "Save subtask" at bounding box center [1063, 553] width 83 height 25
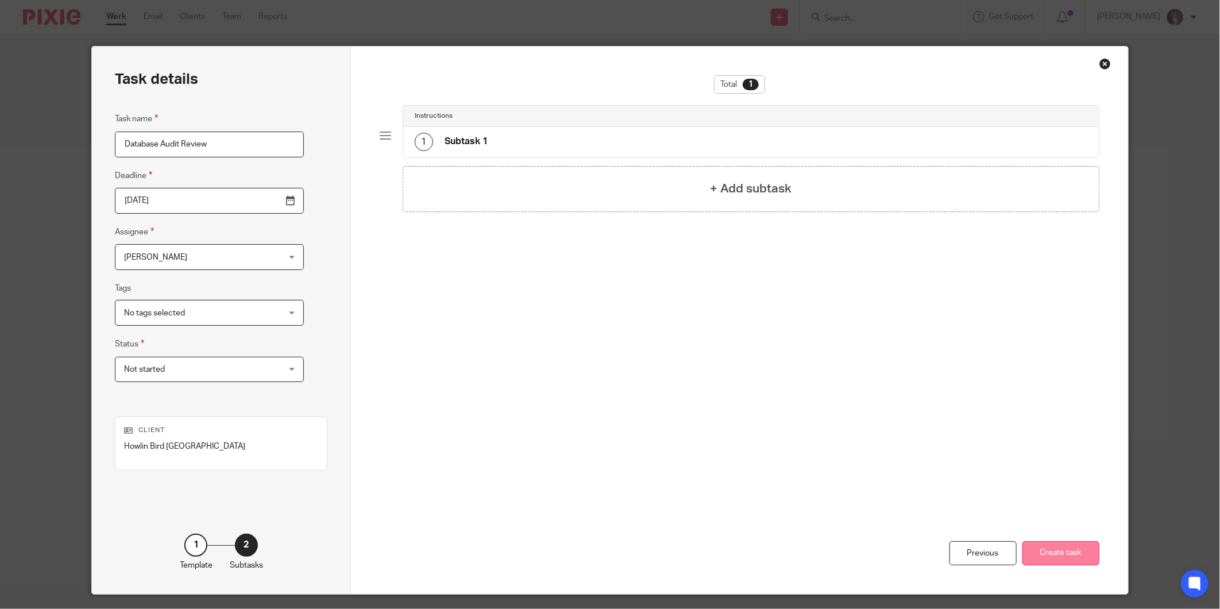
click at [1071, 553] on button "Create task" at bounding box center [1061, 553] width 77 height 25
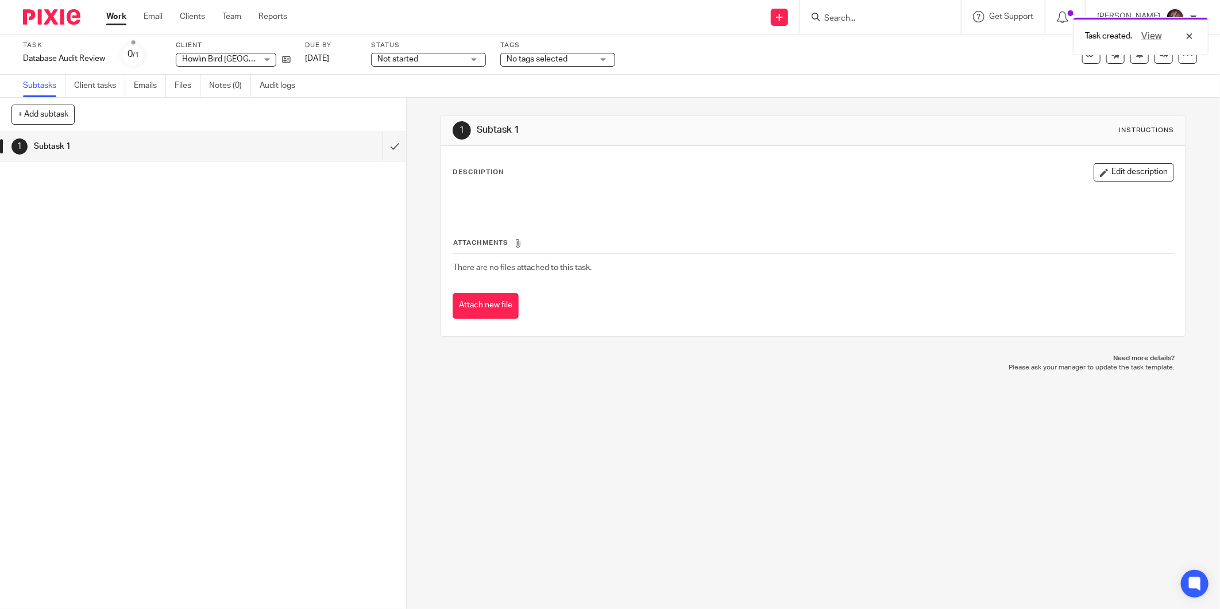
click at [871, 14] on div "Task created. View" at bounding box center [909, 33] width 599 height 44
click at [862, 19] on div "Task created. View" at bounding box center [909, 33] width 599 height 44
click at [846, 16] on div "Task created. View" at bounding box center [909, 33] width 599 height 44
click at [857, 16] on div "Task created. View" at bounding box center [909, 33] width 599 height 44
click at [857, 16] on input "Search" at bounding box center [874, 19] width 103 height 10
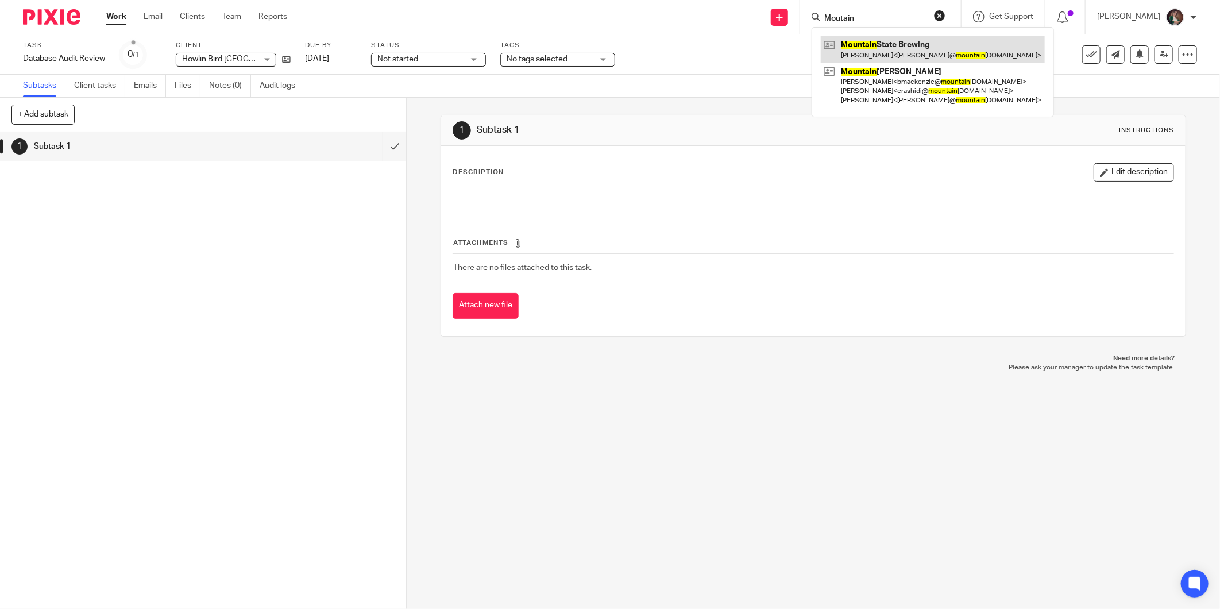
type input "Moutain"
click at [887, 52] on link at bounding box center [933, 49] width 224 height 26
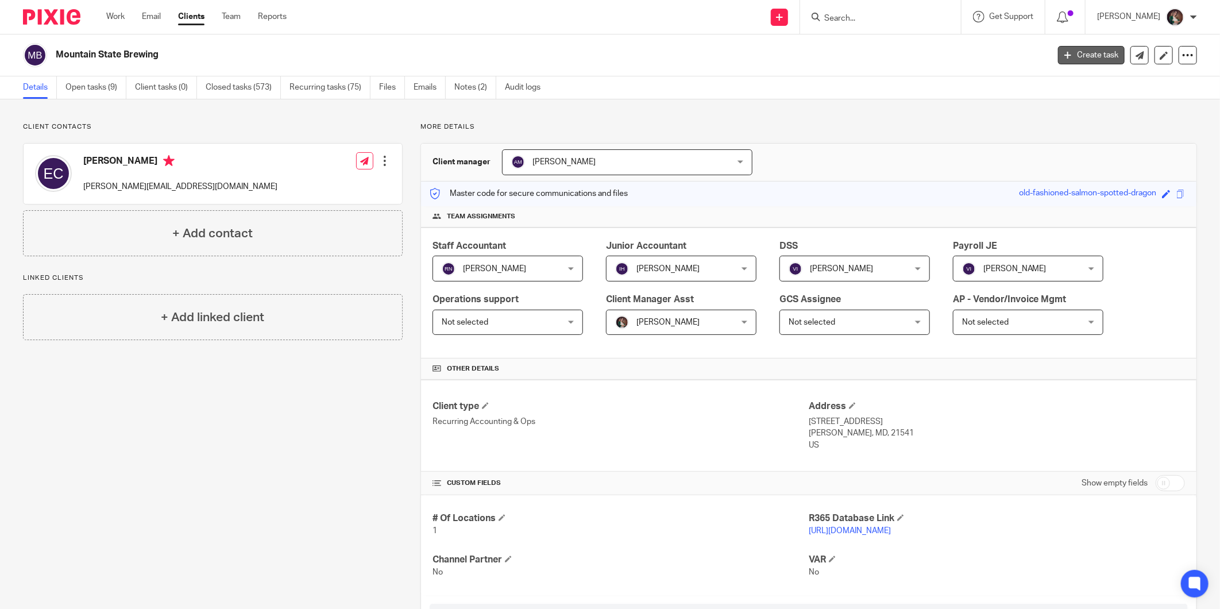
click at [1077, 59] on link "Create task" at bounding box center [1091, 55] width 67 height 18
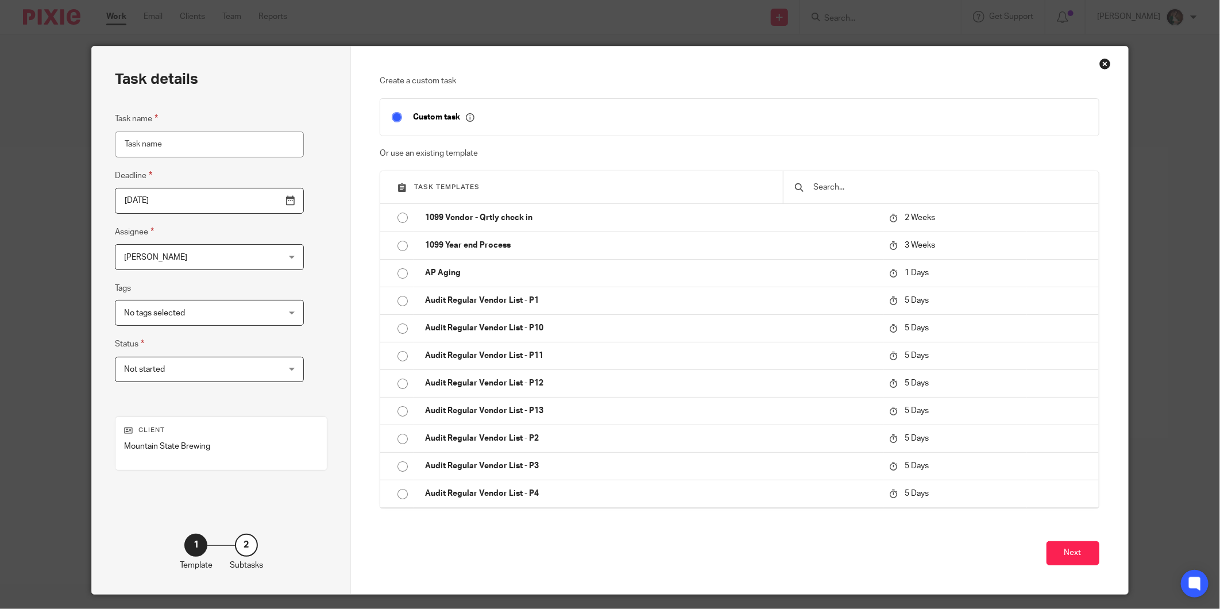
click at [182, 152] on input "Task name" at bounding box center [209, 145] width 189 height 26
type input "Database Audit Review"
click at [259, 206] on input "[DATE]" at bounding box center [209, 201] width 189 height 26
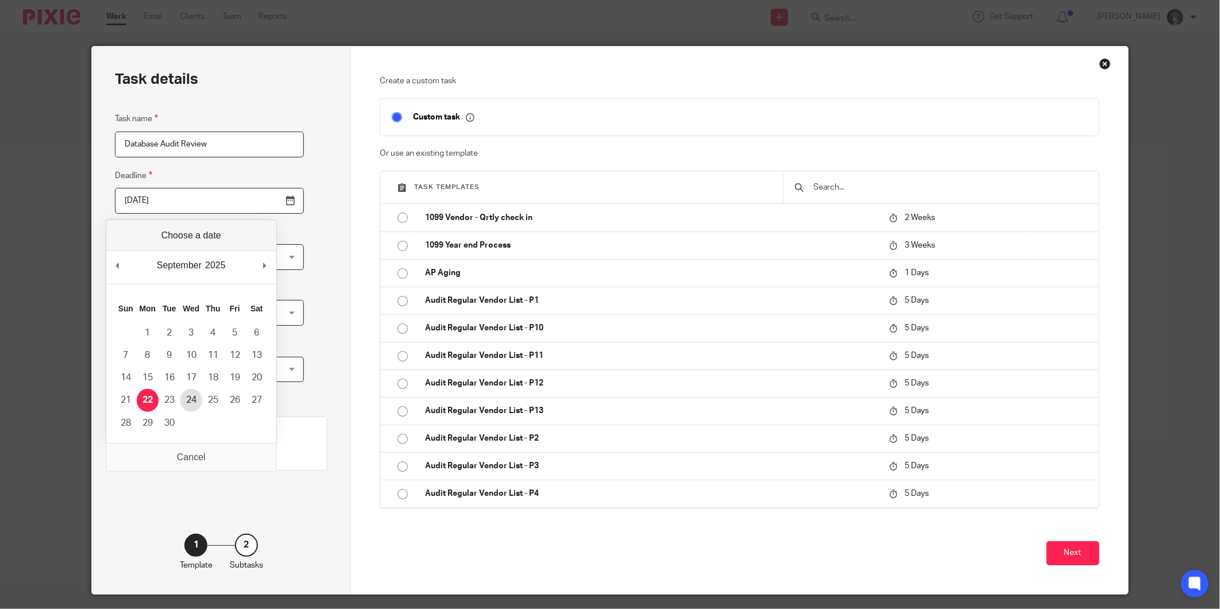
type input "[DATE]"
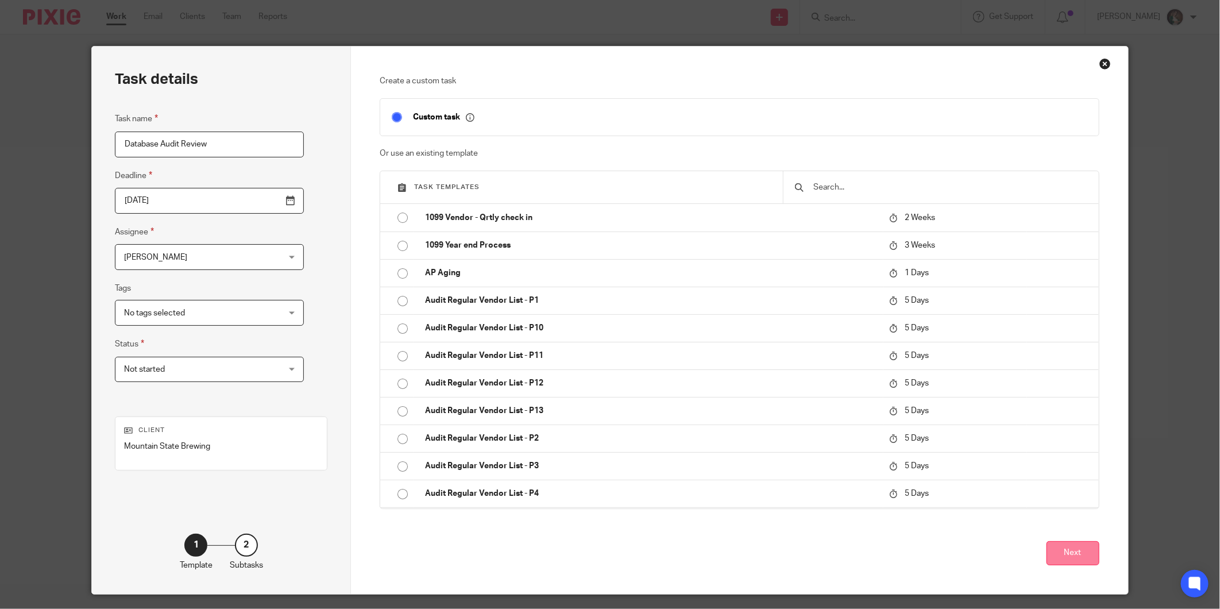
click at [1065, 556] on button "Next" at bounding box center [1073, 553] width 53 height 25
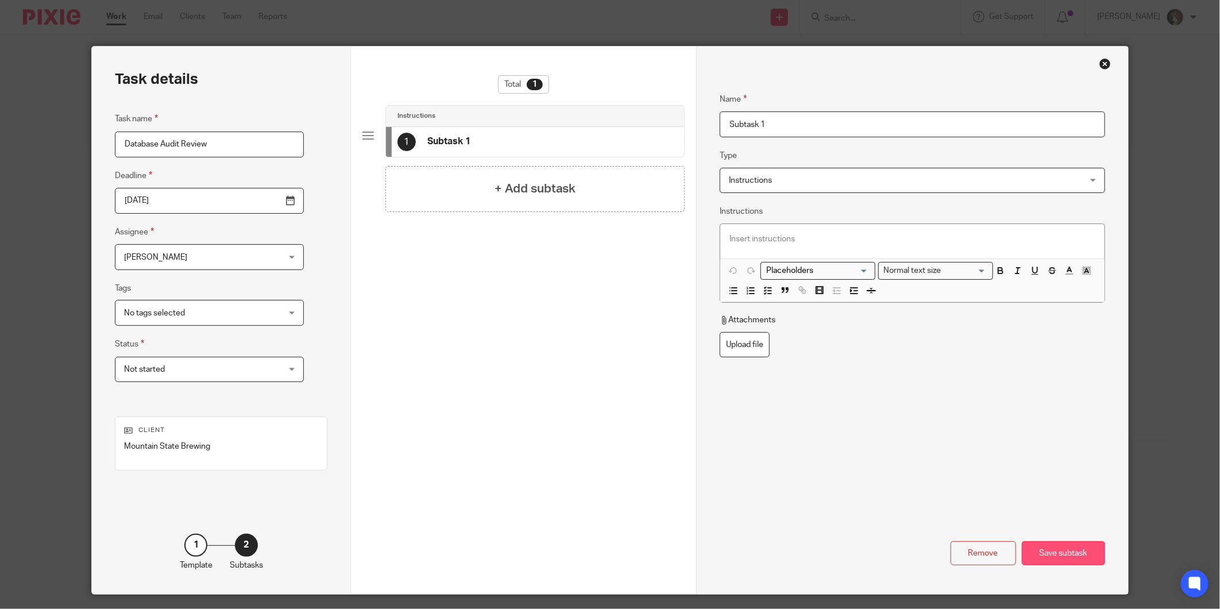
click at [1064, 562] on div "Save subtask" at bounding box center [1063, 553] width 83 height 25
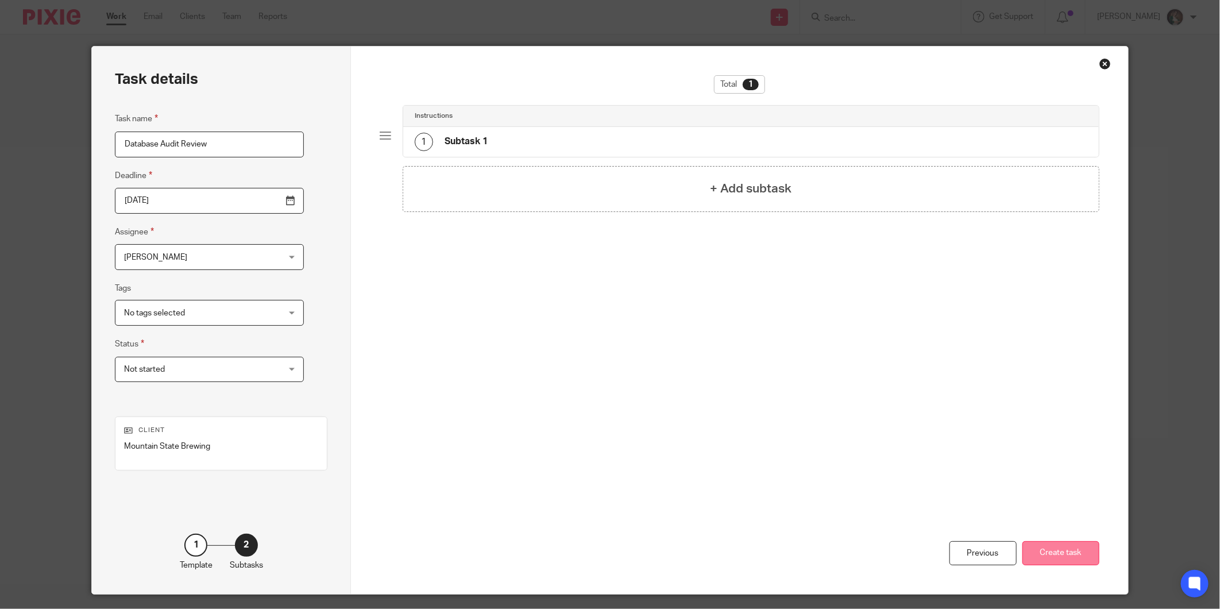
click at [1069, 552] on button "Create task" at bounding box center [1061, 553] width 77 height 25
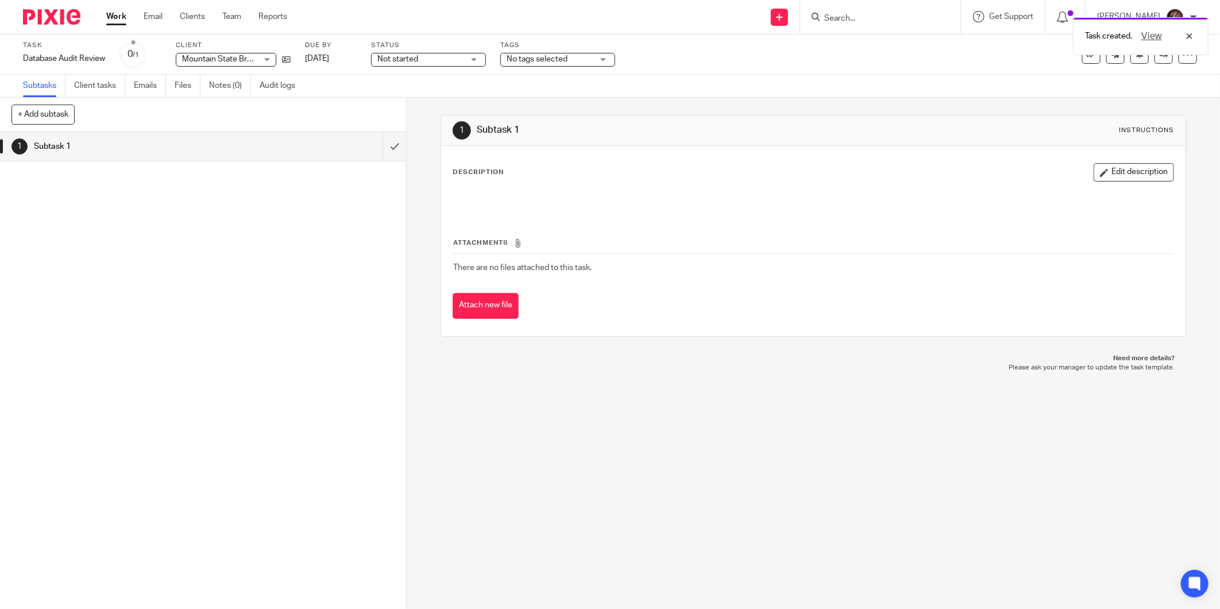
click at [865, 16] on div "Task created. View" at bounding box center [909, 33] width 599 height 44
click at [864, 18] on div "Task created. View" at bounding box center [909, 33] width 599 height 44
click at [851, 21] on div "Task created. View" at bounding box center [909, 33] width 599 height 44
click at [852, 19] on div "Task created. View" at bounding box center [909, 33] width 599 height 44
click at [858, 16] on div "Task created. View" at bounding box center [909, 33] width 599 height 44
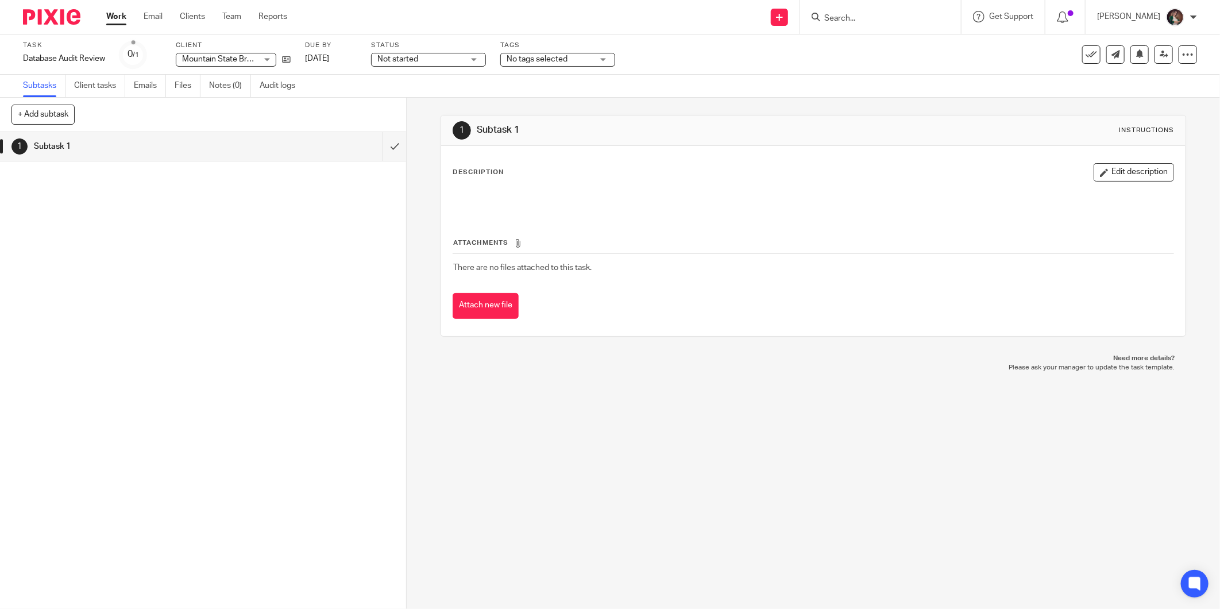
click at [856, 16] on input "Search" at bounding box center [874, 19] width 103 height 10
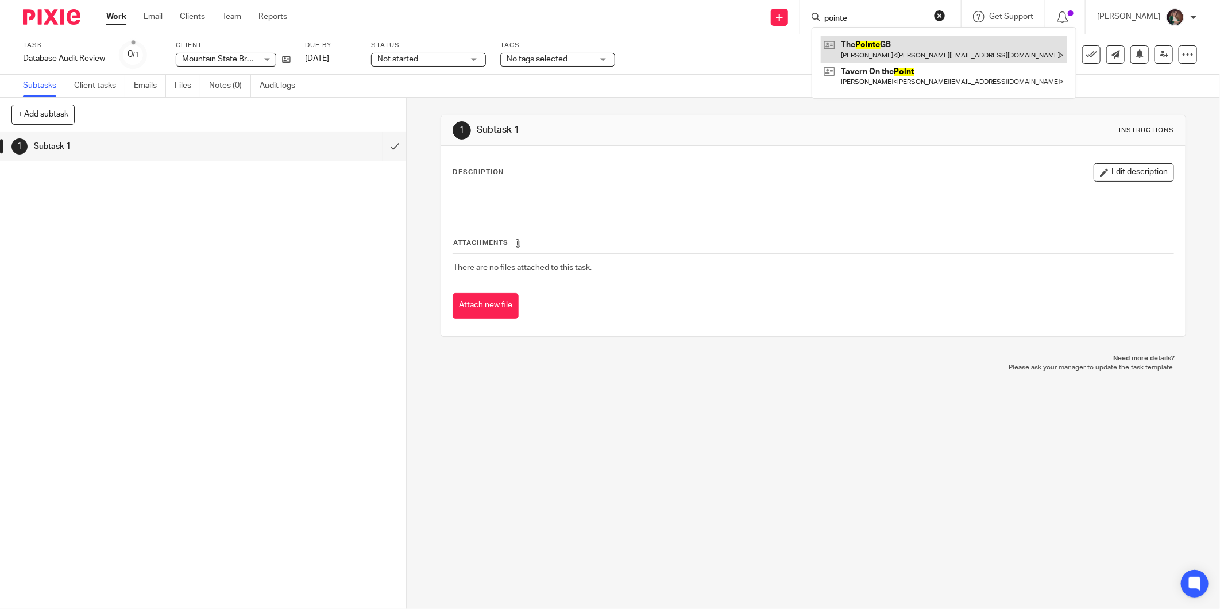
type input "pointe"
click at [875, 52] on link at bounding box center [944, 49] width 247 height 26
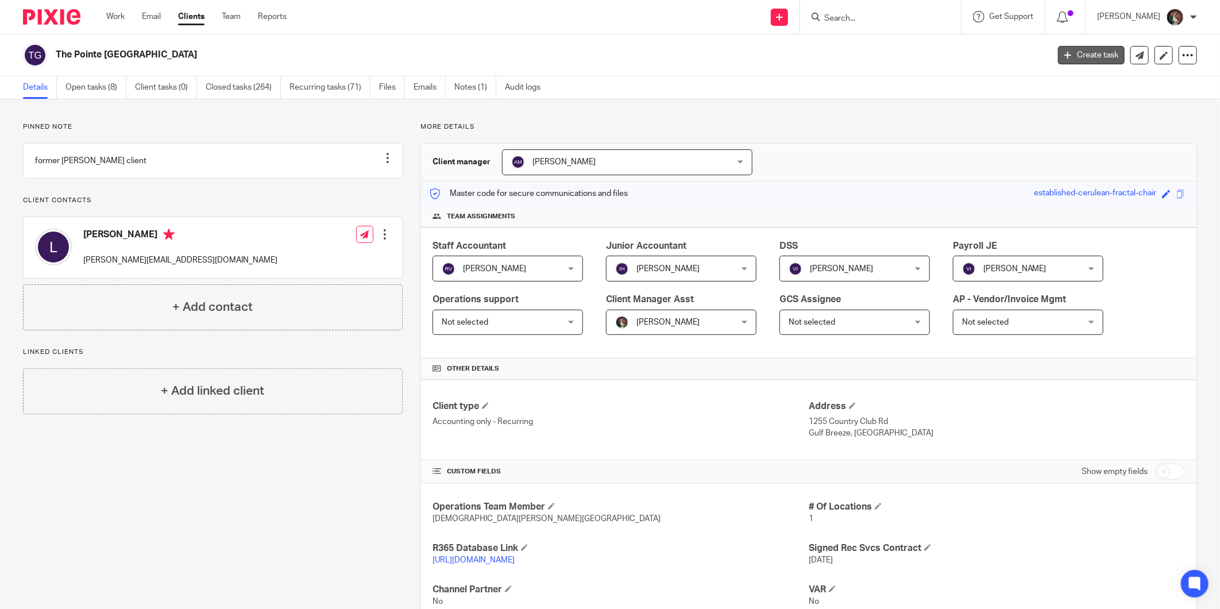
click at [1058, 53] on link "Create task" at bounding box center [1091, 55] width 67 height 18
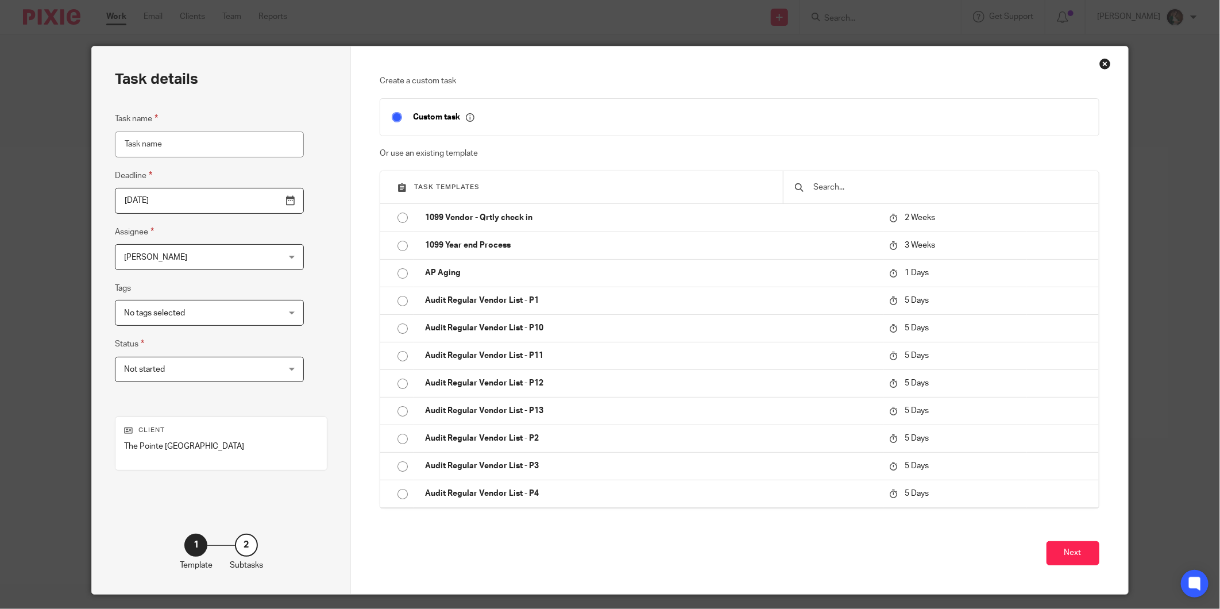
click at [216, 148] on input "Task name" at bounding box center [209, 145] width 189 height 26
type input "Databse Audit Review"
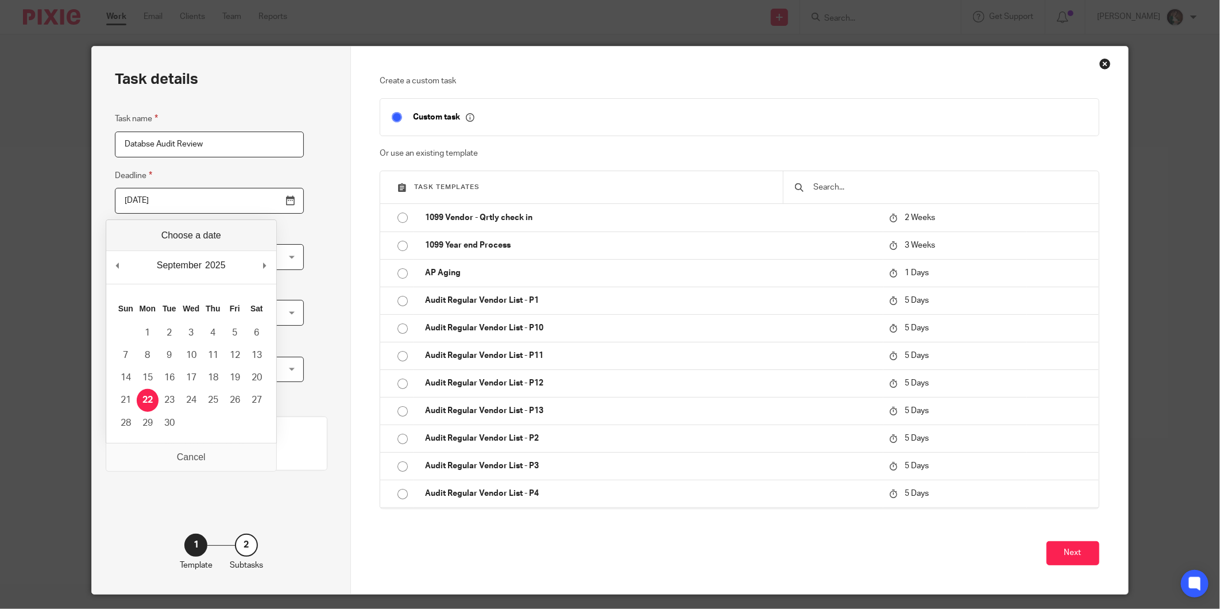
click at [264, 203] on input "2025-09-22" at bounding box center [209, 201] width 189 height 26
type input "2025-09-24"
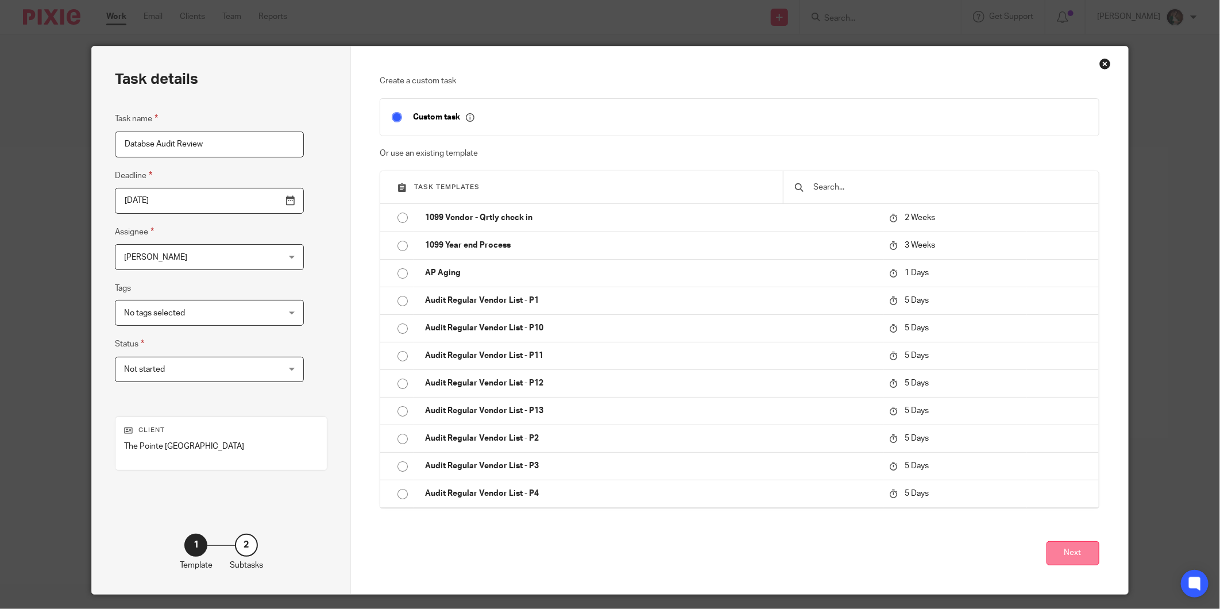
click at [1050, 554] on button "Next" at bounding box center [1073, 553] width 53 height 25
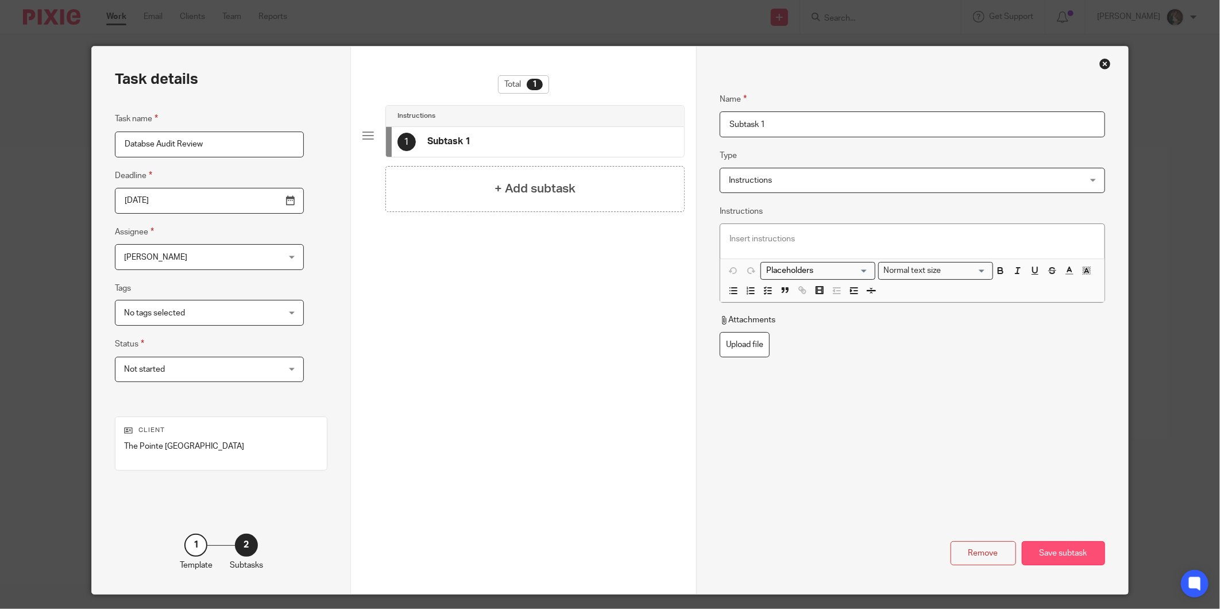
click at [1061, 553] on div "Save subtask" at bounding box center [1063, 553] width 83 height 25
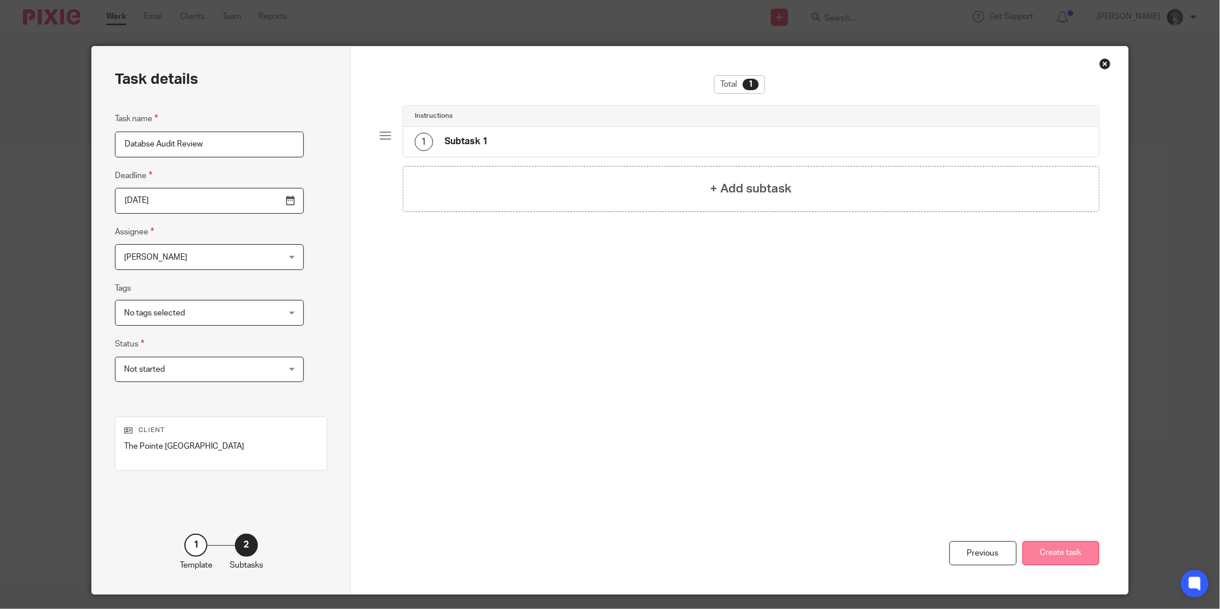
click at [1066, 557] on button "Create task" at bounding box center [1061, 553] width 77 height 25
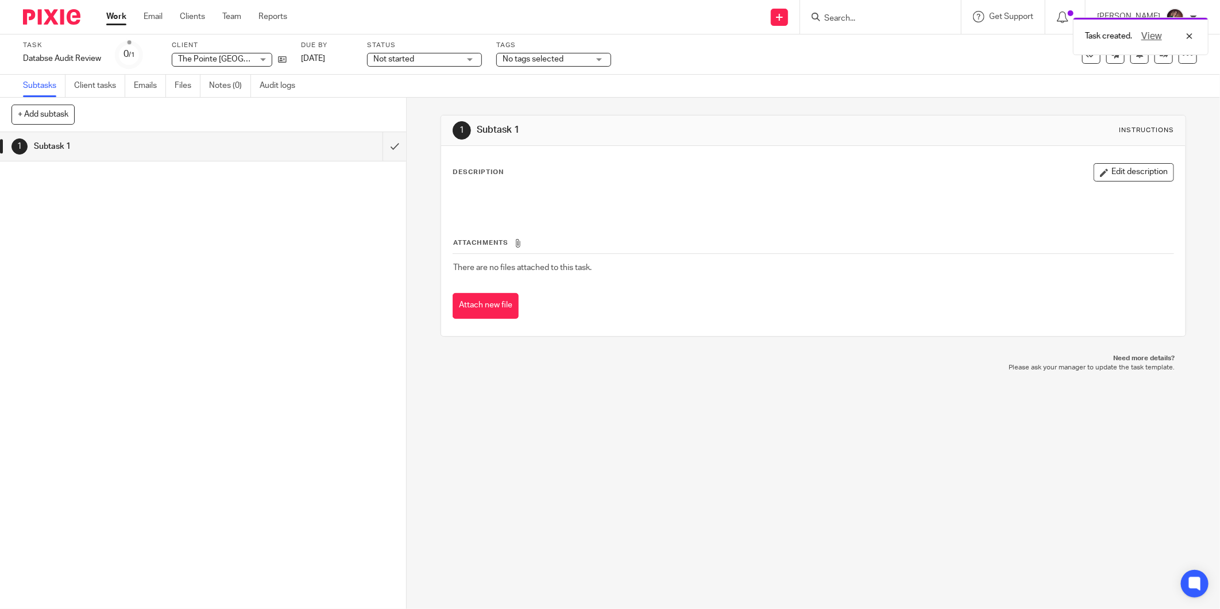
click at [893, 13] on div "Task created. View" at bounding box center [909, 33] width 599 height 44
click at [865, 24] on div "Task created. View" at bounding box center [909, 33] width 599 height 44
click at [869, 17] on div "Task created. View" at bounding box center [909, 33] width 599 height 44
click at [884, 13] on div "Task created. View" at bounding box center [909, 33] width 599 height 44
click at [882, 20] on div "Task created. View" at bounding box center [909, 33] width 599 height 44
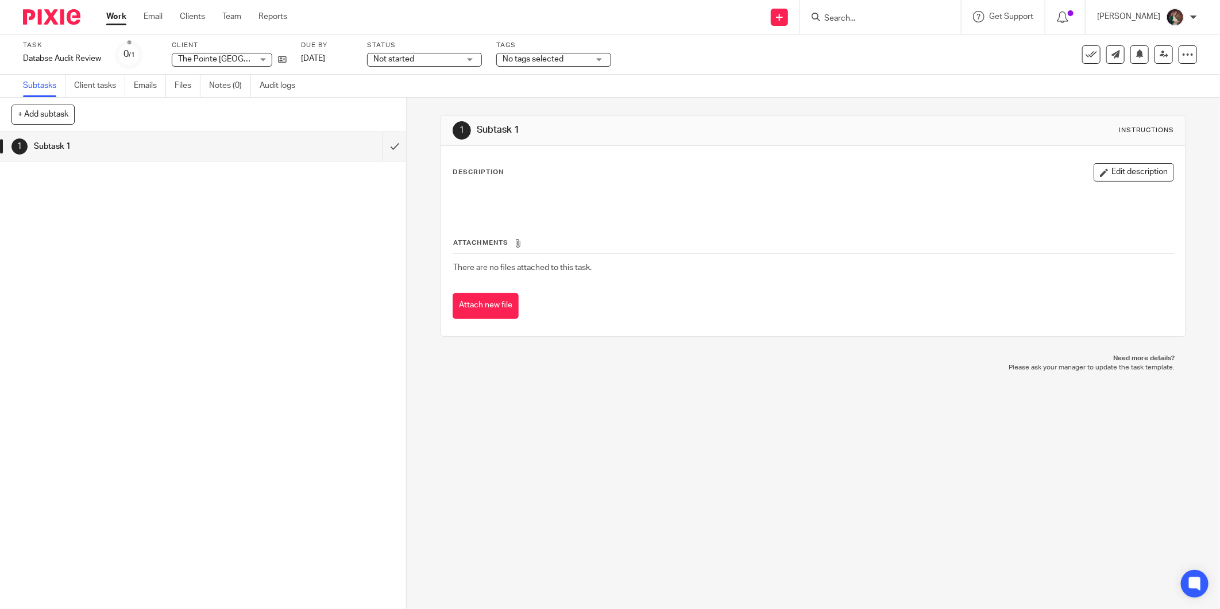
click at [862, 11] on form at bounding box center [884, 17] width 122 height 14
click at [857, 14] on input "Search" at bounding box center [874, 19] width 103 height 10
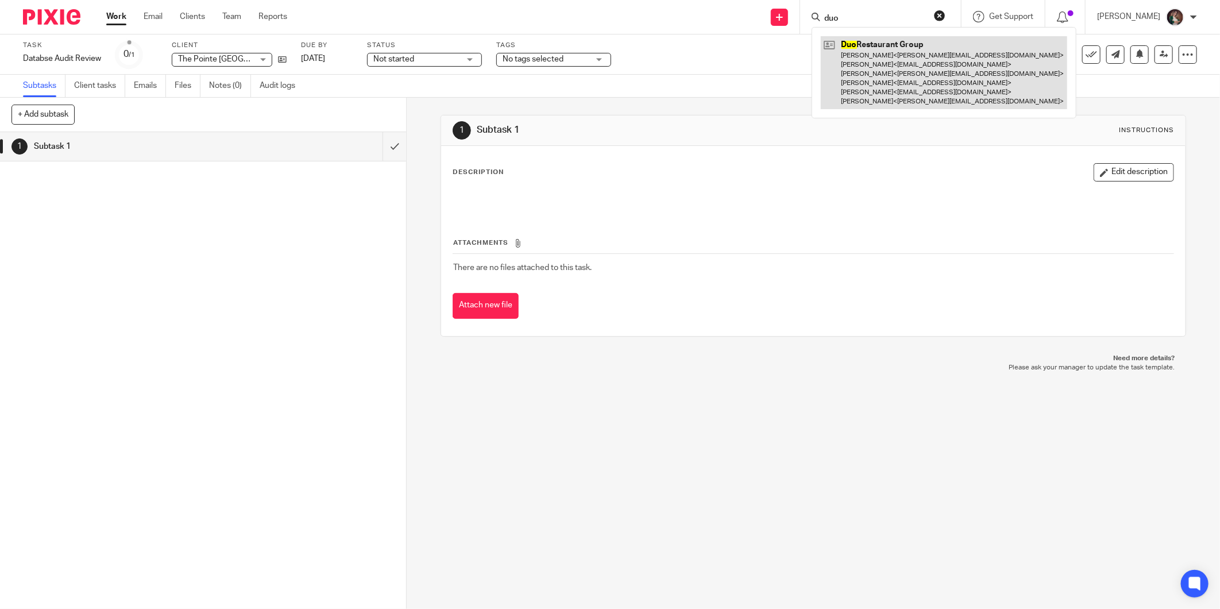
type input "duo"
drag, startPoint x: 945, startPoint y: 73, endPoint x: 937, endPoint y: 66, distance: 10.6
click at [945, 72] on link at bounding box center [944, 72] width 247 height 73
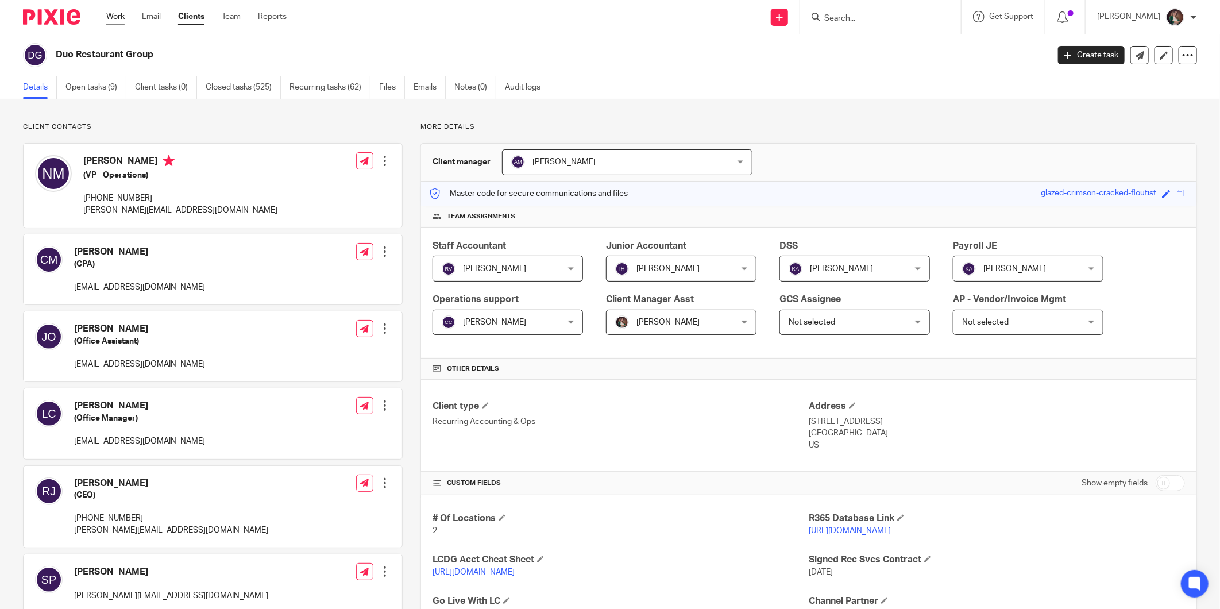
click at [111, 17] on link "Work" at bounding box center [115, 16] width 18 height 11
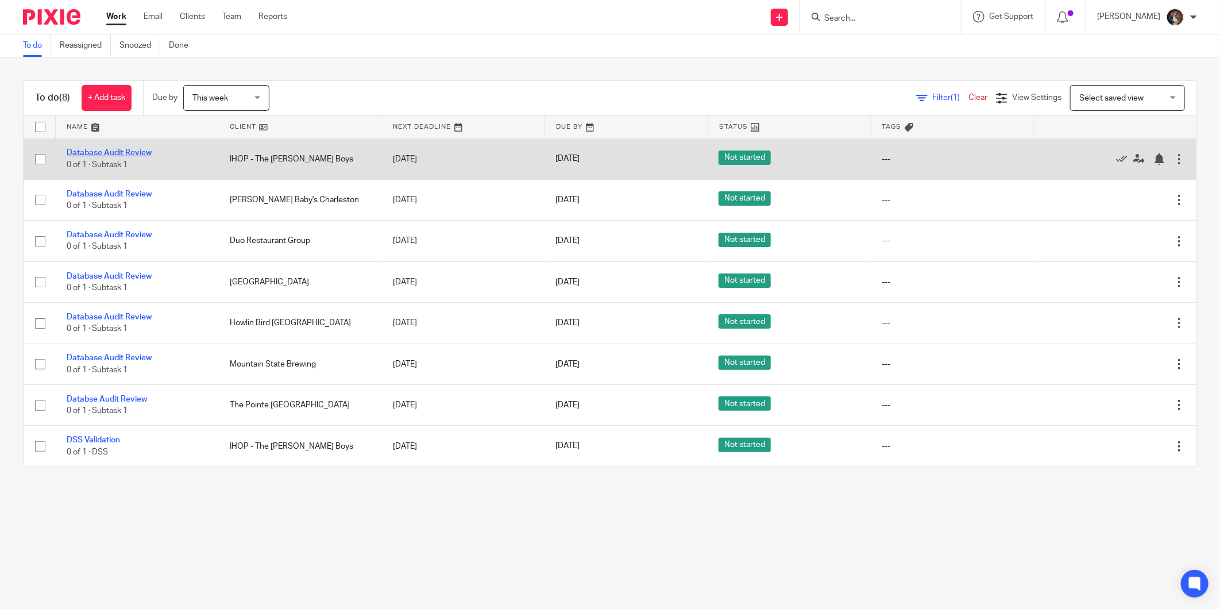
click at [140, 151] on link "Database Audit Review" at bounding box center [109, 153] width 85 height 8
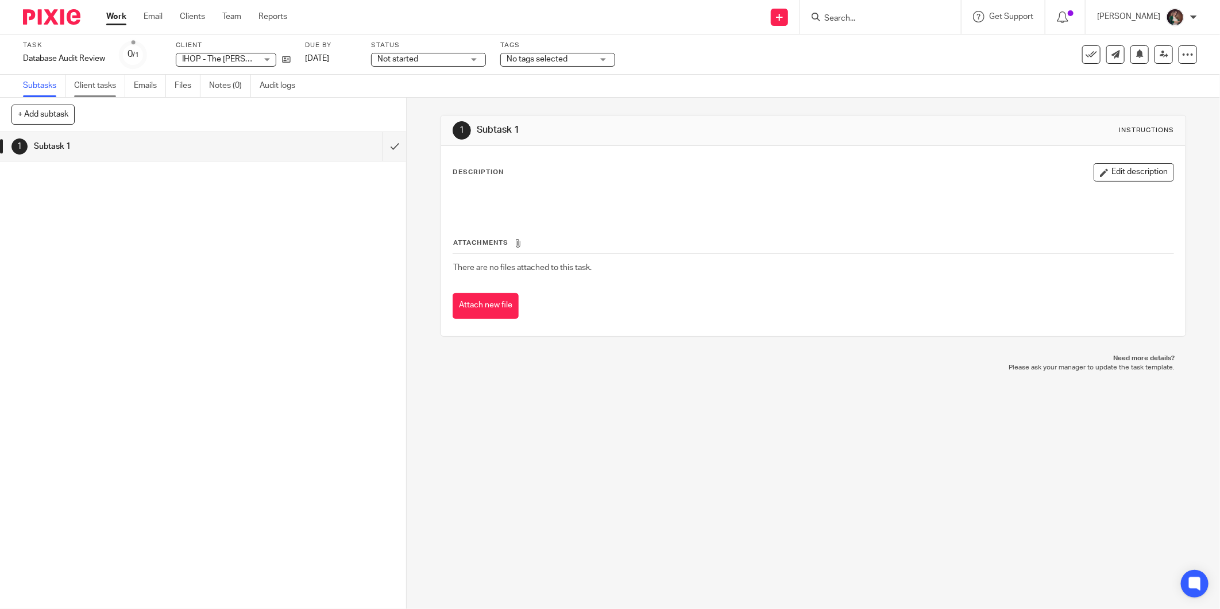
click at [93, 83] on link "Client tasks" at bounding box center [99, 86] width 51 height 22
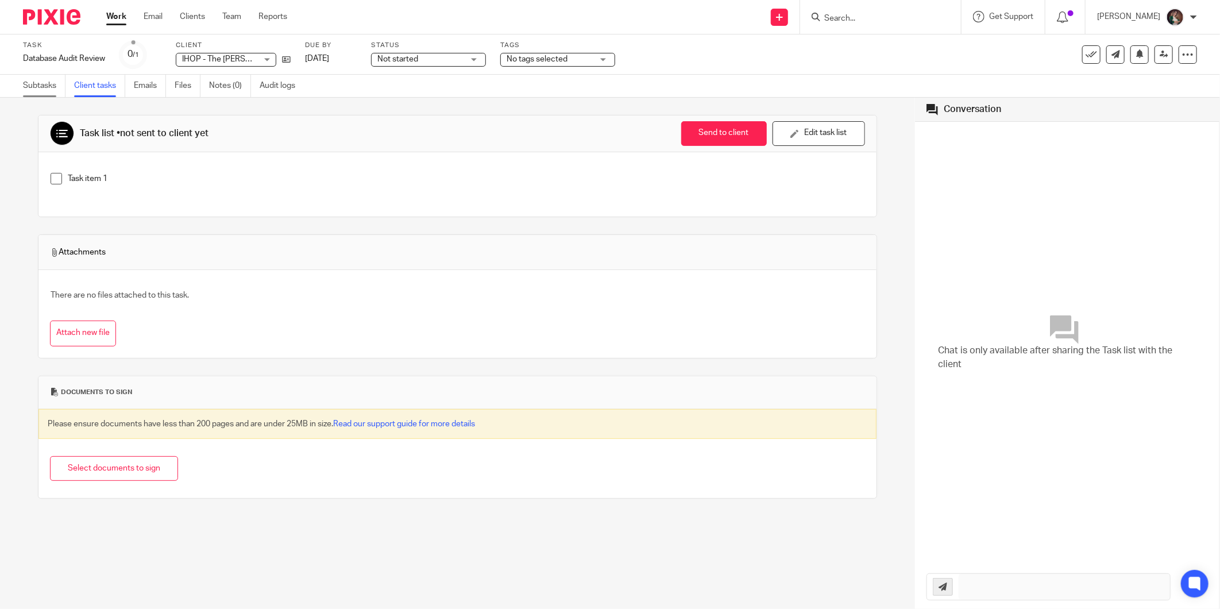
click at [48, 81] on link "Subtasks" at bounding box center [44, 86] width 43 height 22
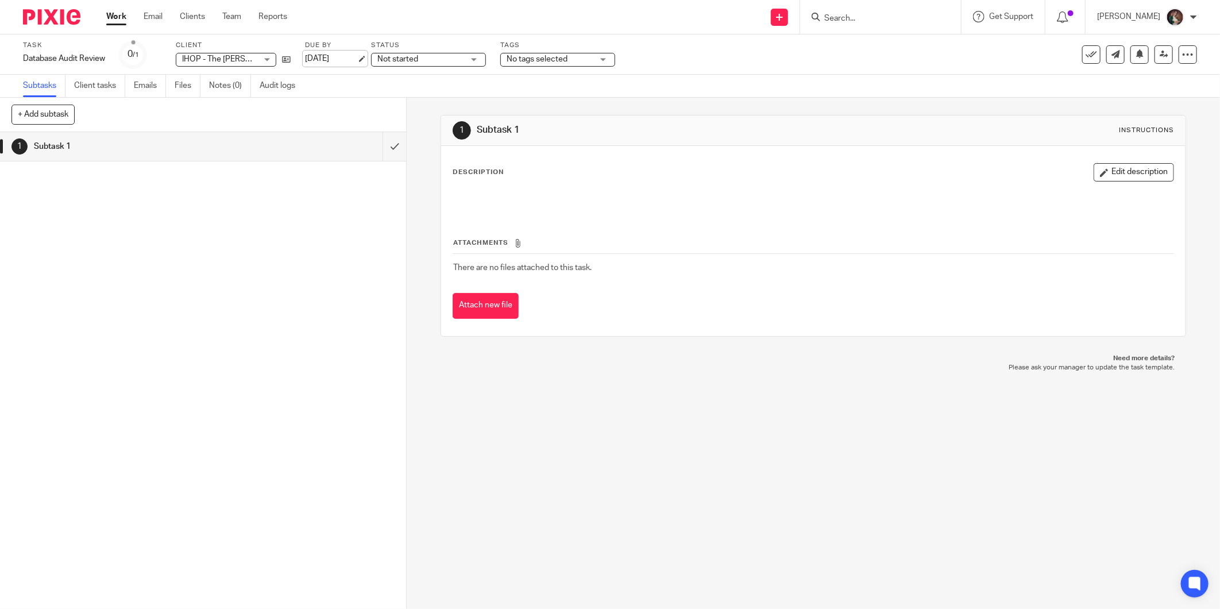
click at [341, 53] on link "[DATE]" at bounding box center [331, 59] width 52 height 12
click at [119, 20] on link "Work" at bounding box center [116, 16] width 20 height 11
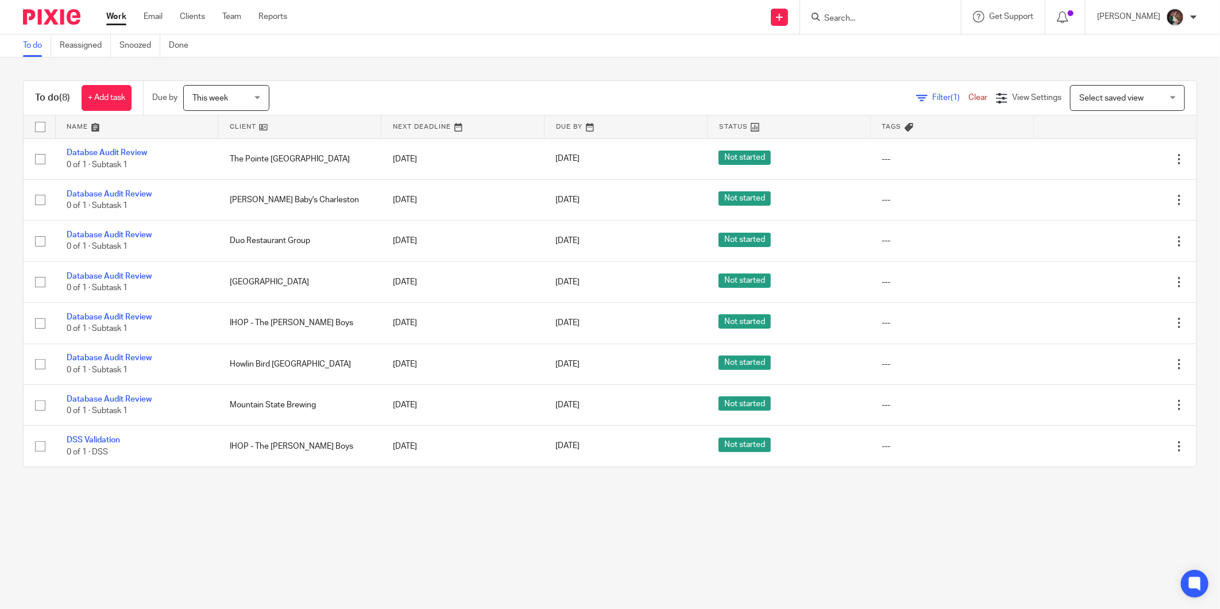
click at [883, 14] on input "Search" at bounding box center [874, 19] width 103 height 10
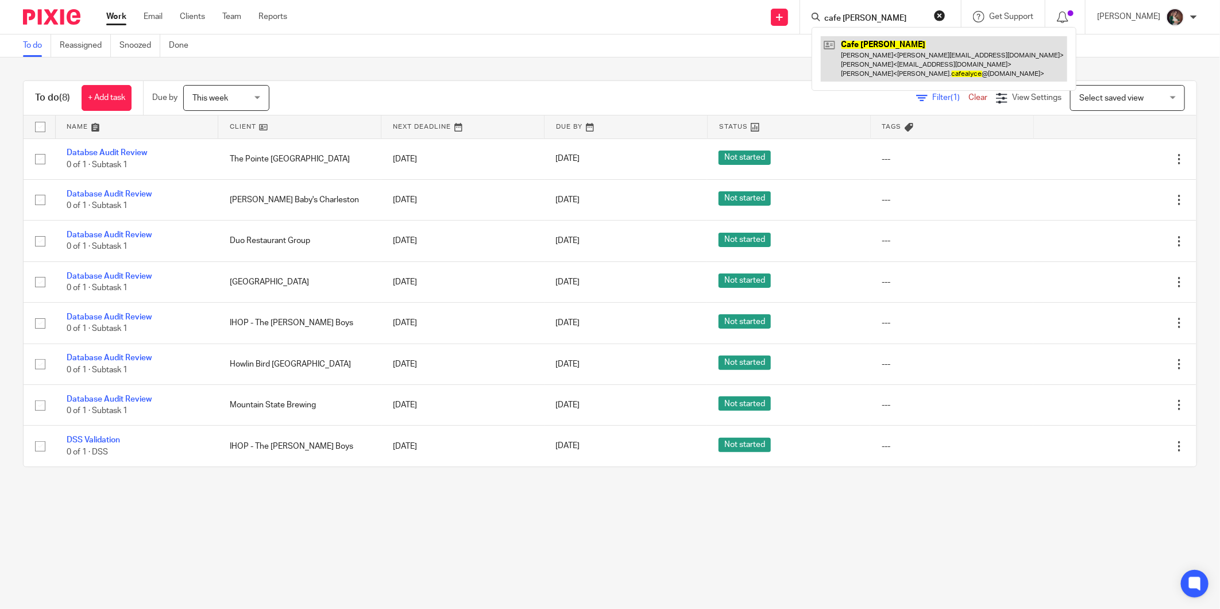
type input "cafe [PERSON_NAME]"
click at [911, 51] on link at bounding box center [944, 58] width 247 height 45
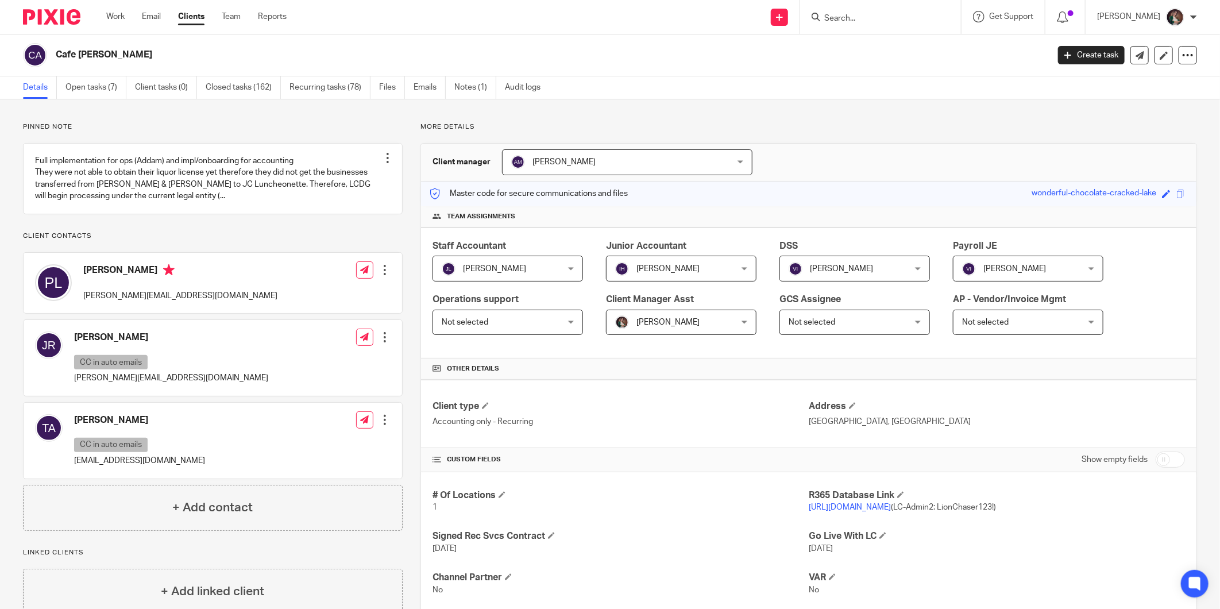
click at [875, 15] on input "Search" at bounding box center [874, 19] width 103 height 10
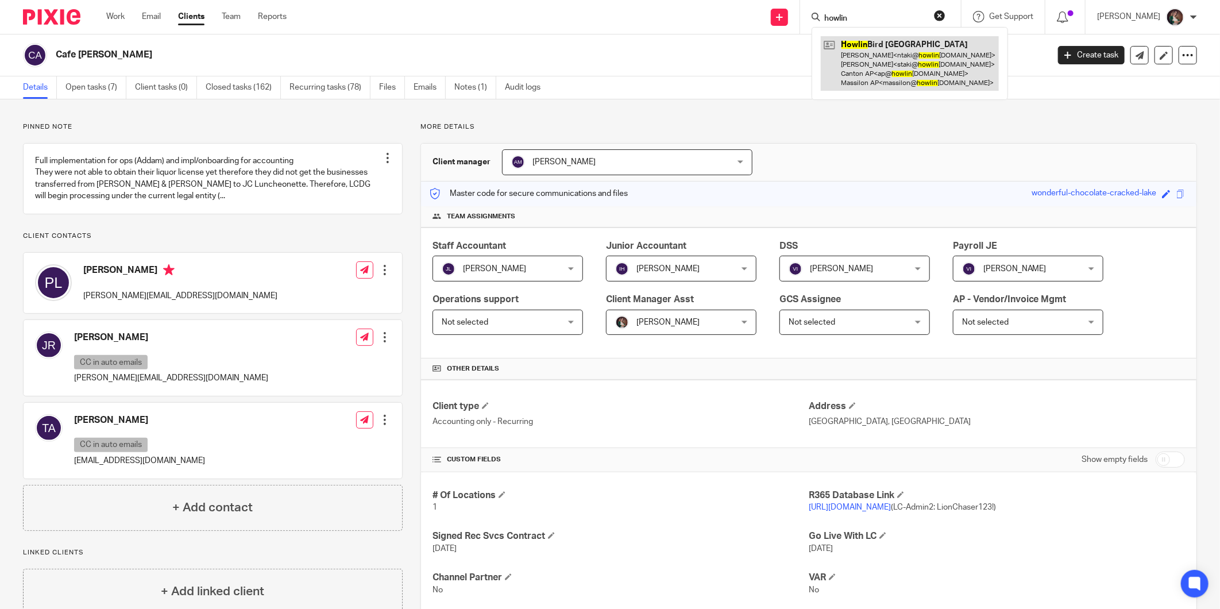
type input "howlin"
click at [888, 41] on link at bounding box center [910, 63] width 178 height 55
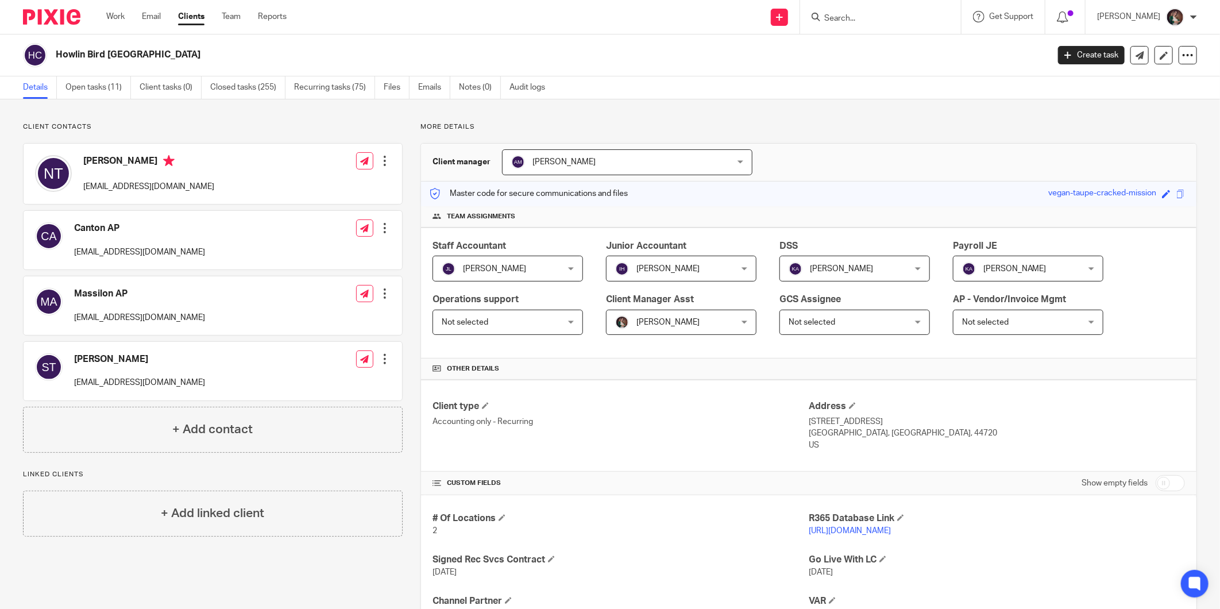
click at [864, 11] on form at bounding box center [884, 17] width 122 height 14
click at [864, 20] on input "Search" at bounding box center [874, 19] width 103 height 10
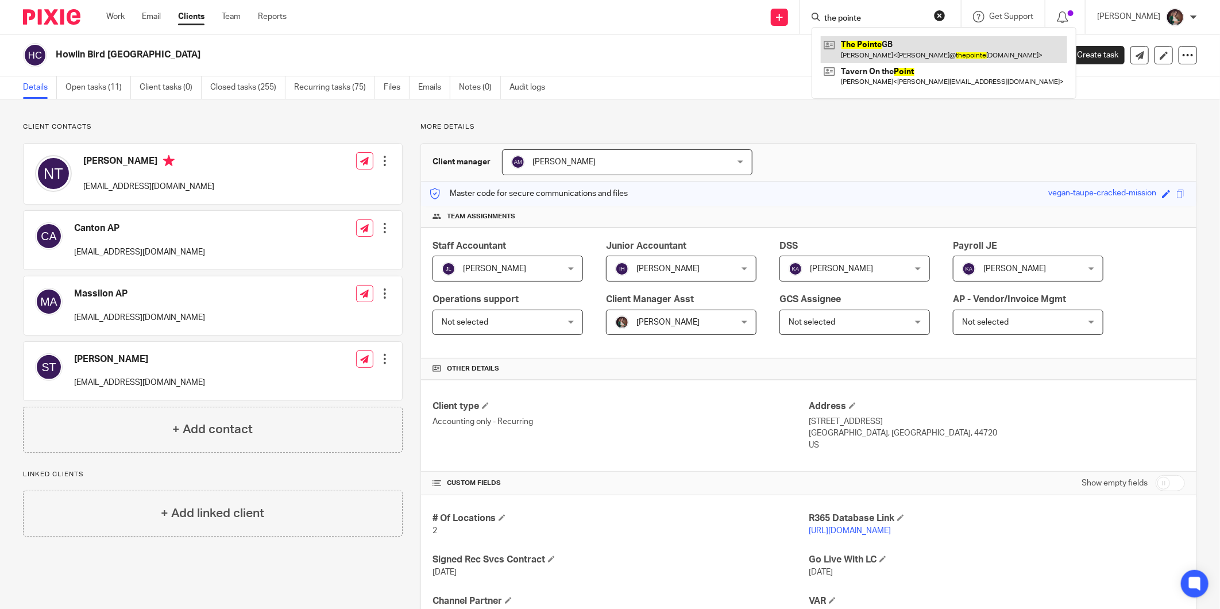
type input "the pointe"
click at [876, 51] on link at bounding box center [944, 49] width 247 height 26
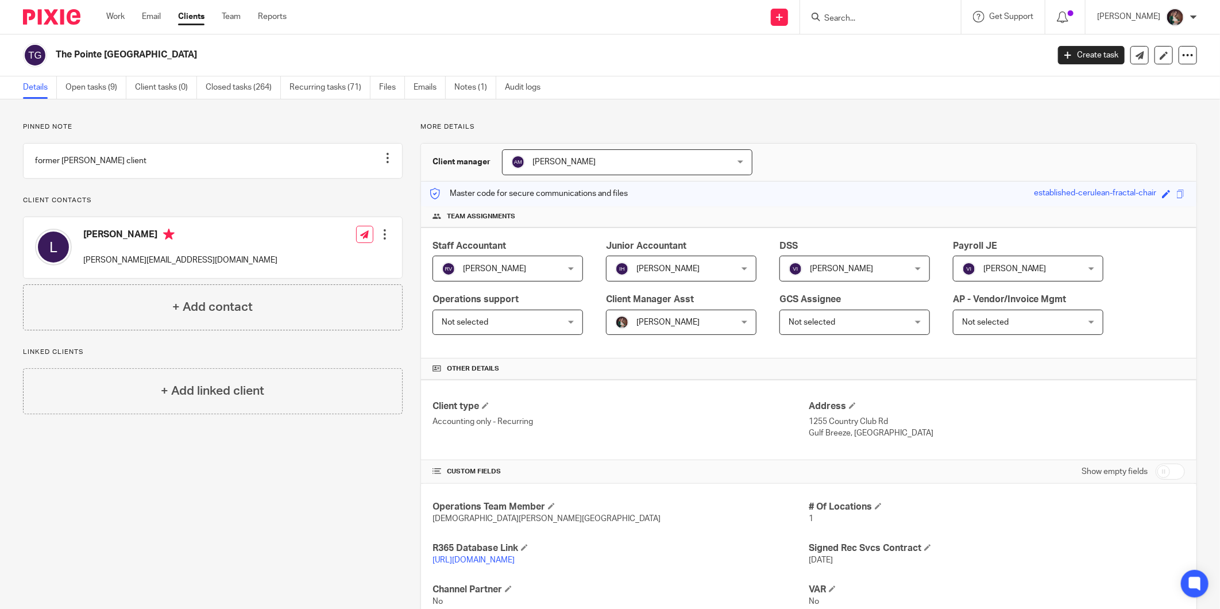
click at [878, 14] on input "Search" at bounding box center [874, 19] width 103 height 10
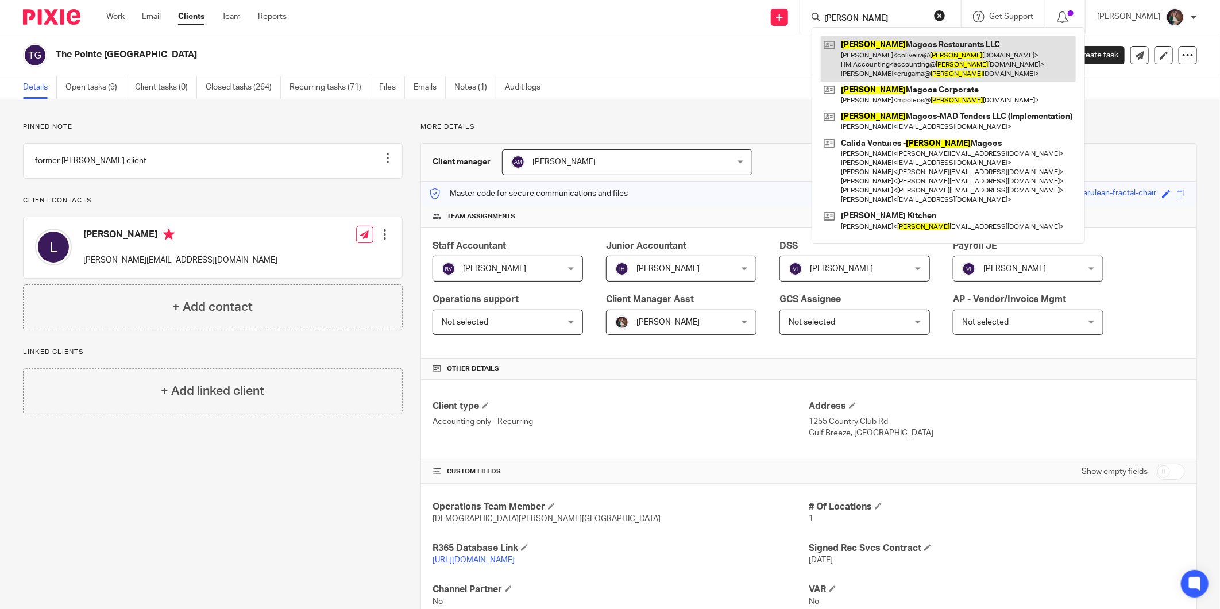
type input "[PERSON_NAME]"
click at [897, 51] on link at bounding box center [948, 58] width 255 height 45
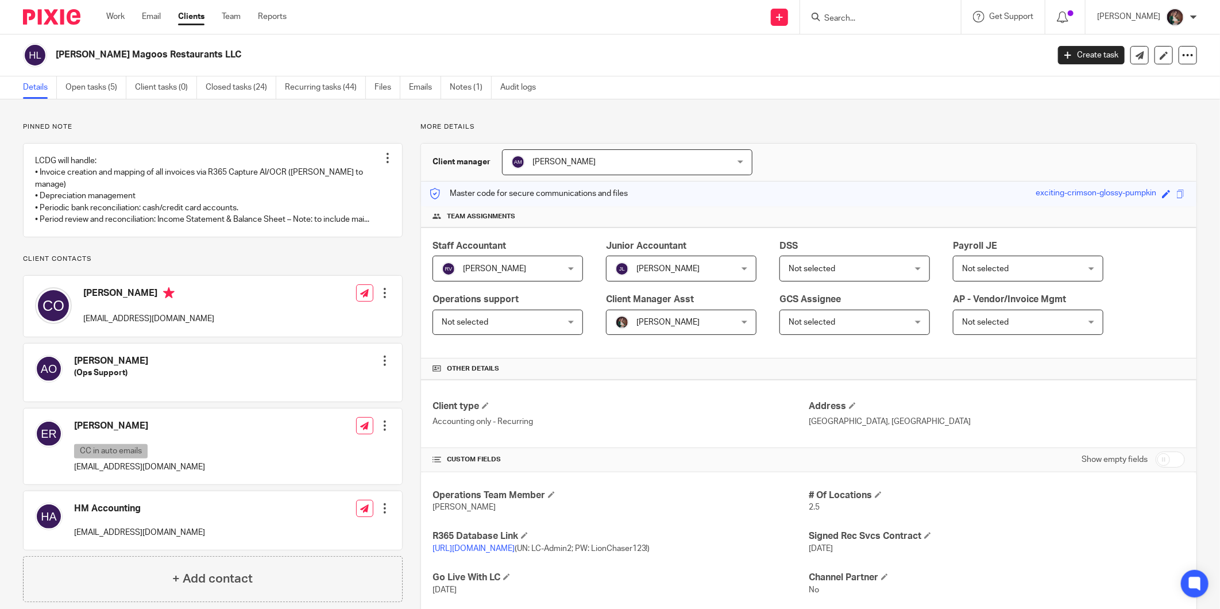
click at [876, 16] on input "Search" at bounding box center [874, 19] width 103 height 10
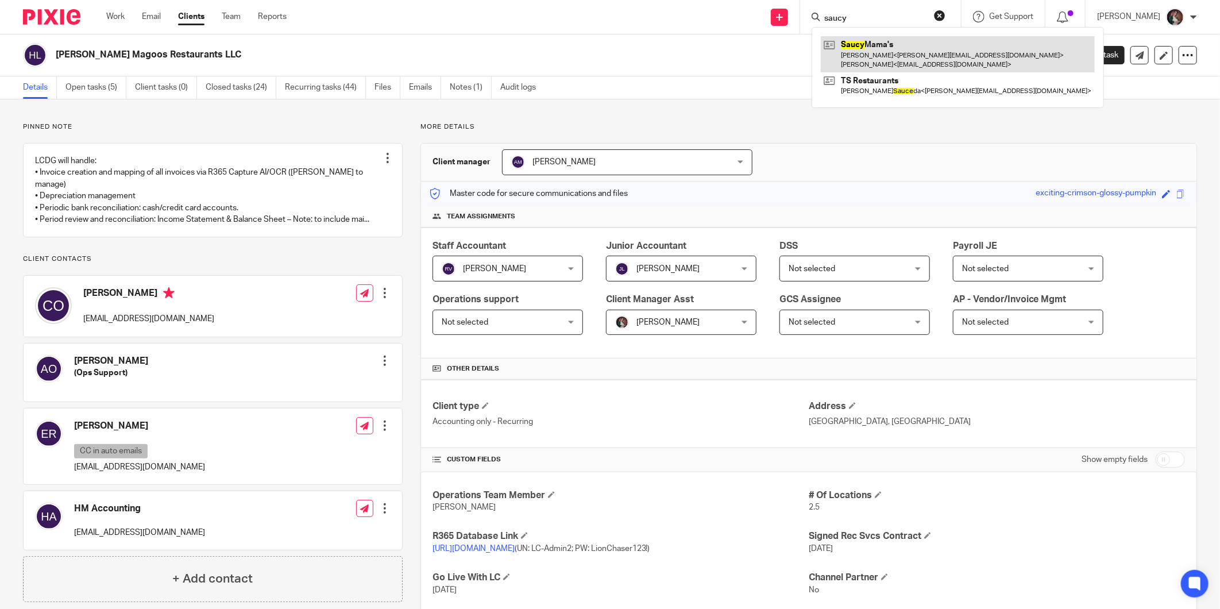
type input "saucy"
click at [888, 44] on link at bounding box center [958, 54] width 274 height 36
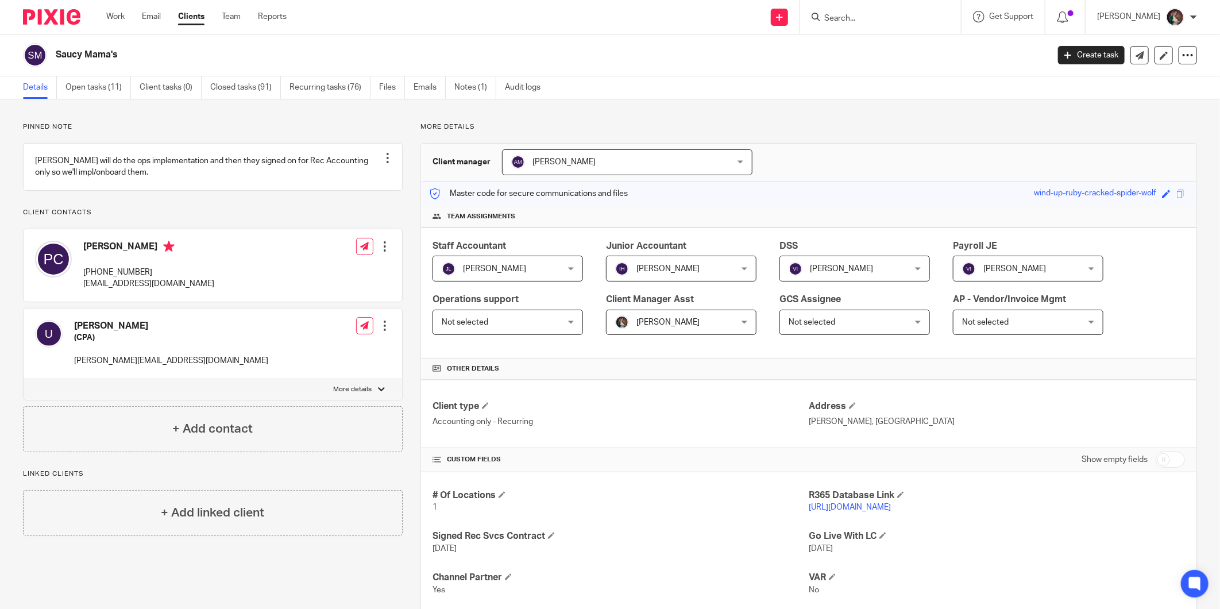
click at [860, 18] on input "Search" at bounding box center [874, 19] width 103 height 10
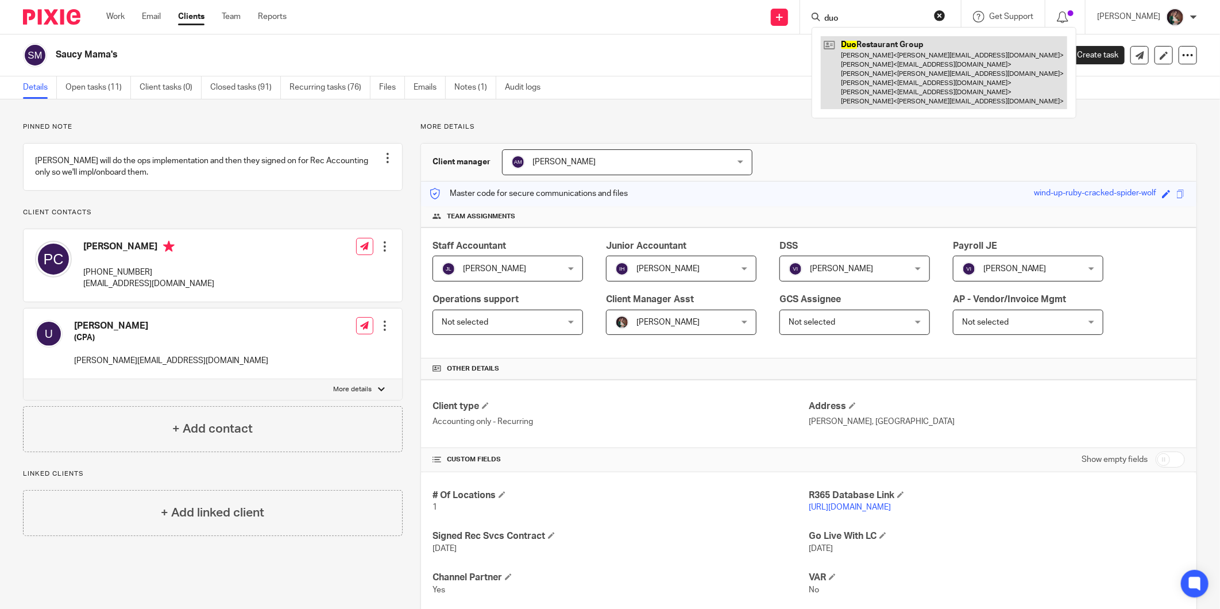
type input "duo"
click at [892, 72] on link at bounding box center [944, 72] width 247 height 73
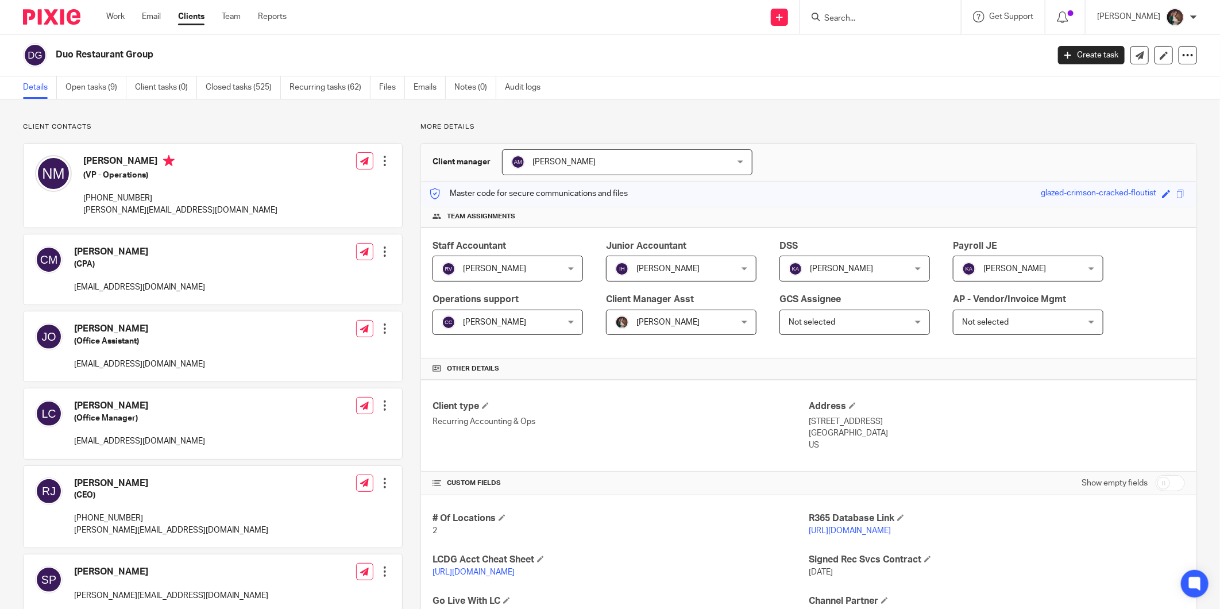
click at [871, 14] on input "Search" at bounding box center [874, 19] width 103 height 10
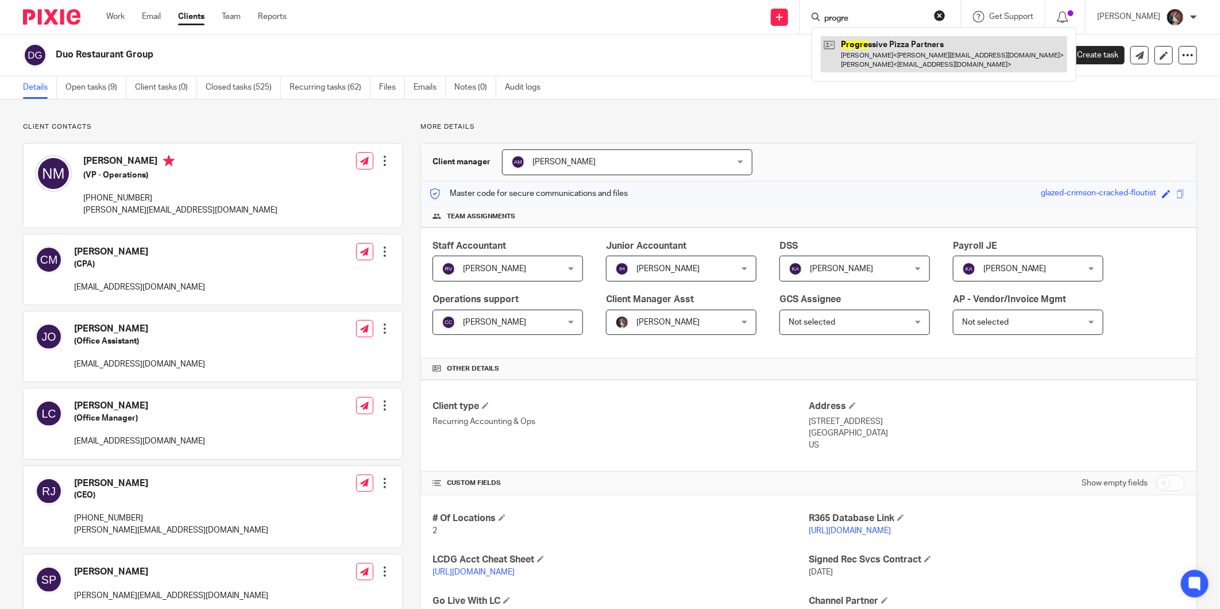
type input "progre"
click at [891, 46] on link at bounding box center [944, 54] width 247 height 36
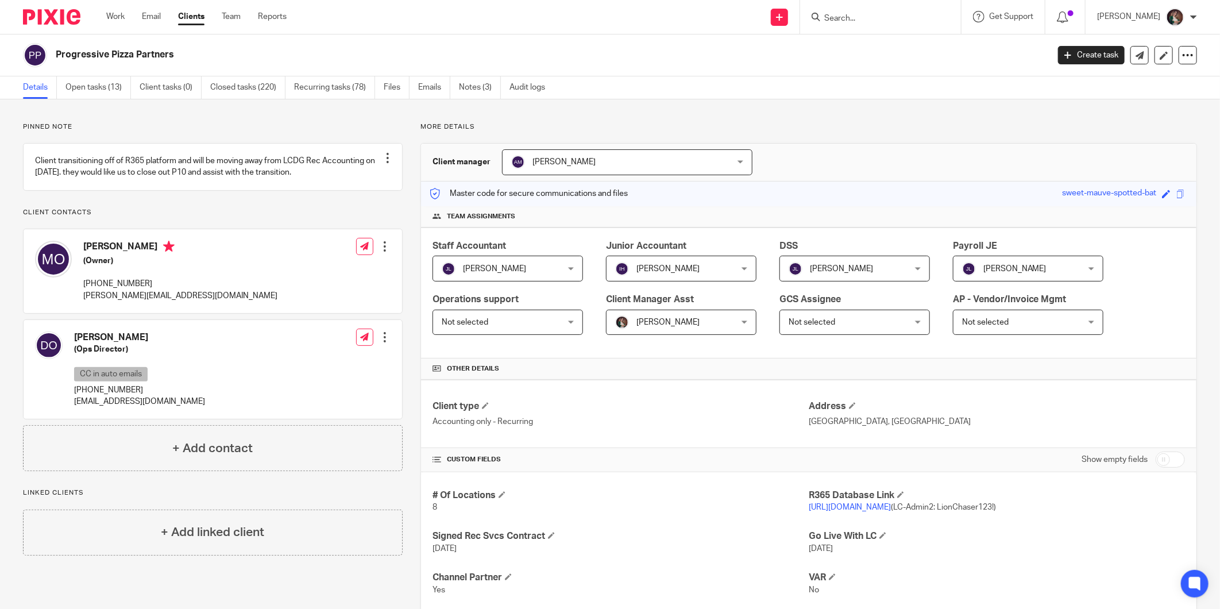
click at [862, 18] on input "Search" at bounding box center [874, 19] width 103 height 10
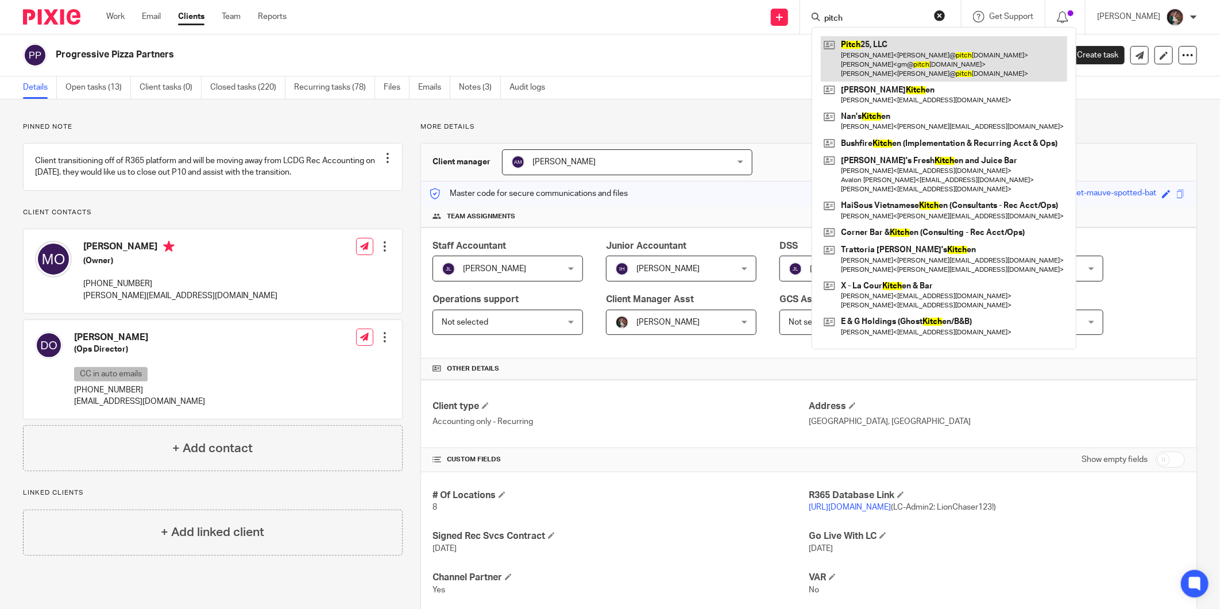
type input "pitch"
click at [875, 43] on link at bounding box center [944, 58] width 247 height 45
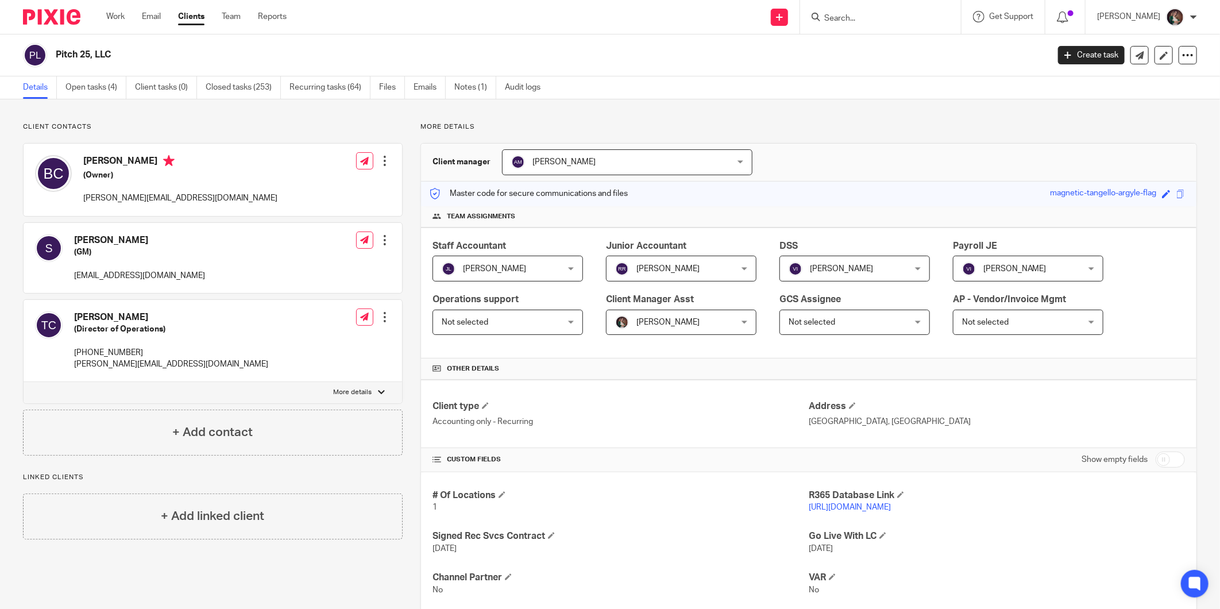
click at [864, 16] on input "Search" at bounding box center [874, 19] width 103 height 10
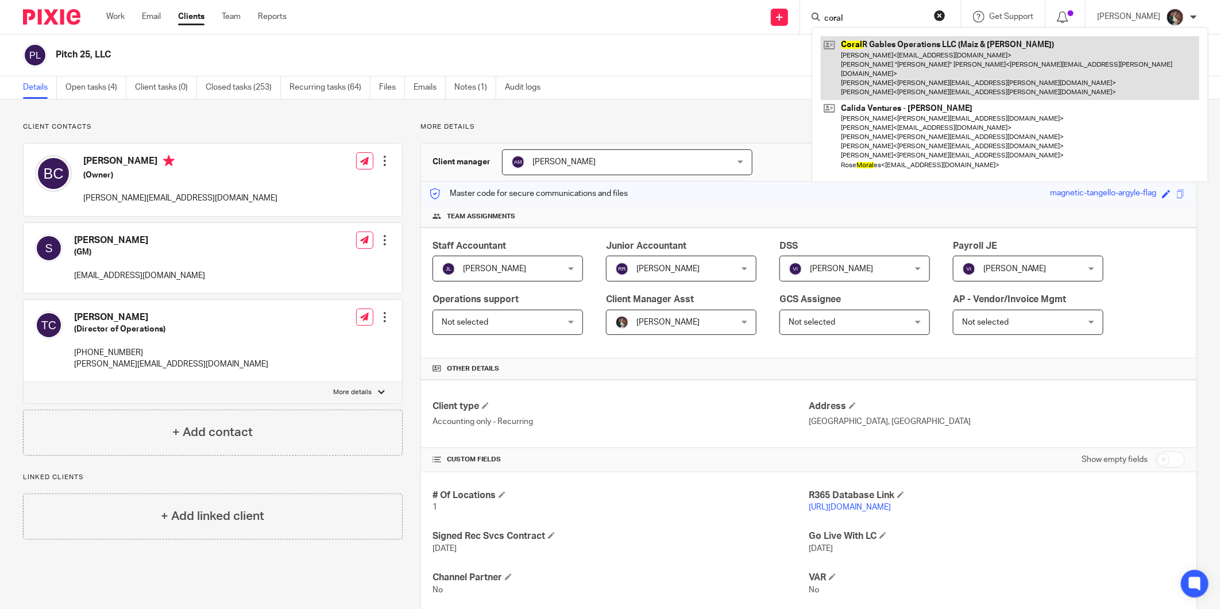
type input "coral"
click at [877, 41] on link at bounding box center [1010, 68] width 379 height 64
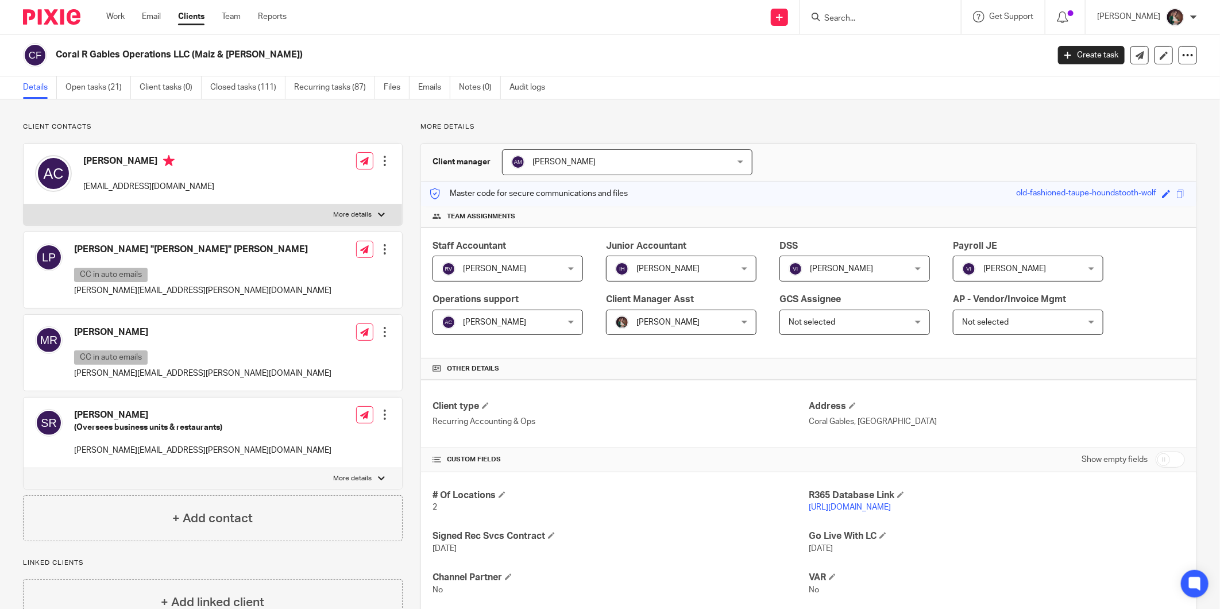
click at [861, 14] on input "Search" at bounding box center [874, 19] width 103 height 10
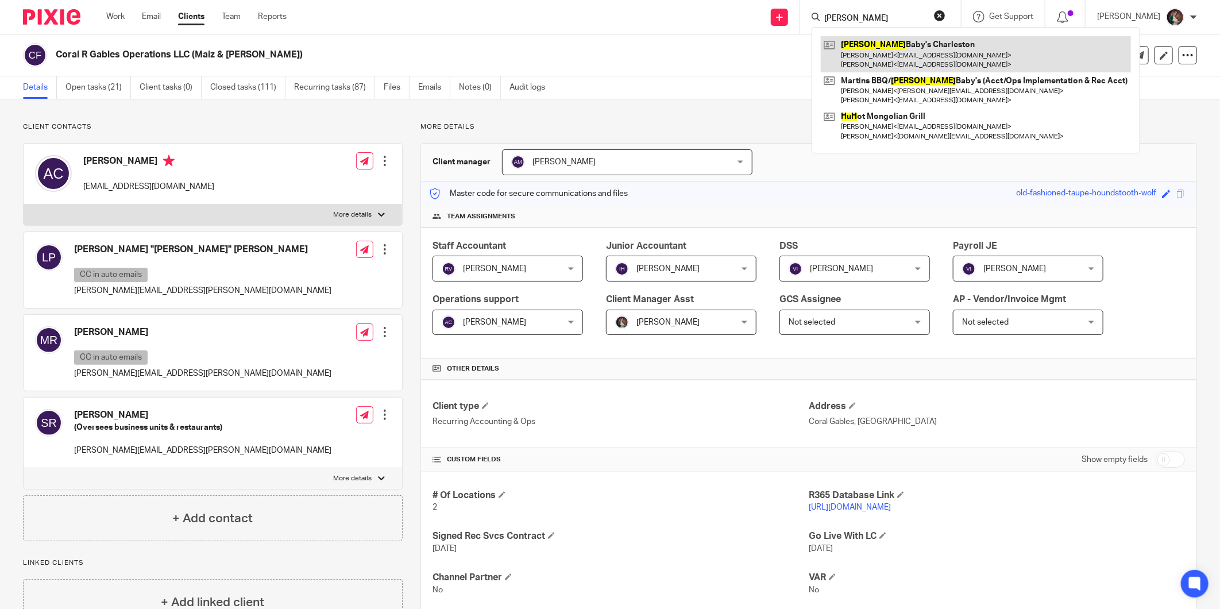
type input "hugh"
click at [876, 47] on link at bounding box center [976, 54] width 310 height 36
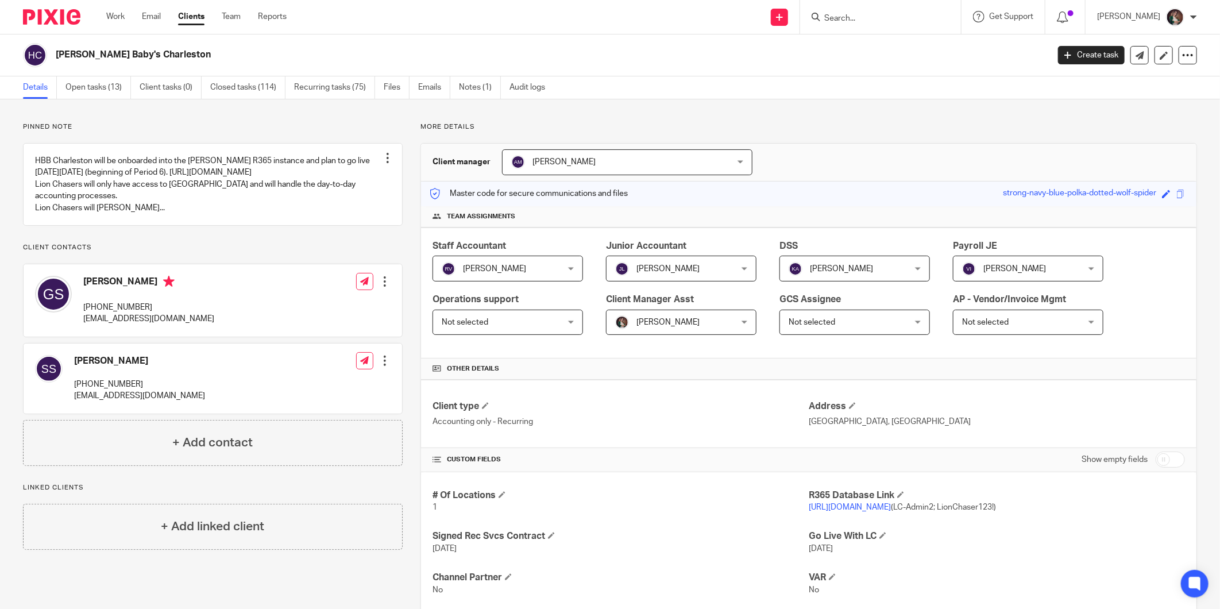
click at [848, 17] on input "Search" at bounding box center [874, 19] width 103 height 10
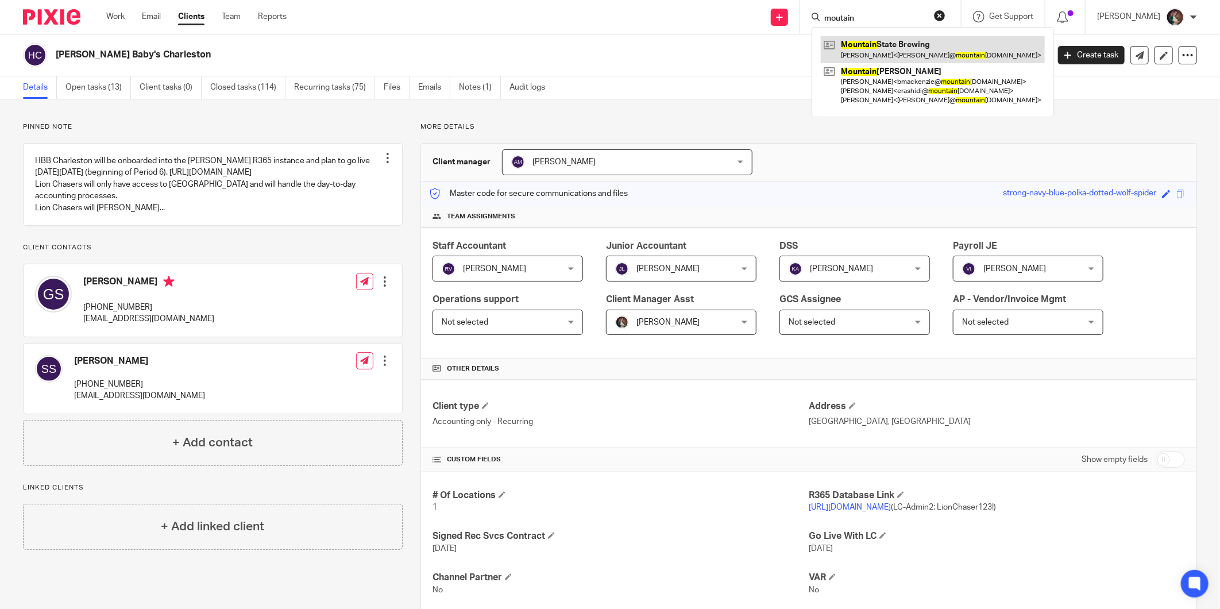
type input "moutain"
click at [870, 43] on link at bounding box center [933, 49] width 224 height 26
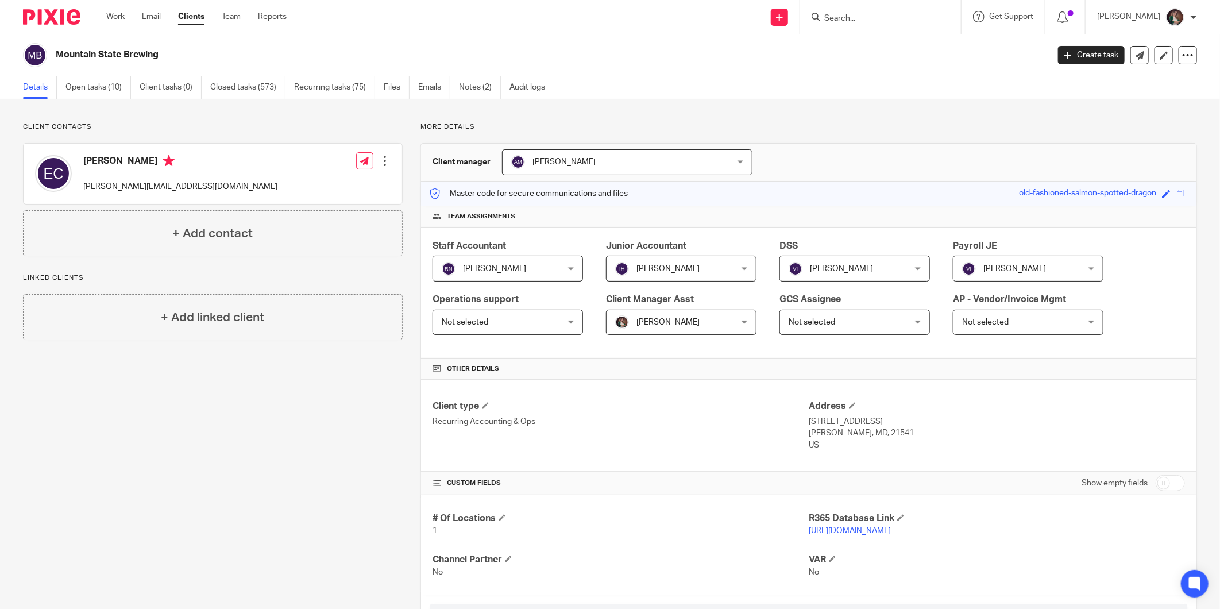
click at [851, 16] on input "Search" at bounding box center [874, 19] width 103 height 10
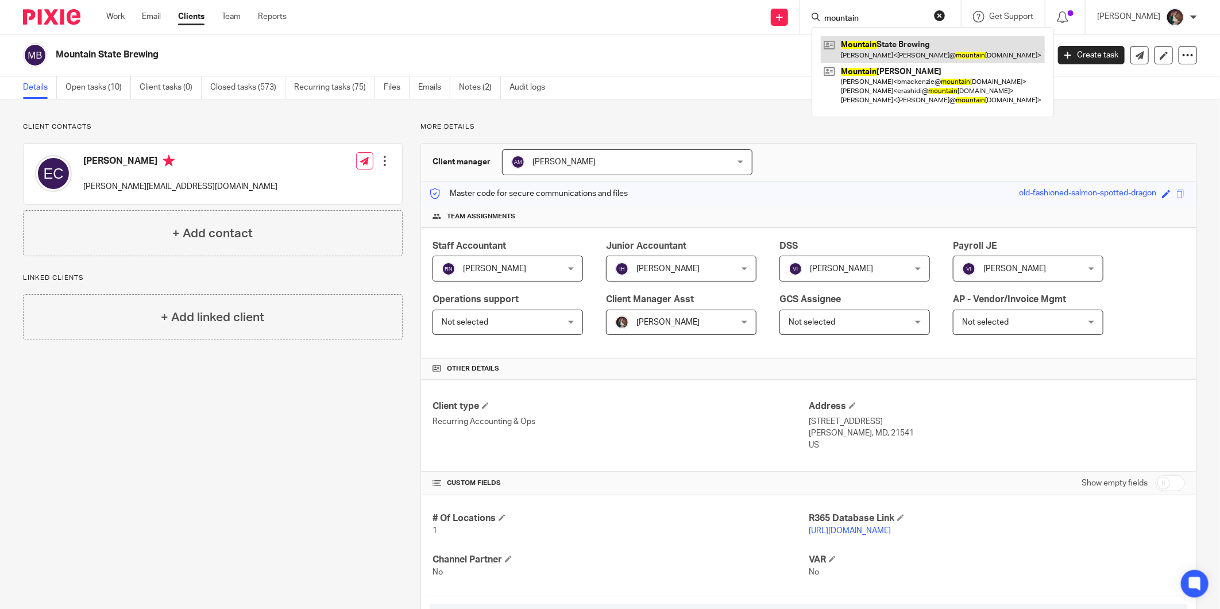
type input "mountain"
click at [887, 36] on link at bounding box center [933, 49] width 224 height 26
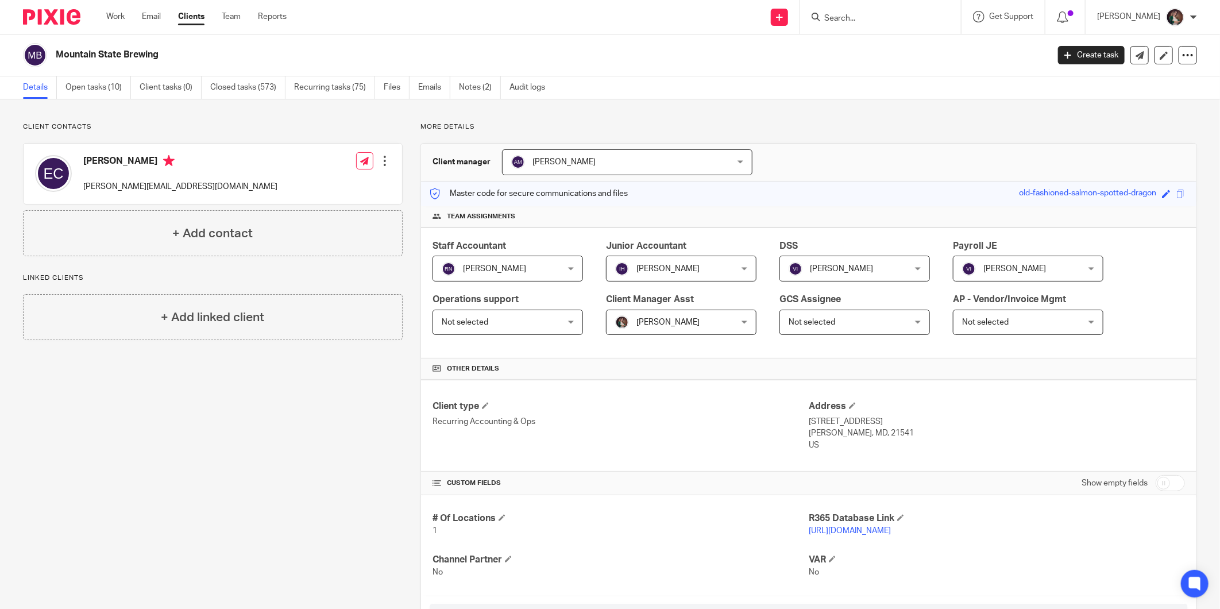
click at [859, 20] on input "Search" at bounding box center [874, 19] width 103 height 10
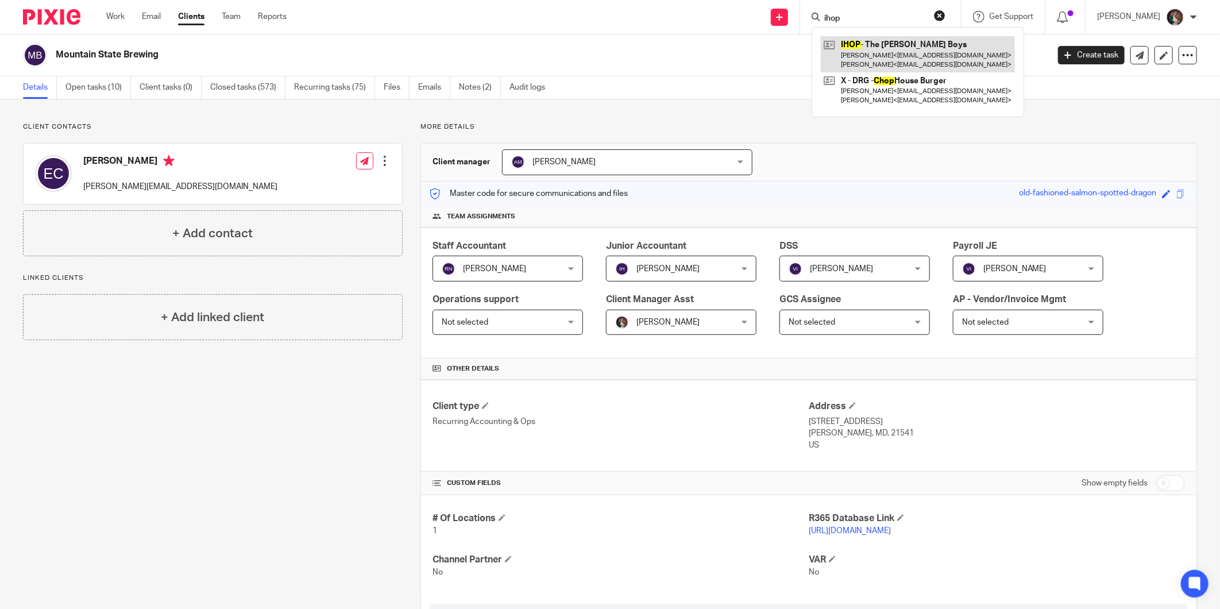
type input "ihop"
click at [878, 46] on link at bounding box center [918, 54] width 194 height 36
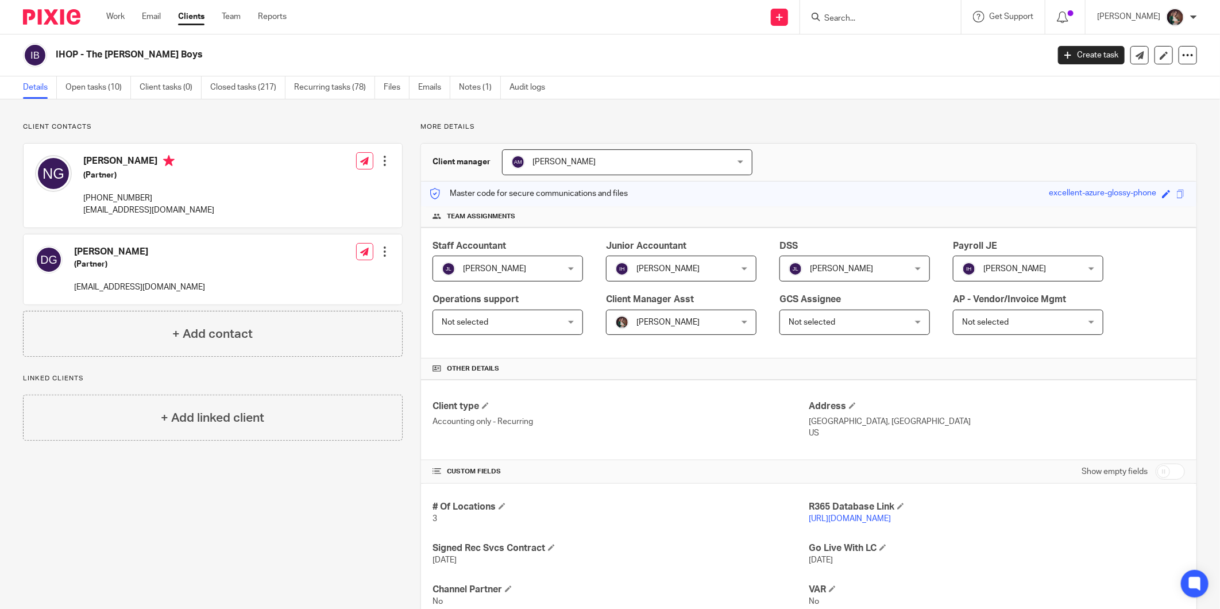
click at [860, 19] on input "Search" at bounding box center [874, 19] width 103 height 10
click at [862, 21] on input "m" at bounding box center [874, 19] width 103 height 10
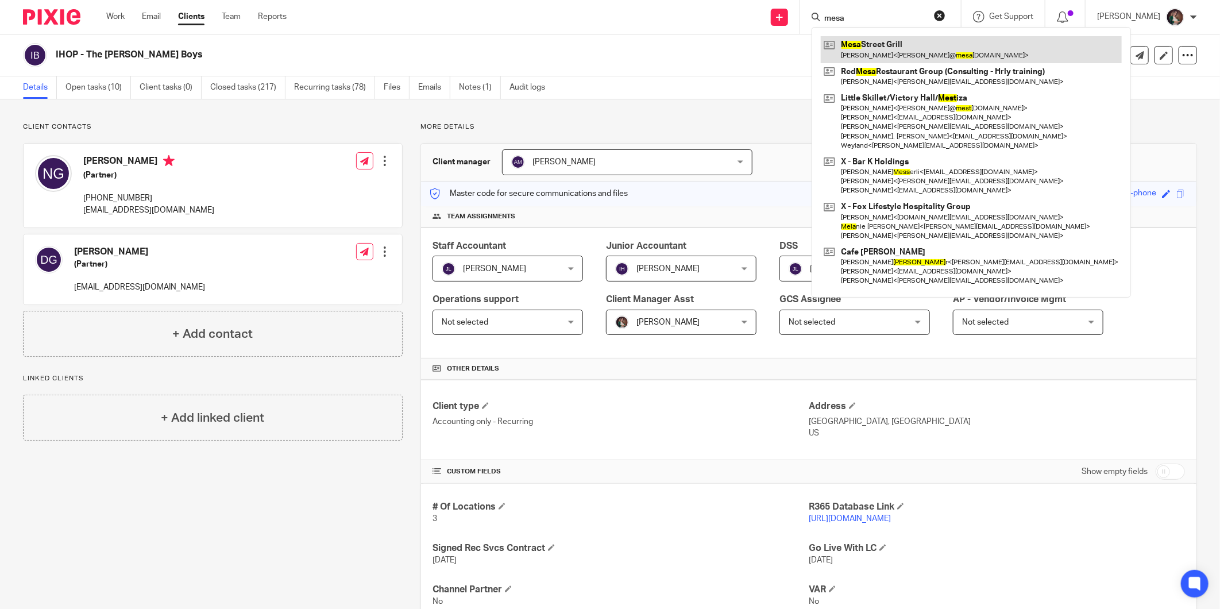
type input "mesa"
click at [872, 41] on link at bounding box center [971, 49] width 301 height 26
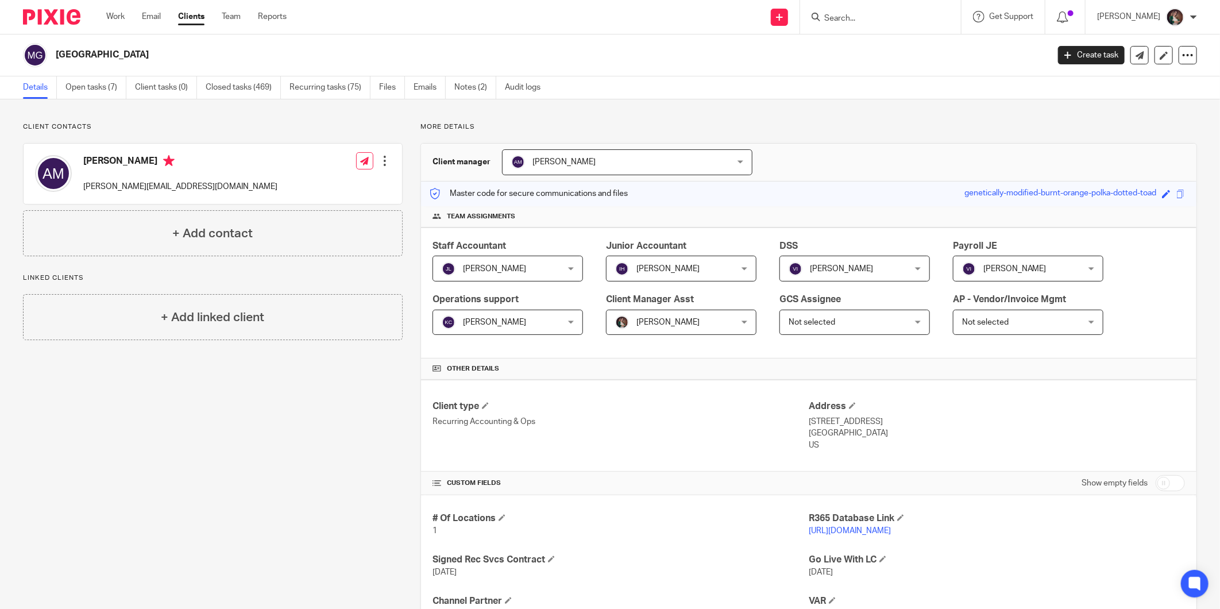
click at [853, 20] on input "Search" at bounding box center [874, 19] width 103 height 10
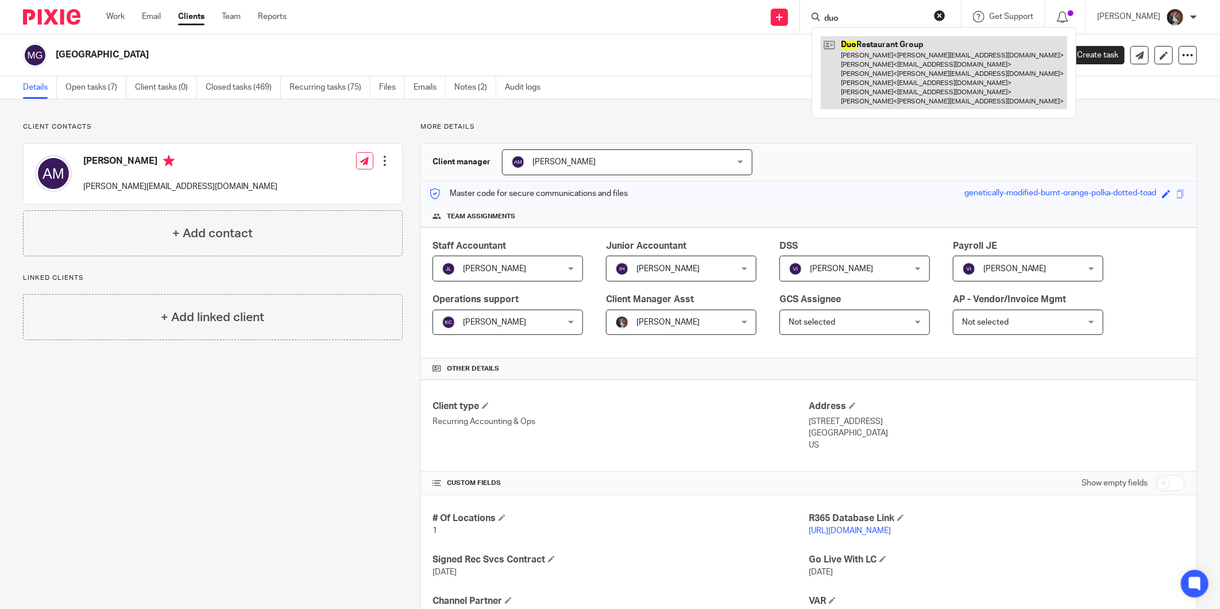
type input "duo"
click at [871, 56] on link at bounding box center [944, 72] width 247 height 73
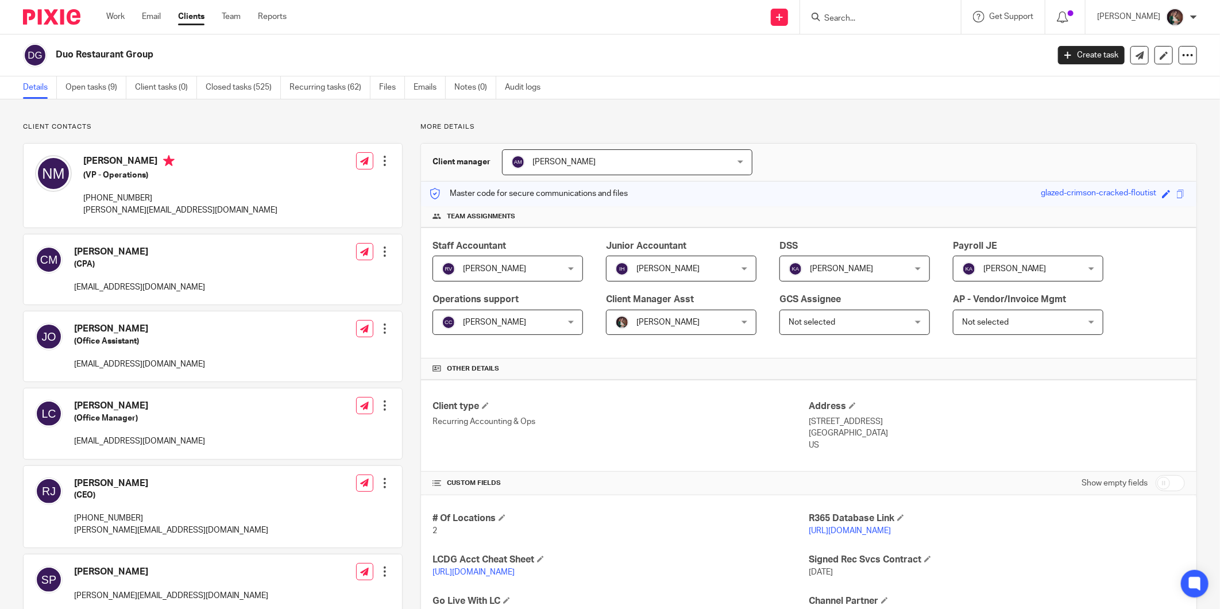
click at [862, 530] on link "[URL][DOMAIN_NAME]" at bounding box center [850, 531] width 82 height 8
